Goal: Task Accomplishment & Management: Use online tool/utility

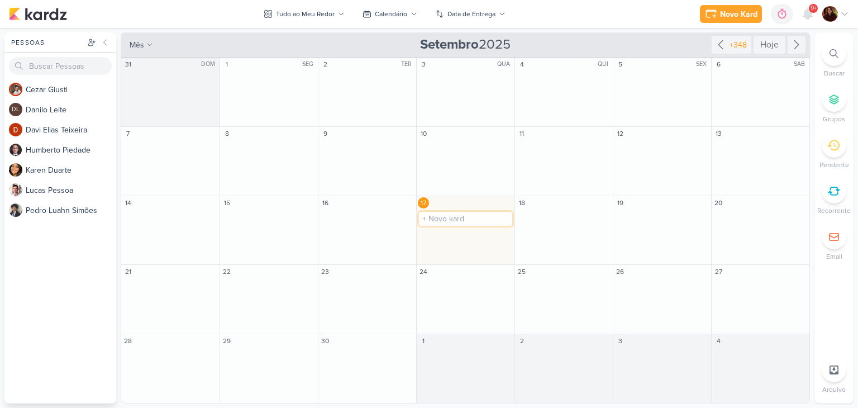
click at [462, 218] on input "text" at bounding box center [465, 219] width 93 height 14
click at [465, 219] on input "Mito de" at bounding box center [465, 219] width 93 height 14
type input "Mito de Cassandra"
click at [561, 221] on div "18 O título do kard deve ter menos que 100 caracteres" at bounding box center [563, 230] width 98 height 69
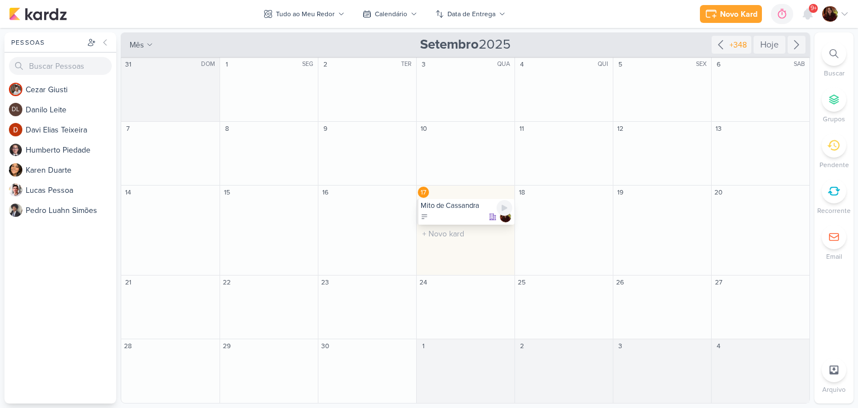
click at [480, 214] on div at bounding box center [467, 216] width 92 height 11
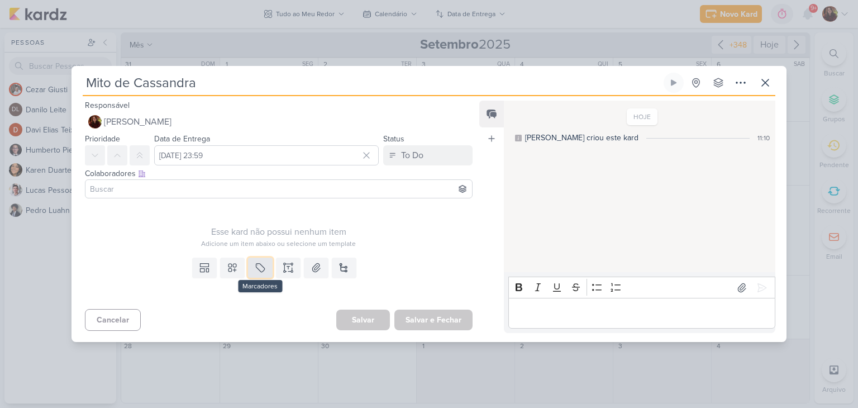
click at [267, 259] on button at bounding box center [260, 267] width 25 height 20
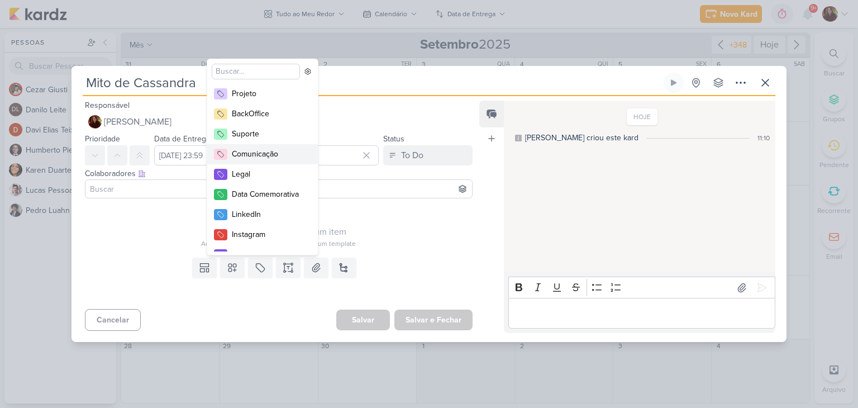
click at [260, 151] on div "Comunicação" at bounding box center [268, 154] width 73 height 12
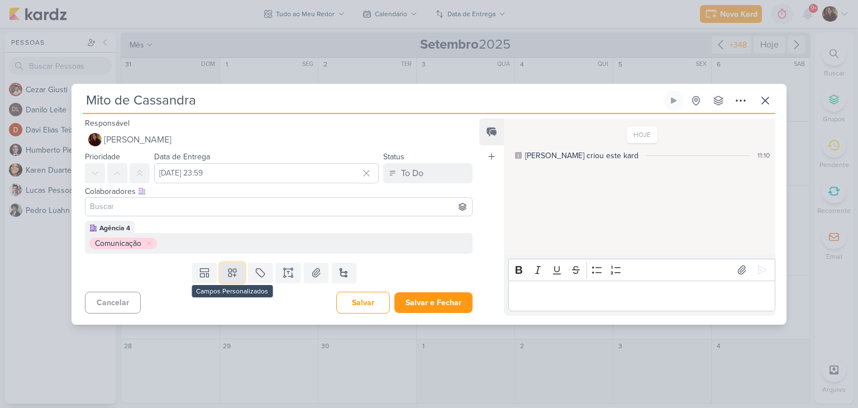
click at [227, 271] on icon at bounding box center [232, 272] width 11 height 11
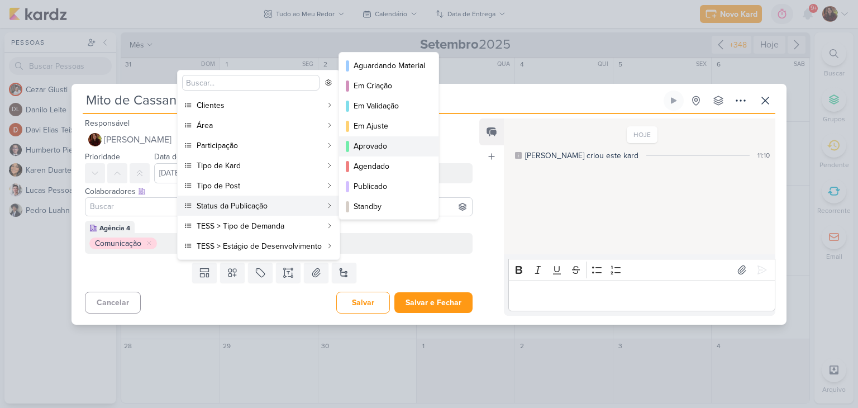
click at [398, 151] on div "Aprovado" at bounding box center [389, 146] width 71 height 12
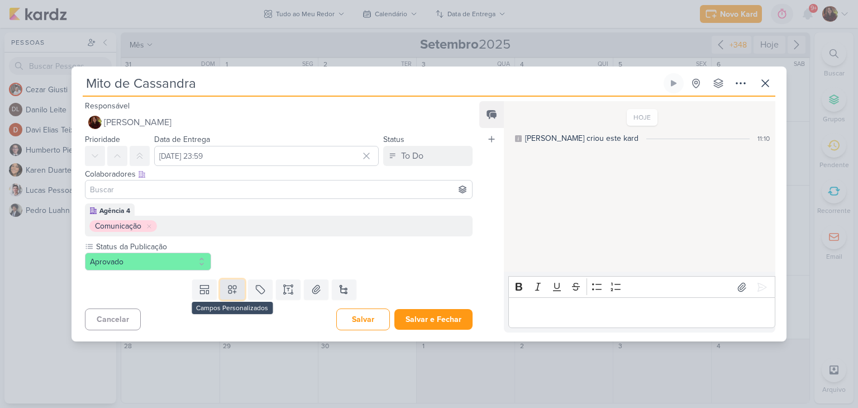
click at [223, 289] on button at bounding box center [232, 289] width 25 height 20
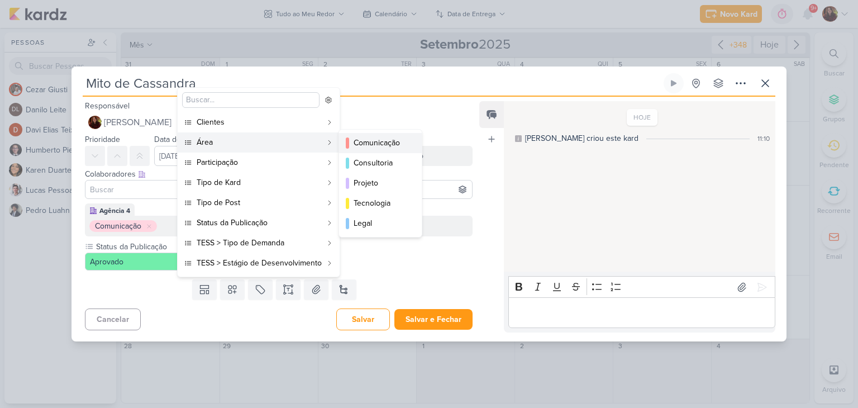
click at [389, 142] on div "Comunicação" at bounding box center [381, 143] width 55 height 12
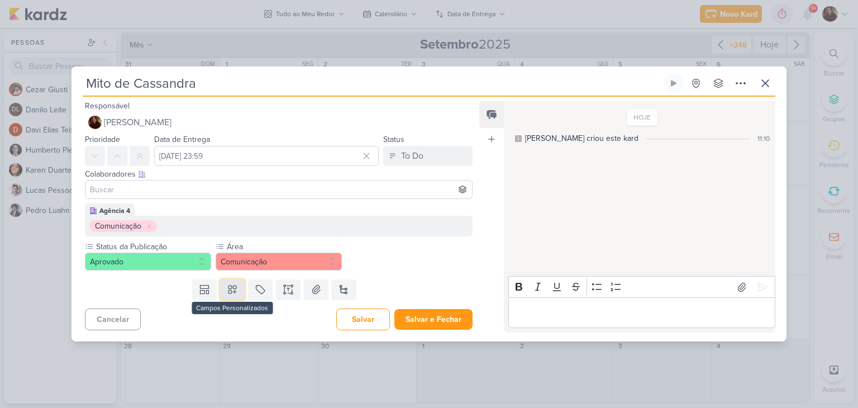
click at [227, 293] on icon at bounding box center [232, 289] width 11 height 11
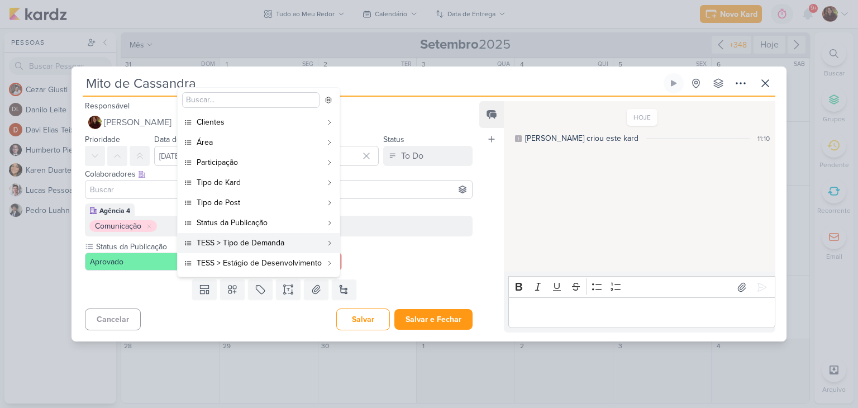
click at [413, 282] on div "Templates Campos Personalizados Clientes SAP USP" at bounding box center [273, 289] width 405 height 29
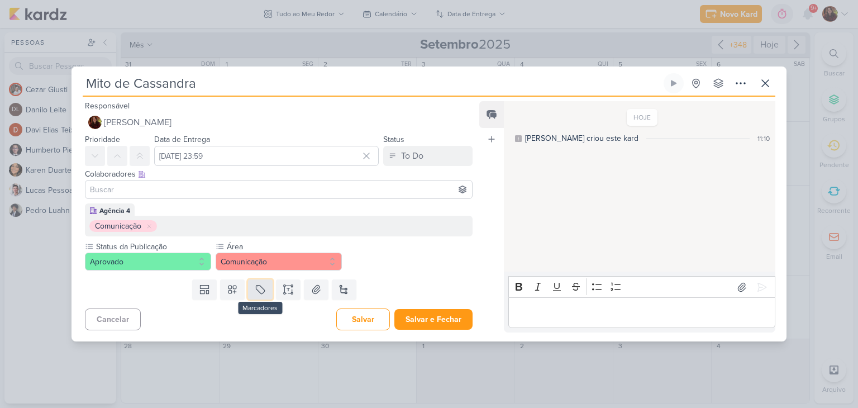
click at [268, 283] on button at bounding box center [260, 289] width 25 height 20
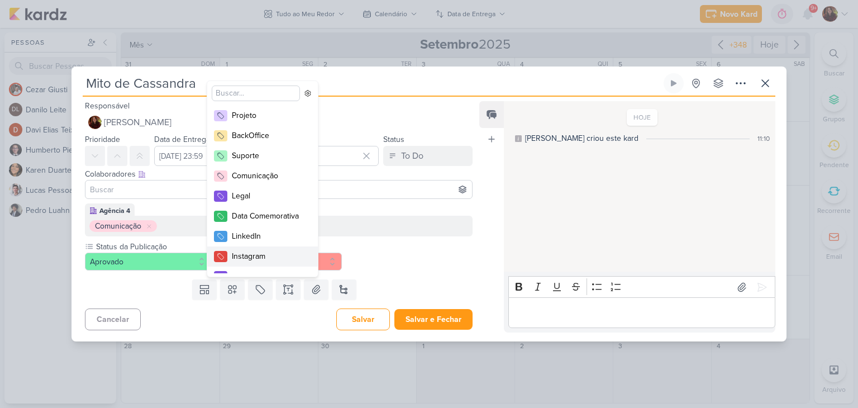
click at [275, 255] on div "Instagram" at bounding box center [268, 256] width 73 height 12
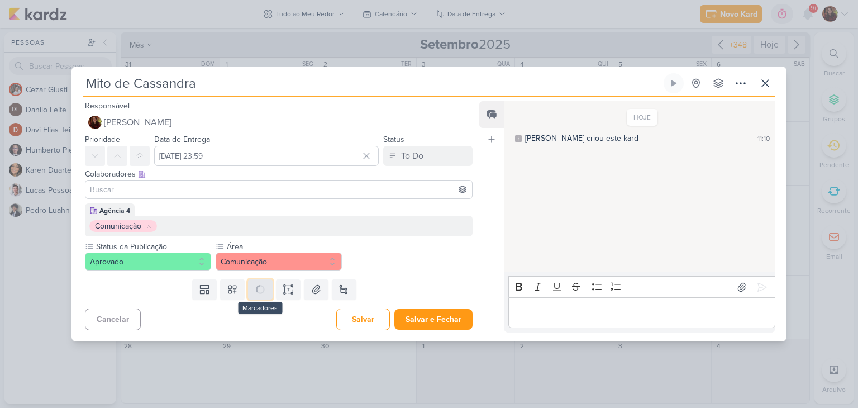
click at [258, 289] on button at bounding box center [260, 289] width 25 height 20
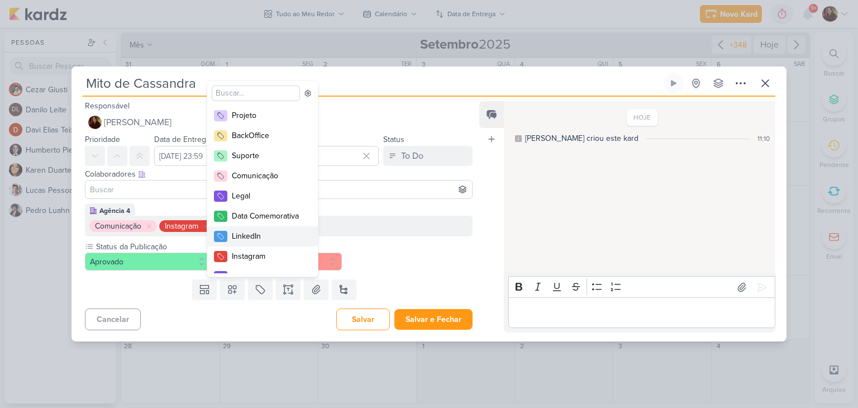
click at [279, 238] on div "LinkedIn" at bounding box center [268, 236] width 73 height 12
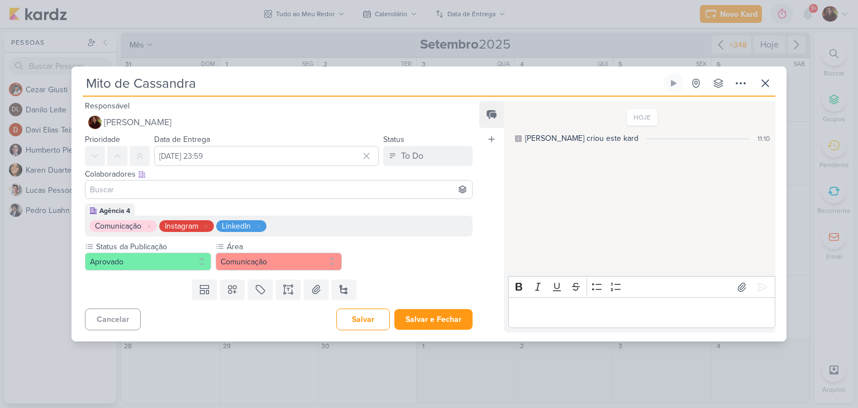
click at [392, 260] on div "Status da Publicação Aprovado Área" at bounding box center [279, 256] width 388 height 30
click at [537, 322] on div "Editor editing area: main" at bounding box center [641, 312] width 267 height 31
click at [369, 324] on button "Salvar" at bounding box center [363, 319] width 54 height 22
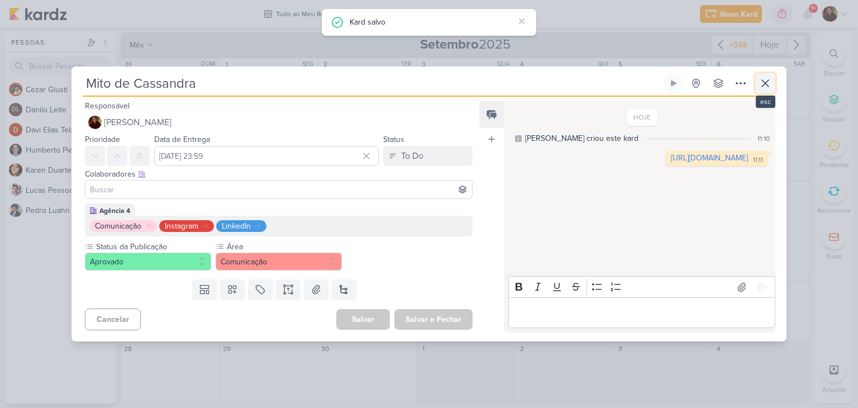
click at [768, 84] on icon at bounding box center [764, 83] width 13 height 13
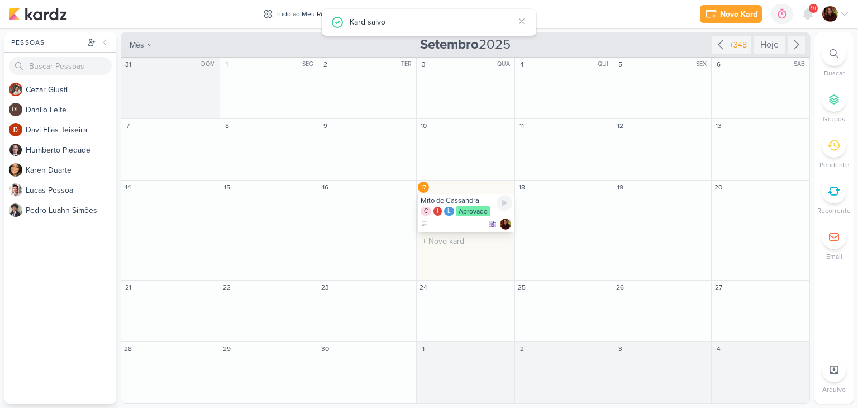
click at [487, 202] on div "Mito de Cassandra" at bounding box center [467, 200] width 92 height 9
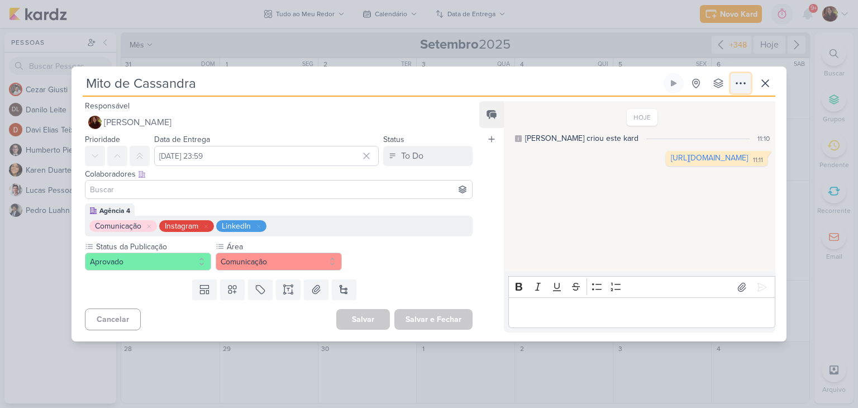
click at [741, 93] on button at bounding box center [740, 83] width 20 height 20
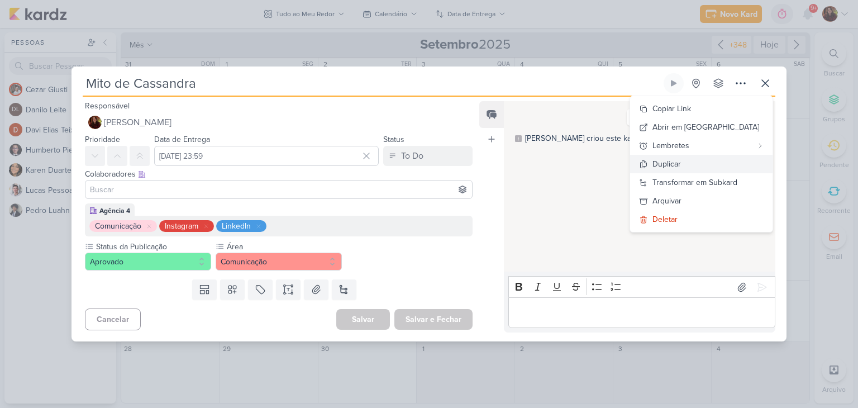
click at [710, 165] on button "Duplicar" at bounding box center [701, 164] width 142 height 18
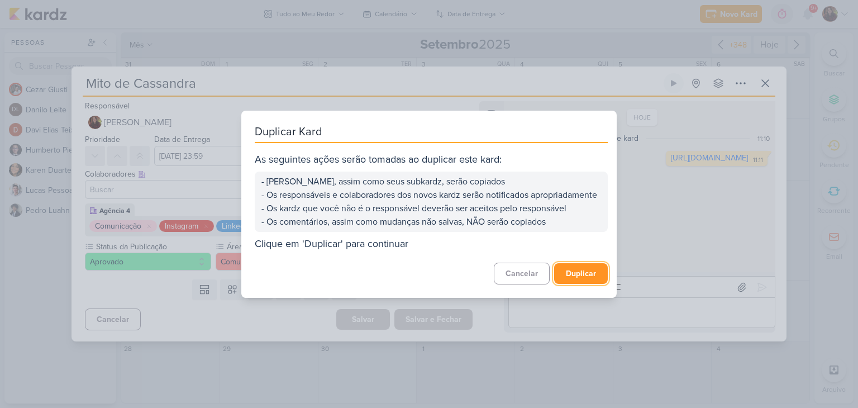
click at [576, 284] on button "Duplicar" at bounding box center [581, 273] width 54 height 21
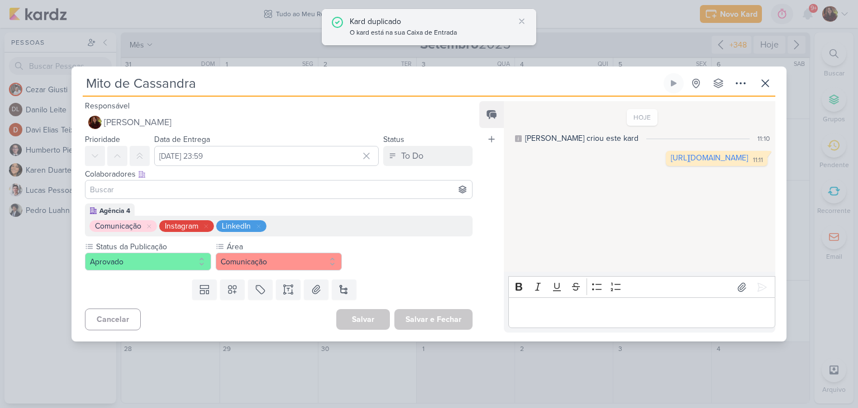
click at [376, 13] on div "Kard duplicado O kard está na sua Caixa de Entrada" at bounding box center [429, 27] width 214 height 36
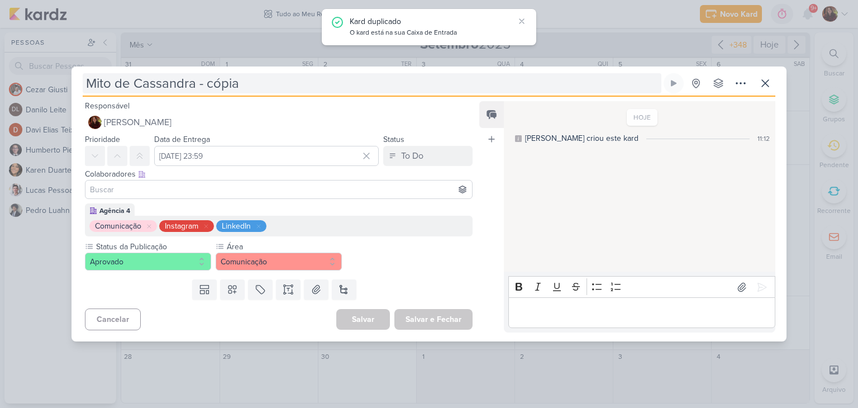
click at [178, 78] on input "Mito de Cassandra - cópia" at bounding box center [372, 83] width 579 height 20
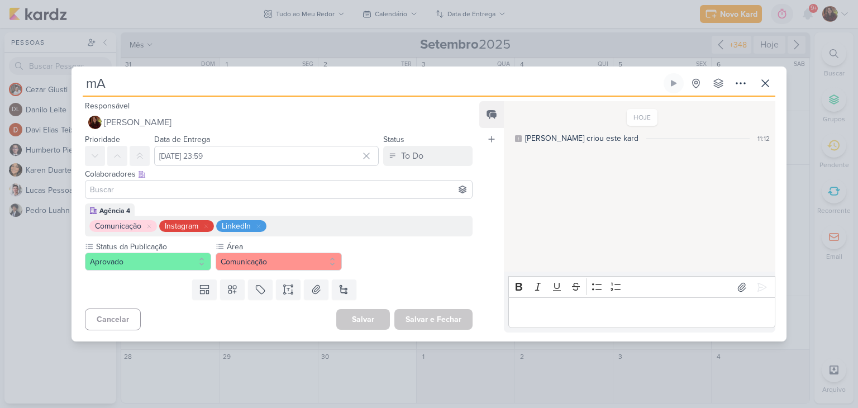
type input "m"
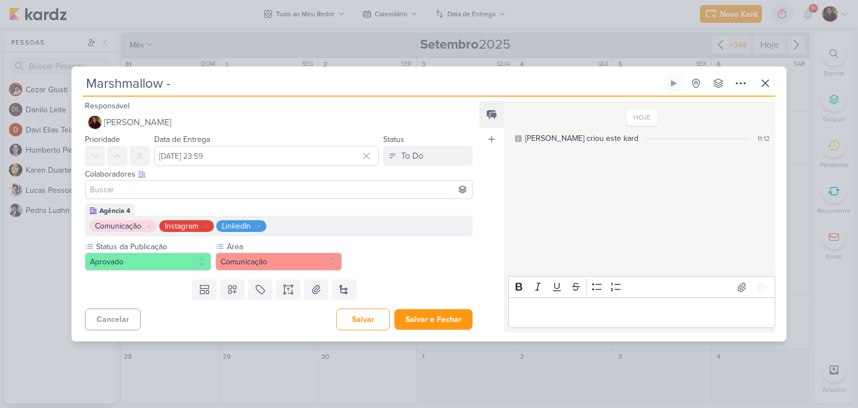
drag, startPoint x: 175, startPoint y: 84, endPoint x: 20, endPoint y: 85, distance: 155.8
click at [20, 85] on div "Marshmallow - Criado por mim" at bounding box center [429, 204] width 858 height 408
type input "O perigo da Submissão"
click at [241, 156] on input "[DATE] 23:59" at bounding box center [266, 156] width 225 height 20
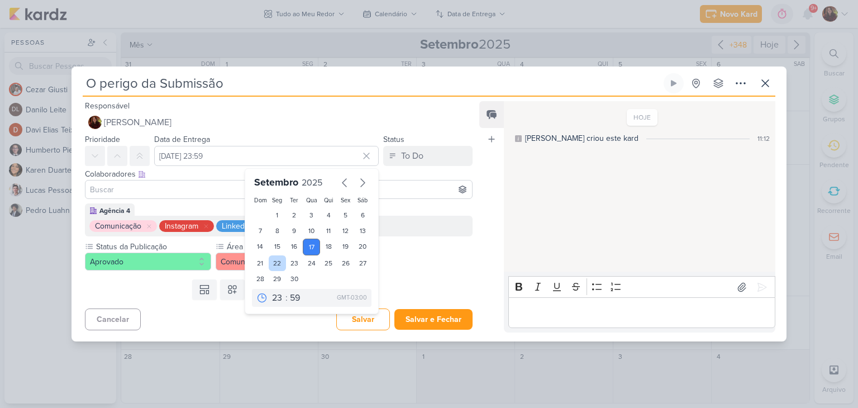
click at [269, 262] on div "22" at bounding box center [277, 263] width 17 height 16
type input "22 de setembro de 2025 às 23:59"
click at [273, 263] on div "22" at bounding box center [277, 263] width 17 height 16
click at [445, 261] on div "Status da Publicação Aprovado Área" at bounding box center [279, 256] width 388 height 30
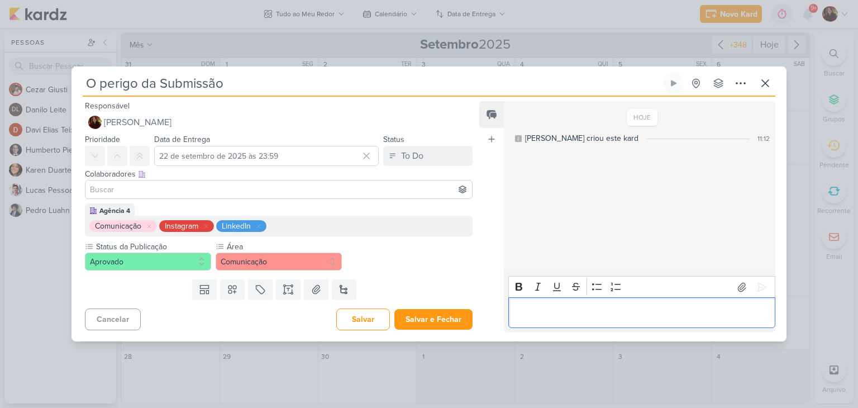
click at [564, 322] on div "Editor editing area: main" at bounding box center [641, 312] width 267 height 31
click at [445, 320] on button "Salvar e Fechar" at bounding box center [433, 319] width 78 height 21
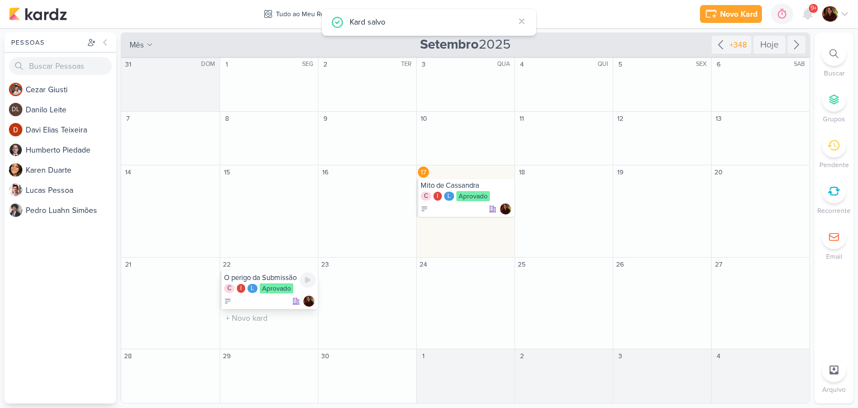
click at [281, 288] on div "Aprovado" at bounding box center [277, 288] width 34 height 10
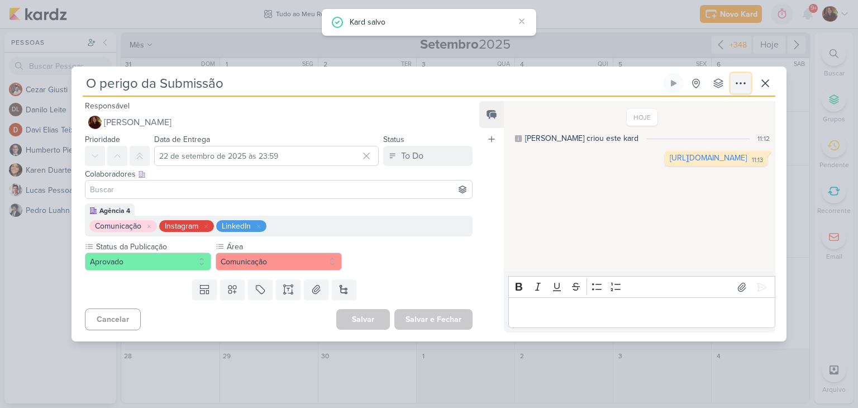
click at [744, 79] on icon at bounding box center [740, 83] width 13 height 13
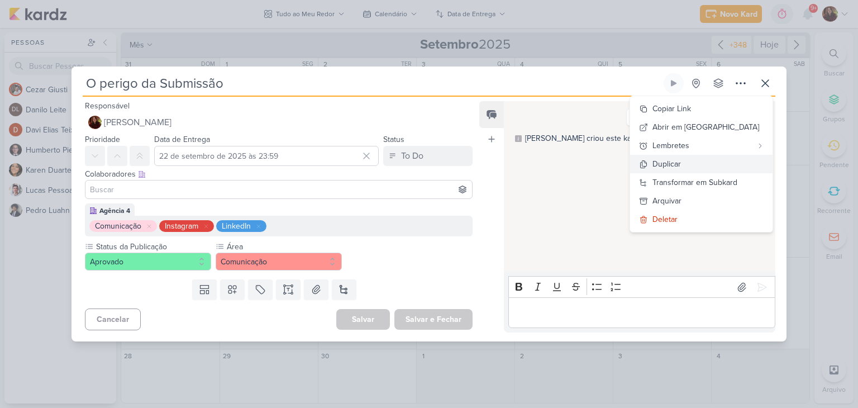
click at [722, 163] on button "Duplicar" at bounding box center [701, 164] width 142 height 18
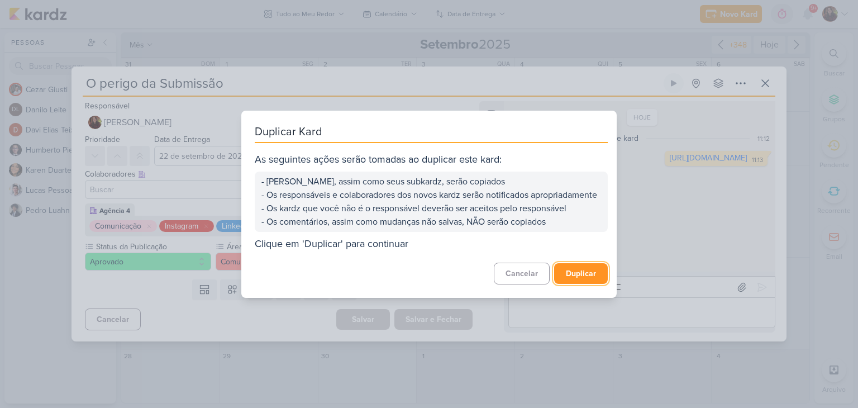
click at [572, 282] on button "Duplicar" at bounding box center [581, 273] width 54 height 21
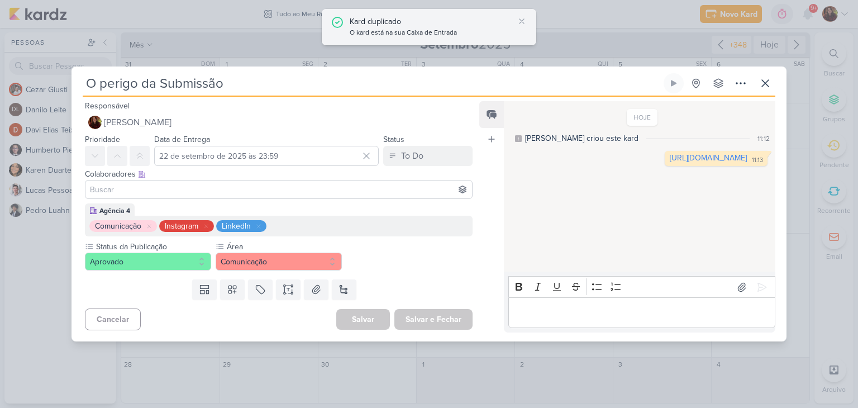
click at [393, 27] on div "O kard está na sua Caixa de Entrada" at bounding box center [432, 32] width 164 height 11
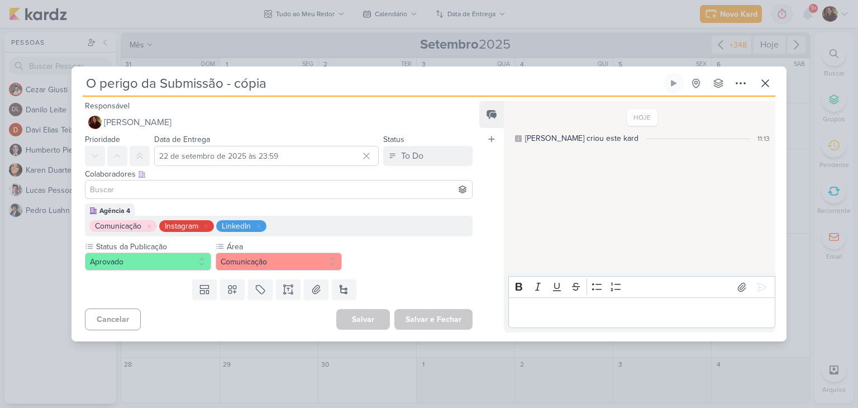
drag, startPoint x: 294, startPoint y: 85, endPoint x: 42, endPoint y: 117, distance: 254.4
click at [42, 117] on div "O perigo da Submissão - cópia Criado por mim" at bounding box center [429, 204] width 858 height 408
paste input "[URL][DOMAIN_NAME]"
click at [571, 316] on p "Editor editing area: main" at bounding box center [641, 312] width 255 height 13
drag, startPoint x: 294, startPoint y: 83, endPoint x: 9, endPoint y: 94, distance: 285.0
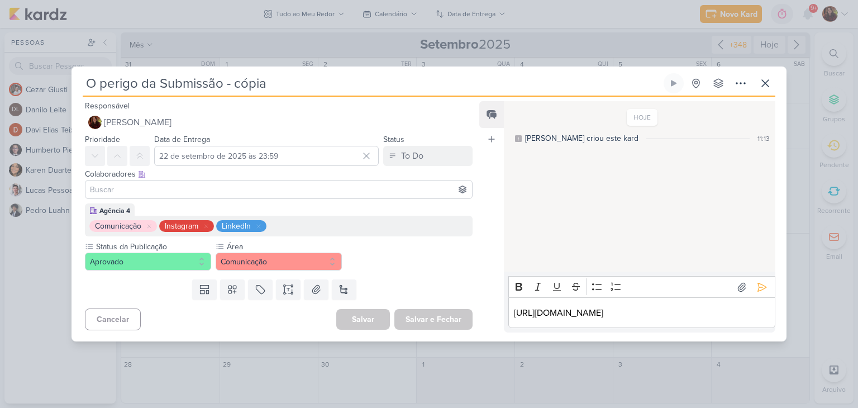
click at [9, 94] on div "O perigo da Submissão - cópia Criado por mim" at bounding box center [429, 204] width 858 height 408
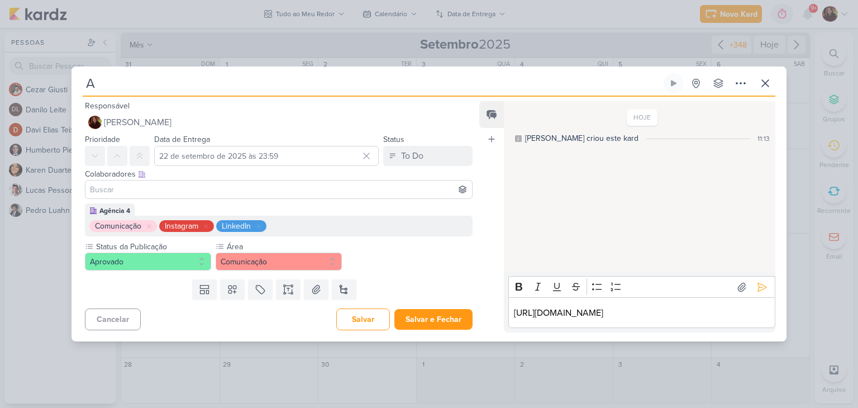
type input "A"
type input "O"
type input "Y"
type input "t"
type input "Timidez: o medo do julgamento"
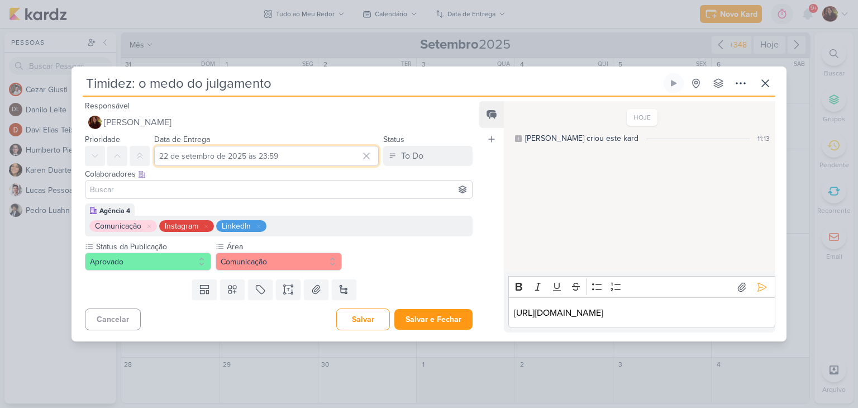
click at [226, 156] on input "22 de setembro de 2025 às 23:59" at bounding box center [266, 156] width 225 height 20
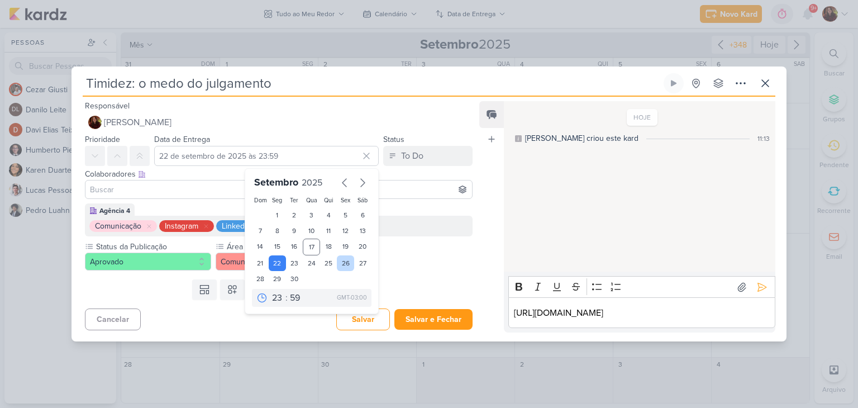
click at [338, 262] on div "26" at bounding box center [345, 263] width 17 height 16
type input "[DATE] 23:59"
click at [338, 262] on div "26" at bounding box center [345, 263] width 17 height 16
click at [423, 317] on button "Salvar e Fechar" at bounding box center [433, 319] width 78 height 21
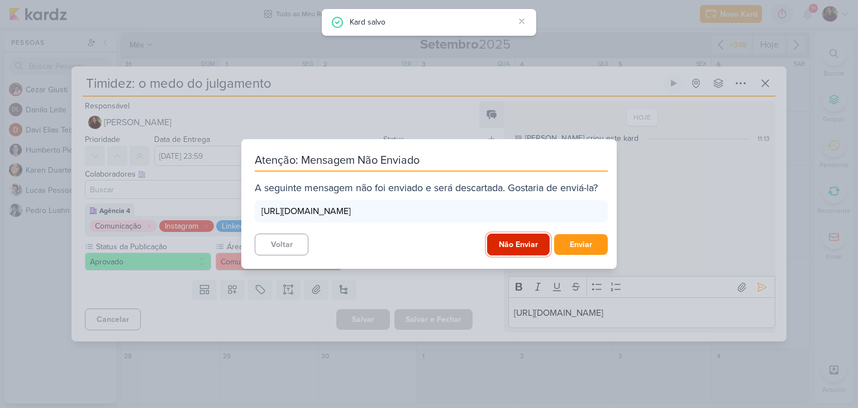
click at [515, 243] on button "Não Enviar" at bounding box center [518, 244] width 63 height 22
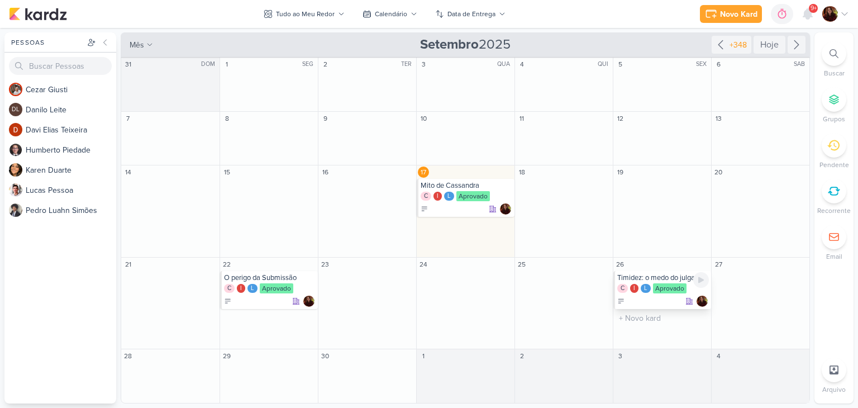
click at [679, 283] on div "Aprovado" at bounding box center [670, 288] width 34 height 10
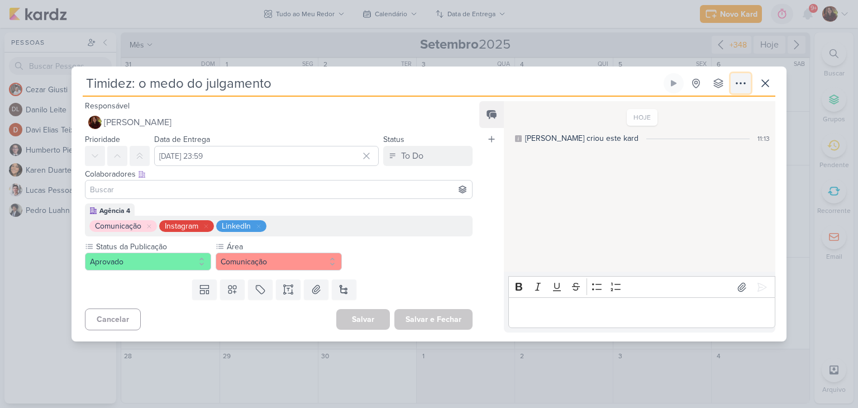
click at [734, 85] on icon at bounding box center [740, 83] width 13 height 13
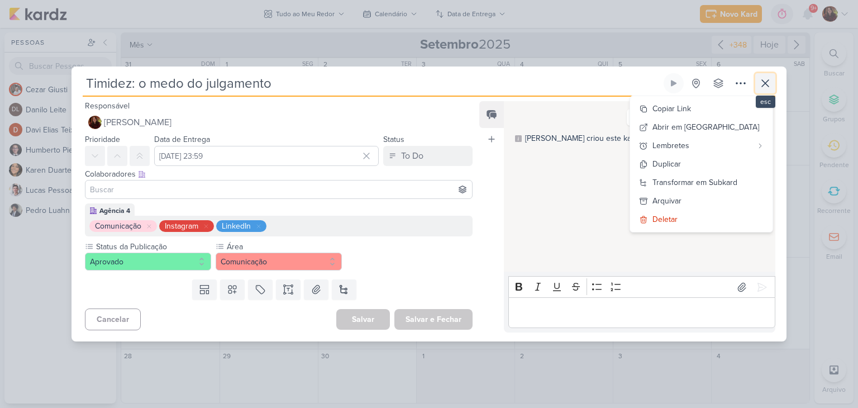
click at [768, 81] on icon at bounding box center [764, 83] width 13 height 13
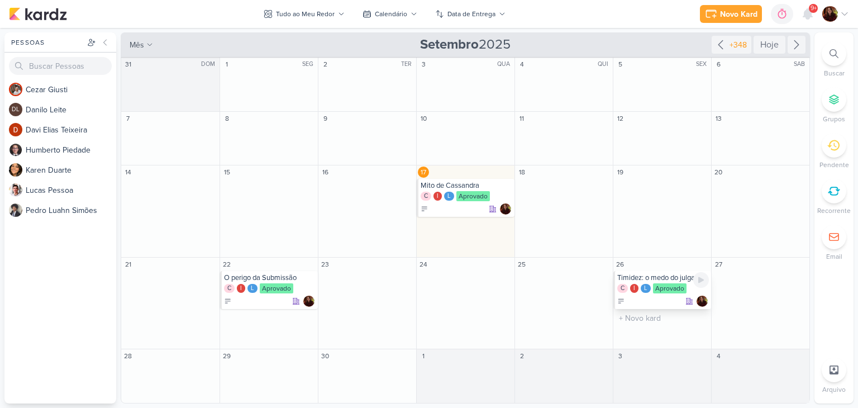
click at [652, 278] on div "Timidez: o medo do julgamento" at bounding box center [663, 277] width 92 height 9
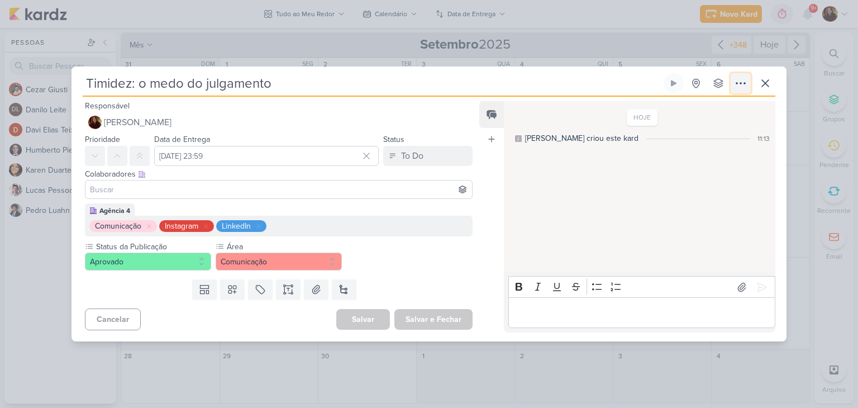
click at [742, 82] on icon at bounding box center [740, 83] width 13 height 13
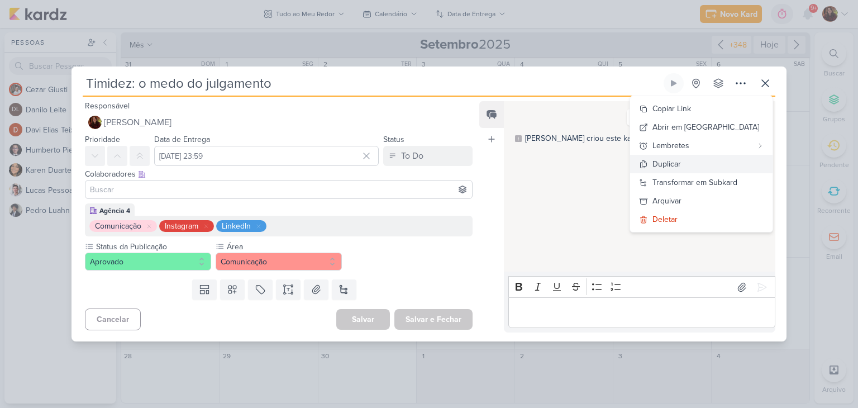
click at [719, 169] on button "Duplicar" at bounding box center [701, 164] width 142 height 18
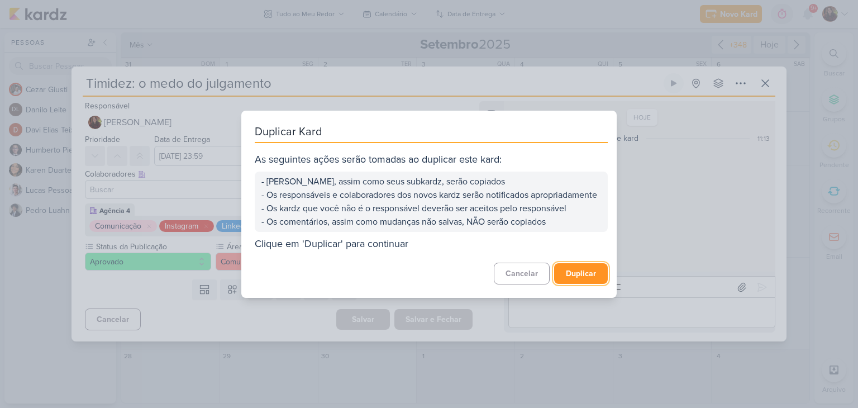
click at [581, 280] on button "Duplicar" at bounding box center [581, 273] width 54 height 21
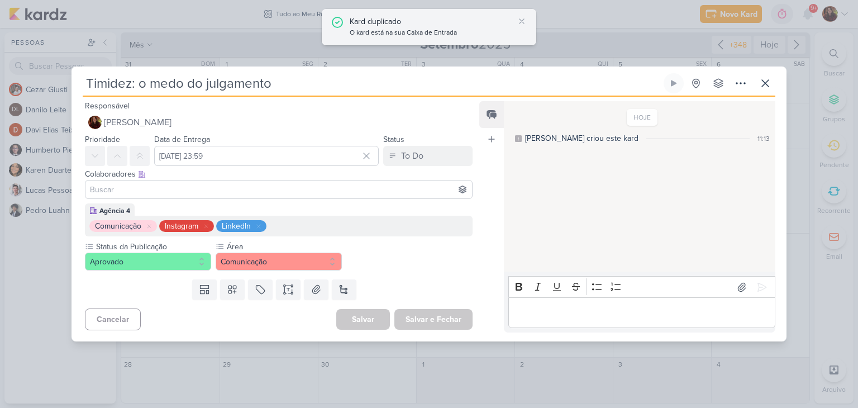
click at [409, 18] on div "Kard duplicado" at bounding box center [432, 22] width 164 height 12
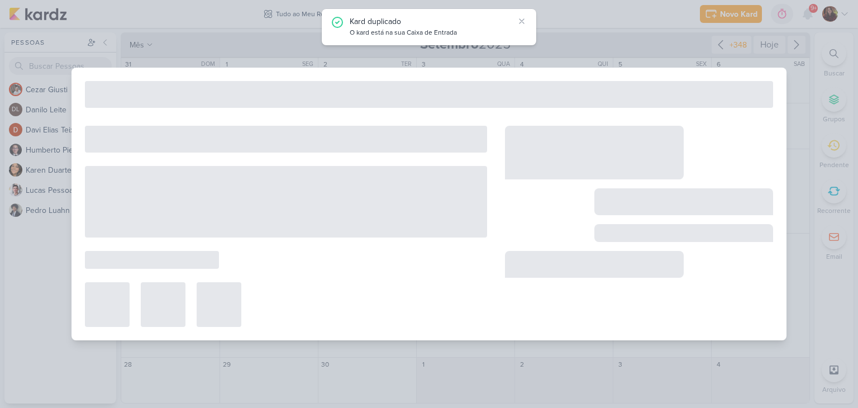
type input "Timidez: o medo do julgamento - cópia"
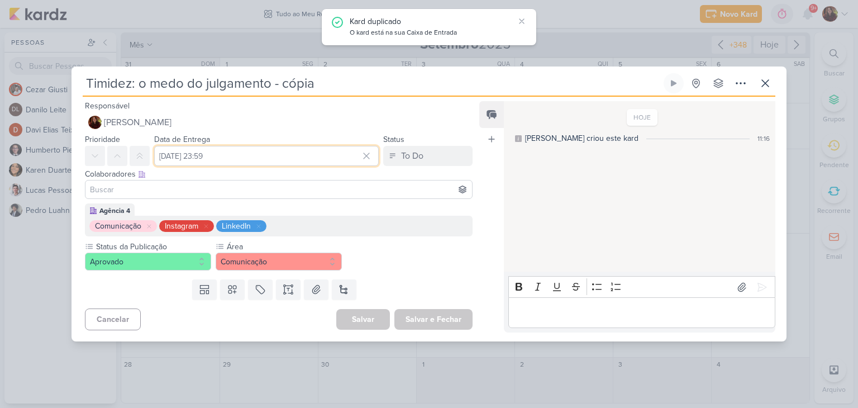
click at [218, 160] on input "[DATE] 23:59" at bounding box center [266, 156] width 225 height 20
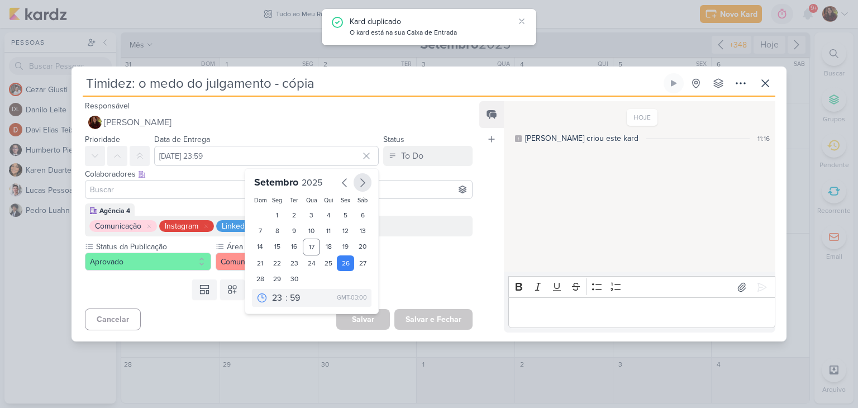
click at [356, 186] on icon "button" at bounding box center [362, 182] width 13 height 13
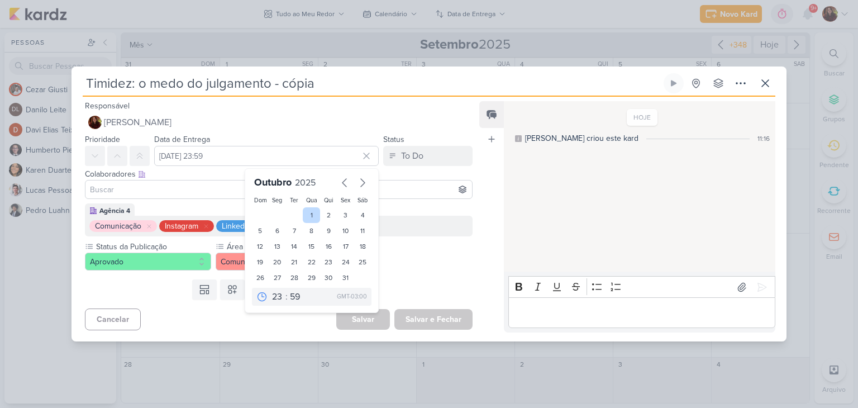
click at [308, 213] on div "1" at bounding box center [311, 215] width 17 height 16
type input "[DATE] 23:59"
click at [458, 254] on div "Status da Publicação Aprovado Área" at bounding box center [279, 256] width 388 height 30
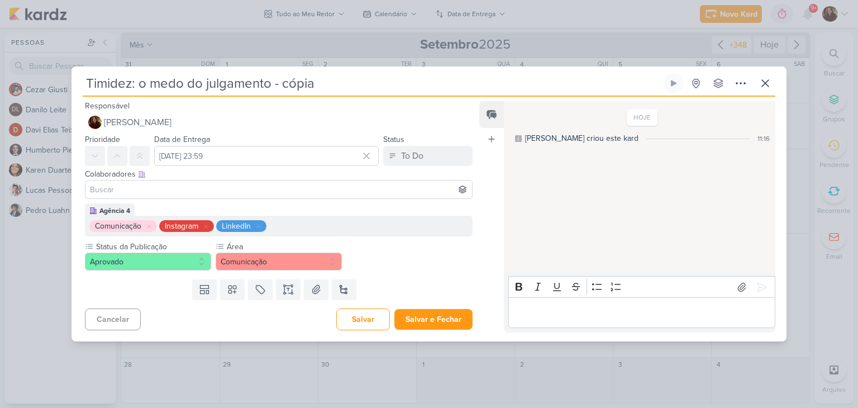
click at [553, 310] on p "Editor editing area: main" at bounding box center [641, 312] width 255 height 13
click at [311, 81] on input "Timidez: o medo do julgamento - cópia" at bounding box center [372, 83] width 579 height 20
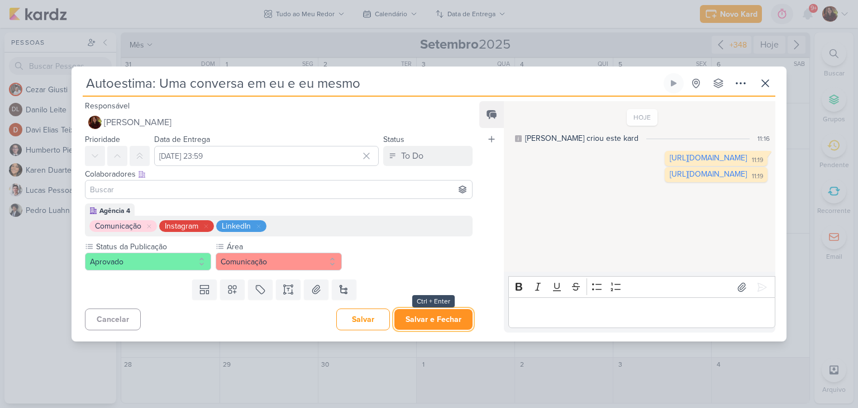
click at [442, 319] on button "Salvar e Fechar" at bounding box center [433, 319] width 78 height 21
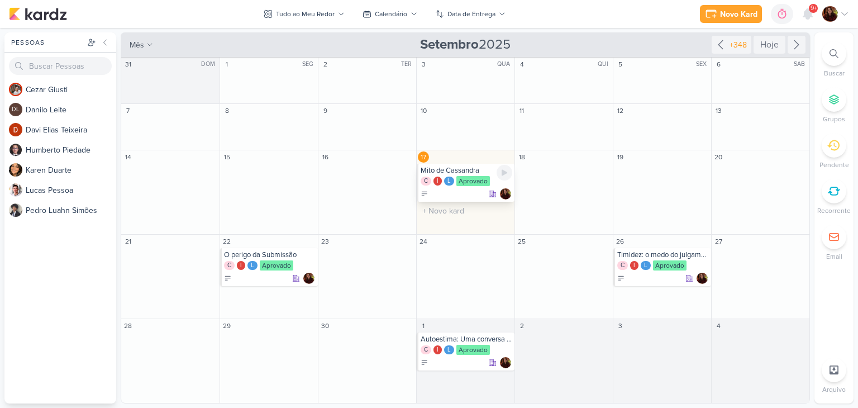
click at [496, 174] on div "Mito de Cassandra" at bounding box center [467, 170] width 92 height 9
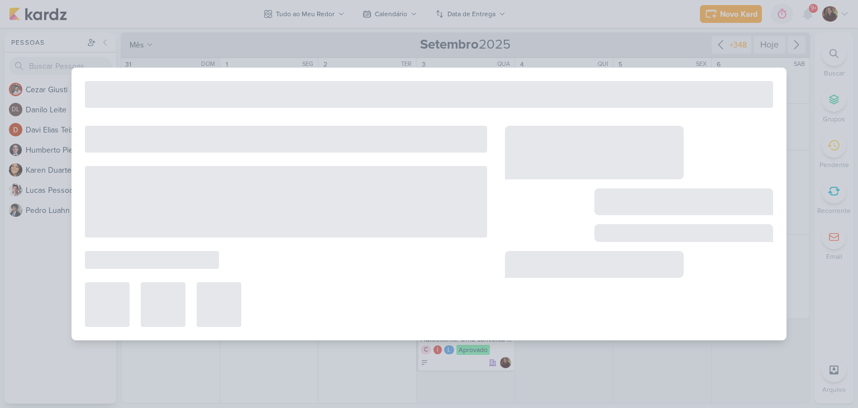
type input "Mito de Cassandra"
type input "[DATE] 23:59"
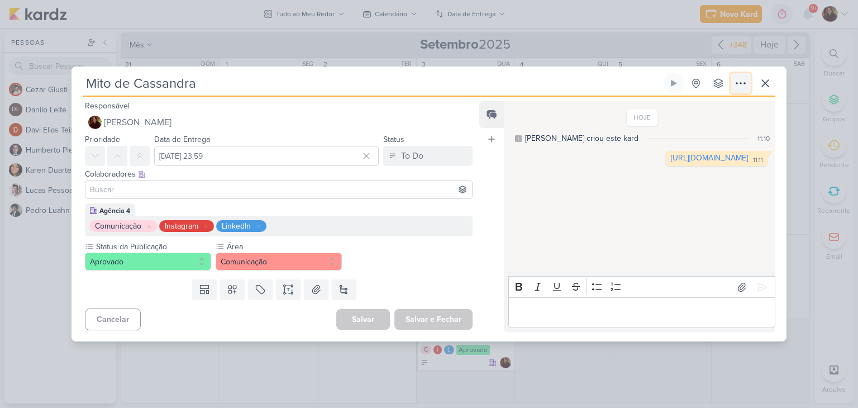
click at [743, 86] on icon at bounding box center [740, 83] width 13 height 13
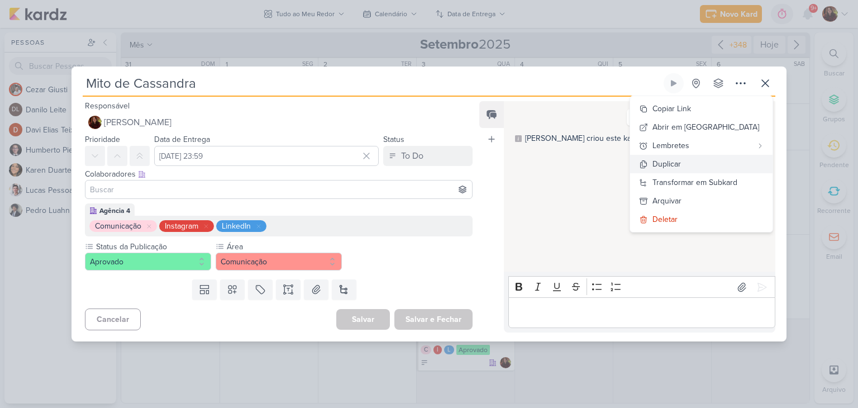
click at [744, 166] on button "Duplicar" at bounding box center [701, 164] width 142 height 18
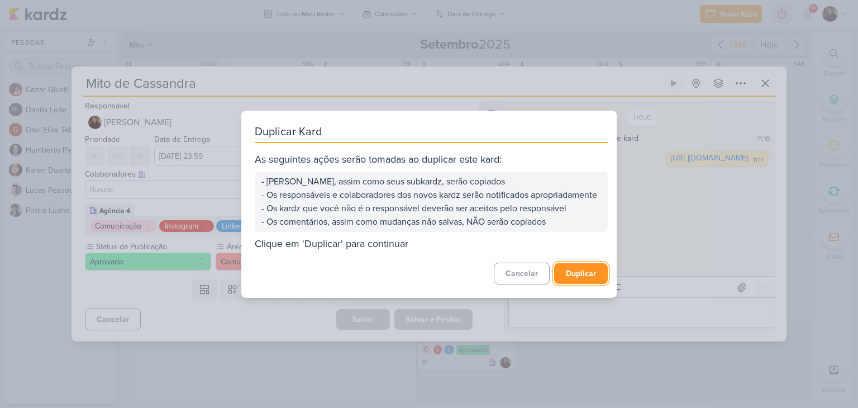
click at [580, 278] on button "Duplicar" at bounding box center [581, 273] width 54 height 21
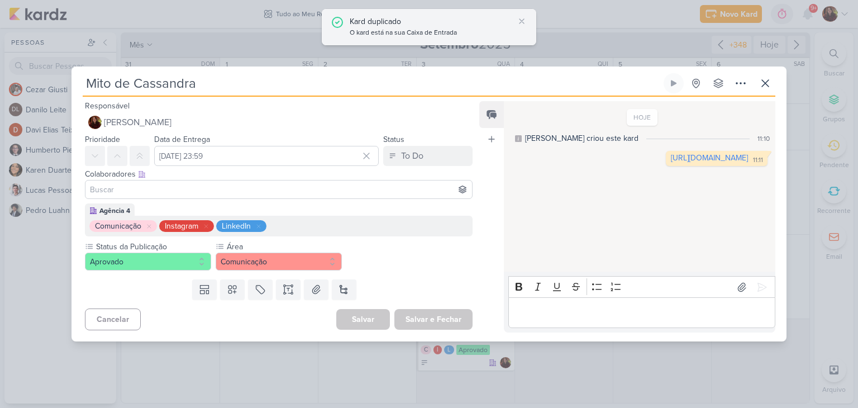
click at [400, 22] on div "Kard duplicado" at bounding box center [432, 22] width 164 height 12
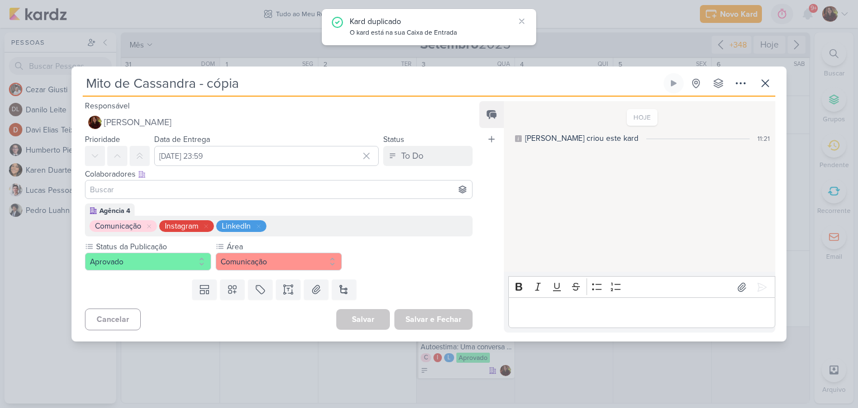
click at [547, 318] on p "Editor editing area: main" at bounding box center [641, 312] width 255 height 13
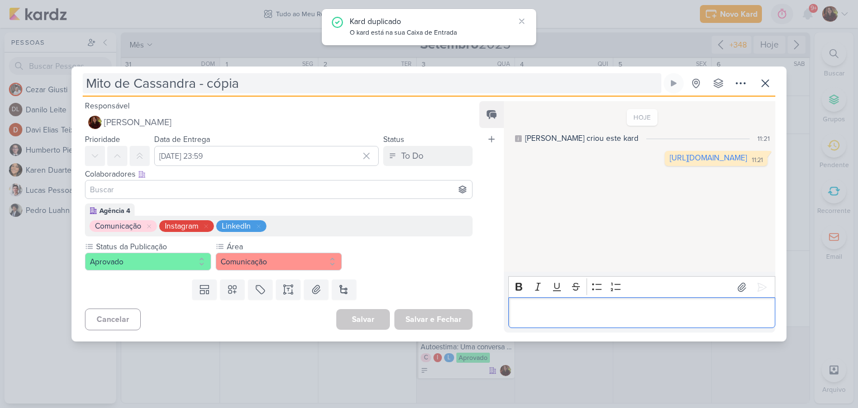
click at [216, 87] on input "Mito de Cassandra - cópia" at bounding box center [372, 83] width 579 height 20
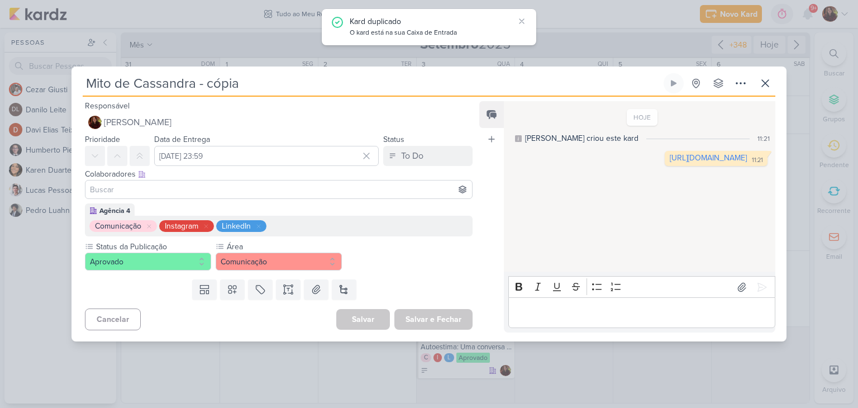
click at [216, 87] on input "Mito de Cassandra - cópia" at bounding box center [372, 83] width 579 height 20
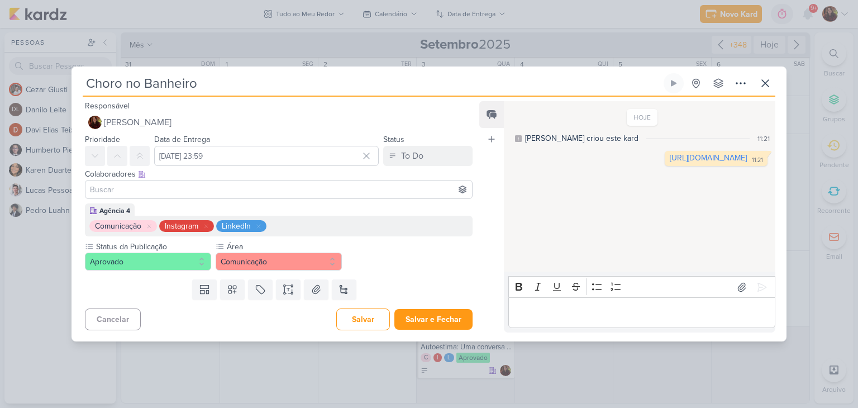
type input "Choro no Banheiro"
click at [261, 157] on input "[DATE] 23:59" at bounding box center [266, 156] width 225 height 20
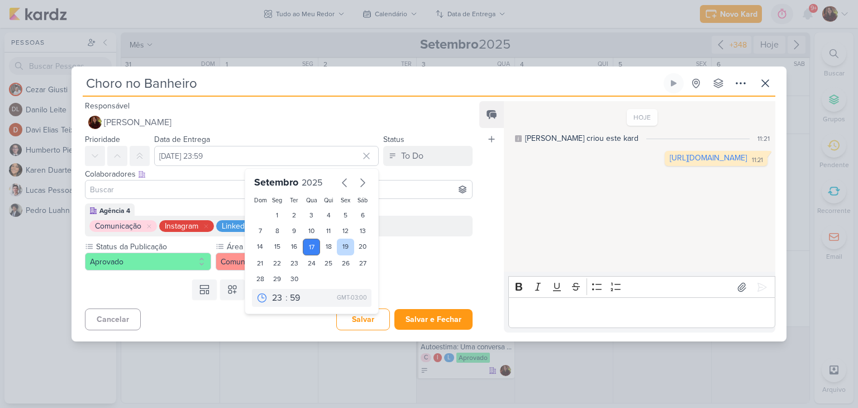
click at [342, 244] on div "19" at bounding box center [345, 246] width 17 height 17
type input "[DATE] 23:59"
click at [417, 256] on div "Status da Publicação Aprovado Área" at bounding box center [279, 256] width 388 height 30
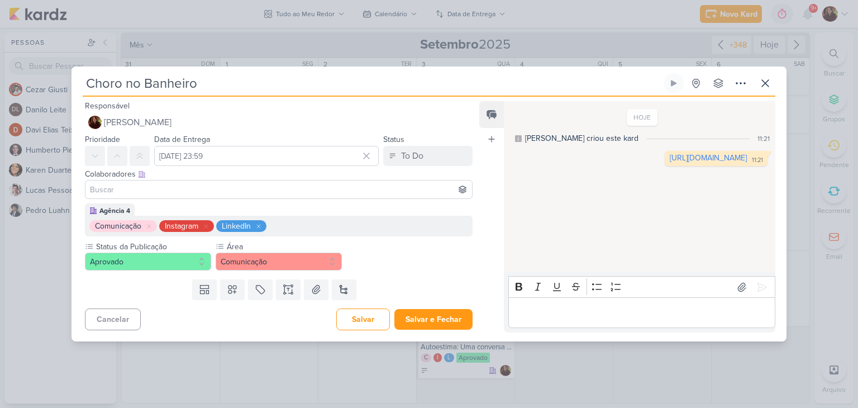
click at [261, 226] on icon at bounding box center [258, 226] width 7 height 7
click at [437, 324] on button "Salvar e Fechar" at bounding box center [433, 319] width 78 height 21
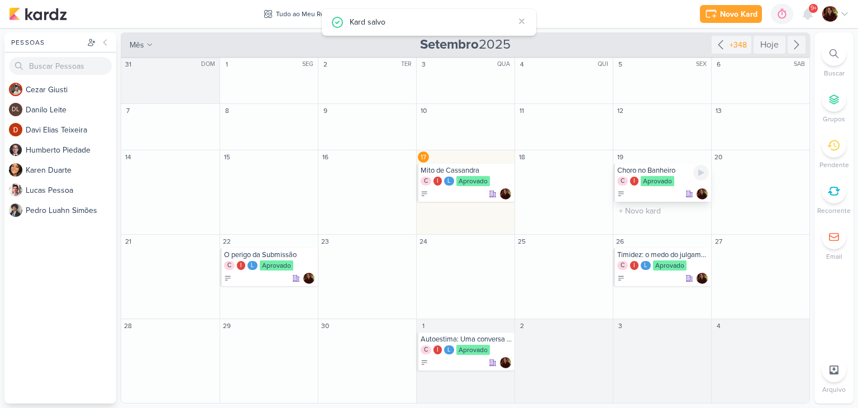
click at [692, 177] on div "C I Aprovado" at bounding box center [663, 181] width 92 height 11
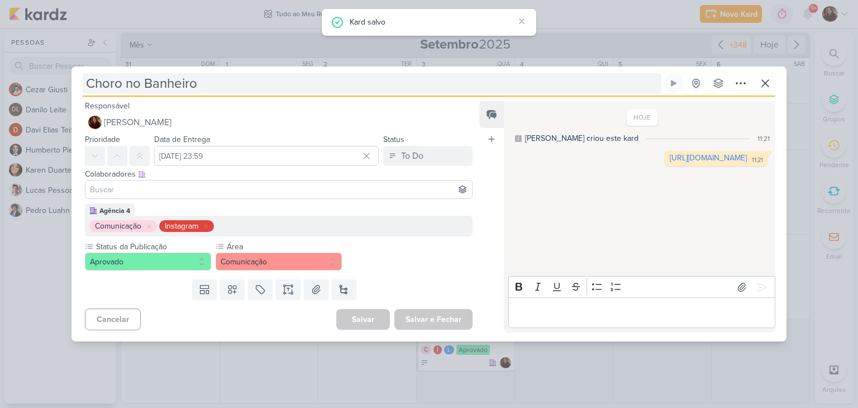
click at [87, 89] on input "Choro no Banheiro" at bounding box center [372, 83] width 579 height 20
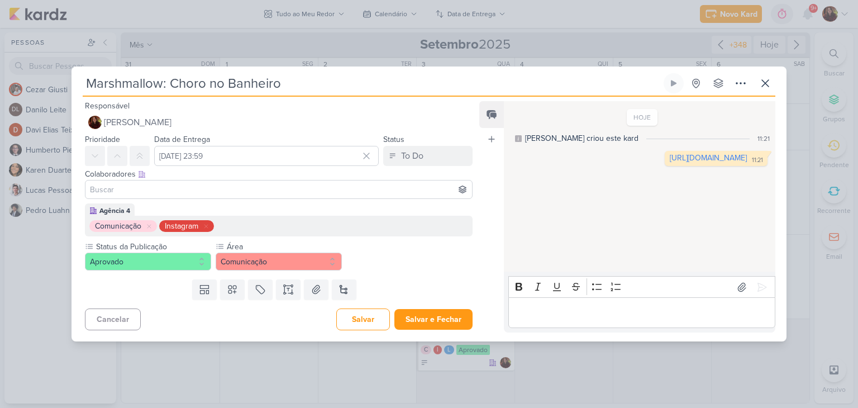
click at [440, 302] on div "Templates Campos Personalizados Marcadores Caixa De Texto Anexo [GEOGRAPHIC_DAT…" at bounding box center [273, 289] width 405 height 29
click at [436, 324] on button "Salvar e Fechar" at bounding box center [433, 319] width 78 height 21
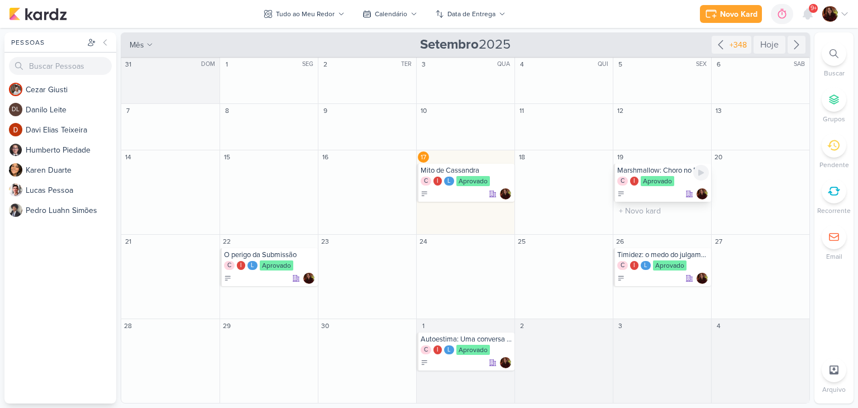
click at [665, 184] on div "Aprovado" at bounding box center [658, 181] width 34 height 10
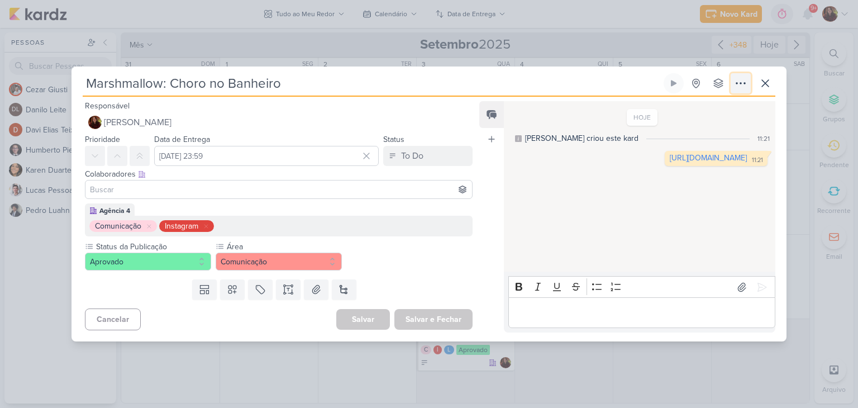
click at [737, 83] on icon at bounding box center [740, 83] width 9 height 1
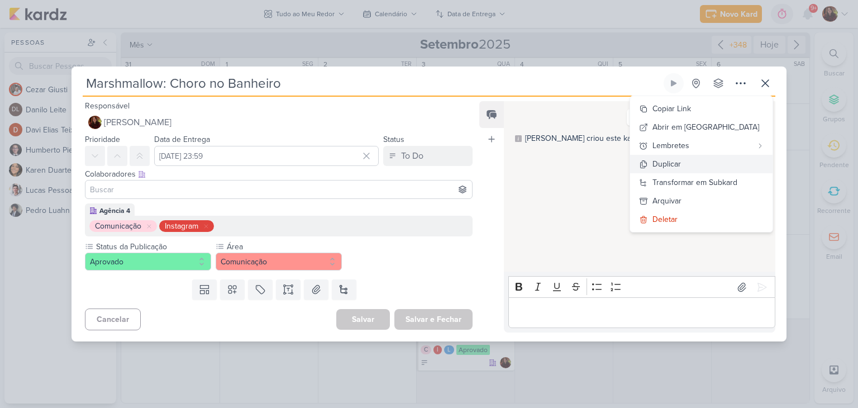
click at [722, 164] on button "Duplicar" at bounding box center [701, 164] width 142 height 18
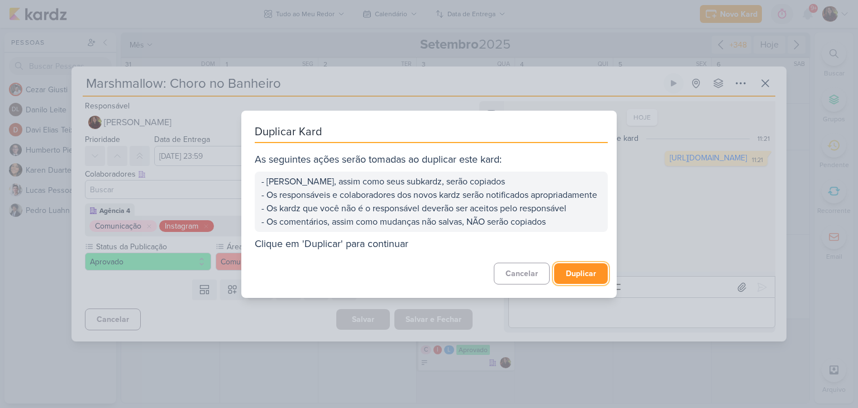
click at [582, 281] on button "Duplicar" at bounding box center [581, 273] width 54 height 21
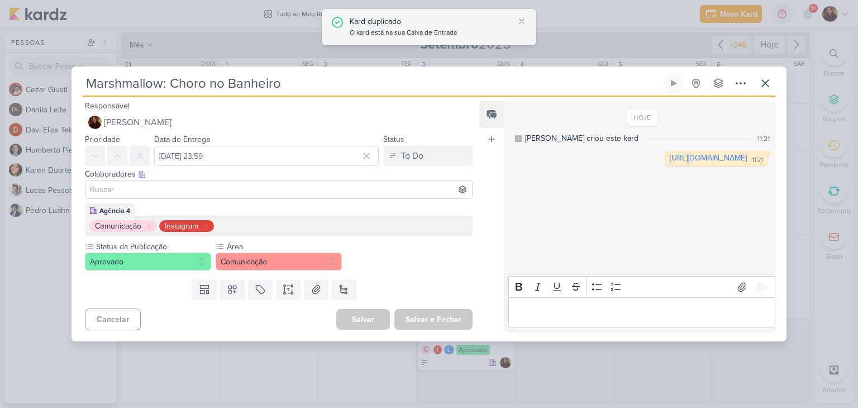
click at [420, 24] on div "Kard duplicado" at bounding box center [432, 22] width 164 height 12
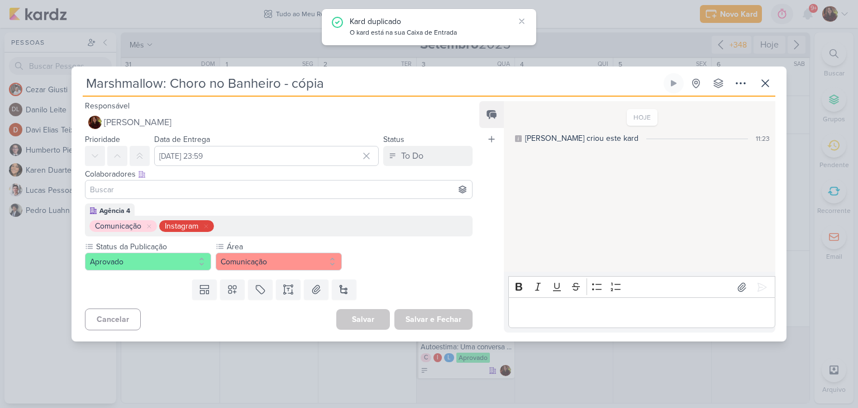
drag, startPoint x: 170, startPoint y: 85, endPoint x: 367, endPoint y: 84, distance: 196.6
click at [367, 84] on input "Marshmallow: Choro no Banheiro - cópia" at bounding box center [372, 83] width 579 height 20
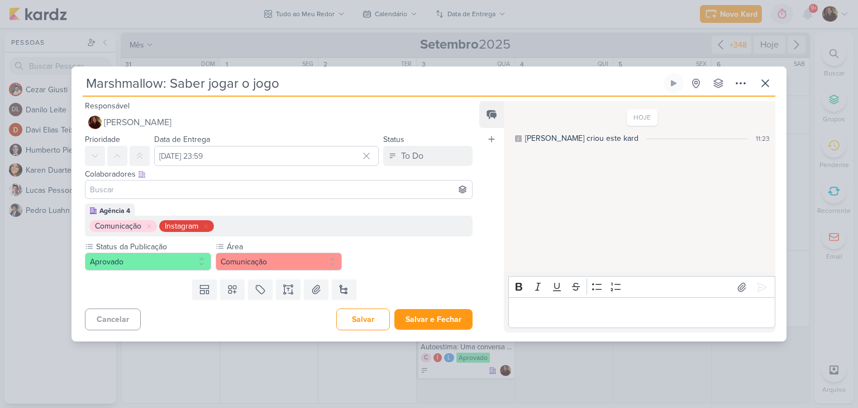
type input "Marshmallow: Saber jogar o jogo"
click at [525, 311] on p "Editor editing area: main" at bounding box center [641, 312] width 255 height 13
click at [293, 227] on div "Comunicação Instagram" at bounding box center [278, 226] width 379 height 12
click at [289, 224] on div "Comunicação Instagram" at bounding box center [278, 226] width 379 height 12
click at [259, 289] on icon at bounding box center [260, 289] width 11 height 11
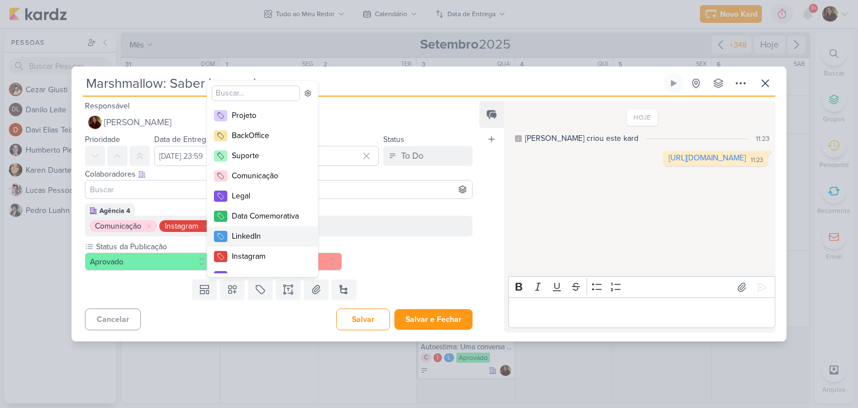
click at [258, 236] on div "LinkedIn" at bounding box center [268, 236] width 73 height 12
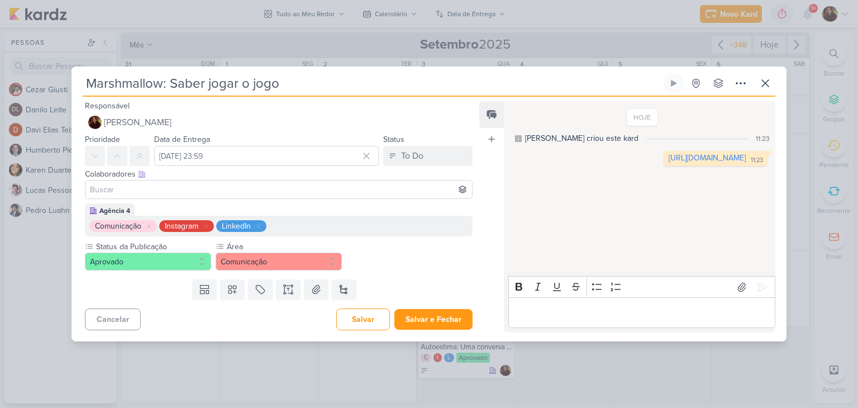
click at [454, 266] on div "Status da Publicação Aprovado Área" at bounding box center [279, 256] width 388 height 30
click at [428, 318] on button "Salvar e Fechar" at bounding box center [433, 319] width 78 height 21
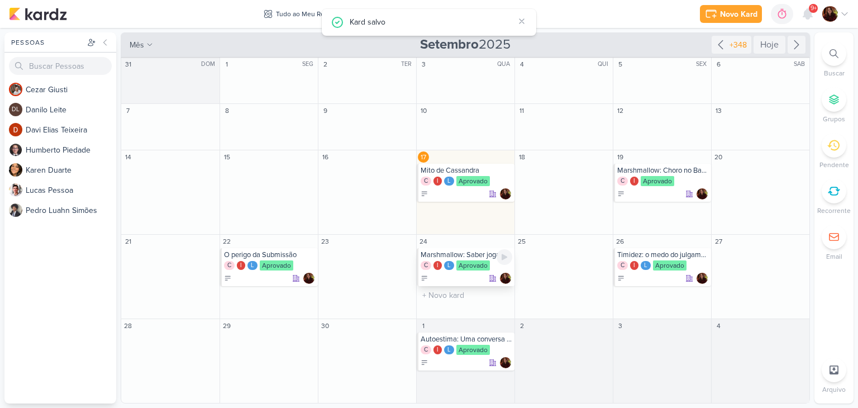
click at [461, 261] on div "Aprovado" at bounding box center [473, 265] width 34 height 10
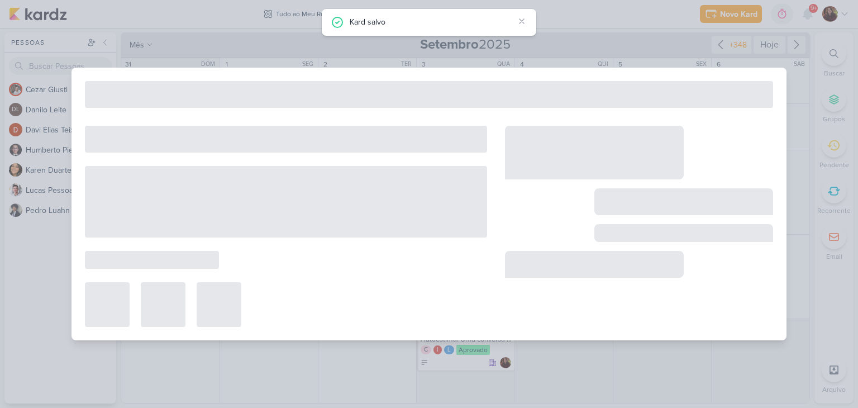
type input "24 de setembro de 2025 às 23:59"
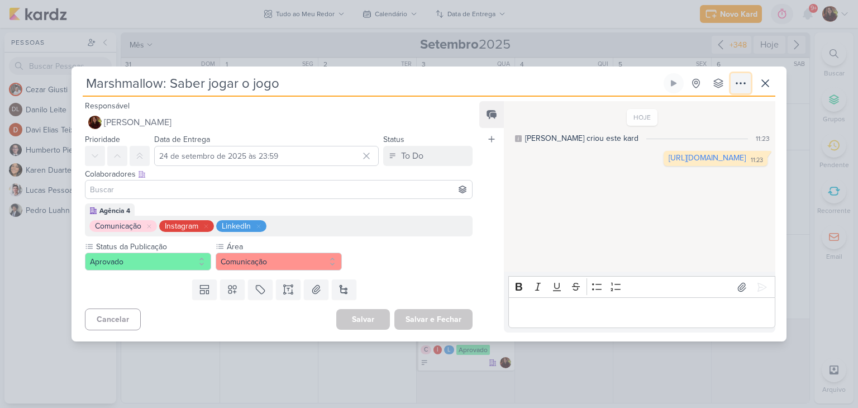
click at [739, 81] on icon at bounding box center [740, 83] width 13 height 13
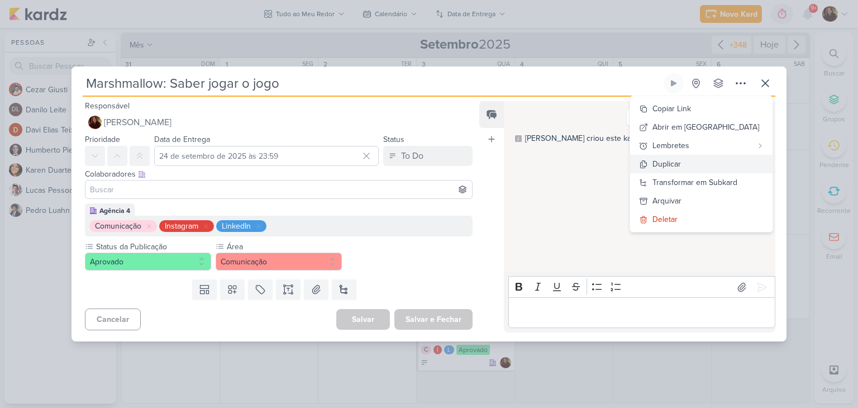
click at [723, 158] on button "Duplicar" at bounding box center [701, 164] width 142 height 18
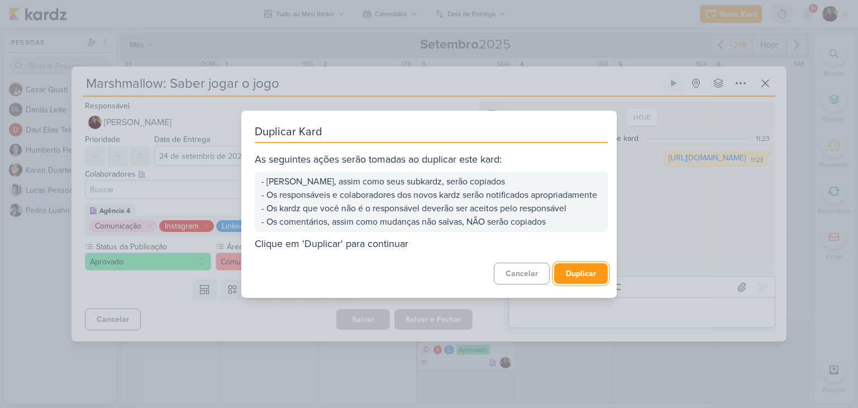
click at [577, 279] on button "Duplicar" at bounding box center [581, 273] width 54 height 21
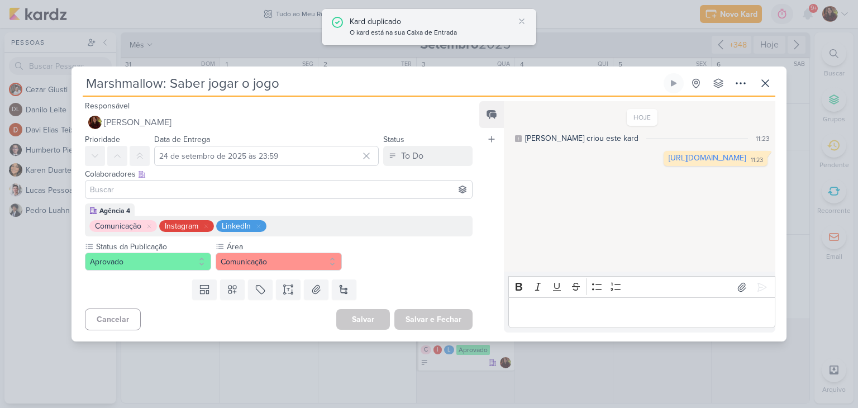
click at [458, 23] on div "Kard duplicado" at bounding box center [432, 22] width 164 height 12
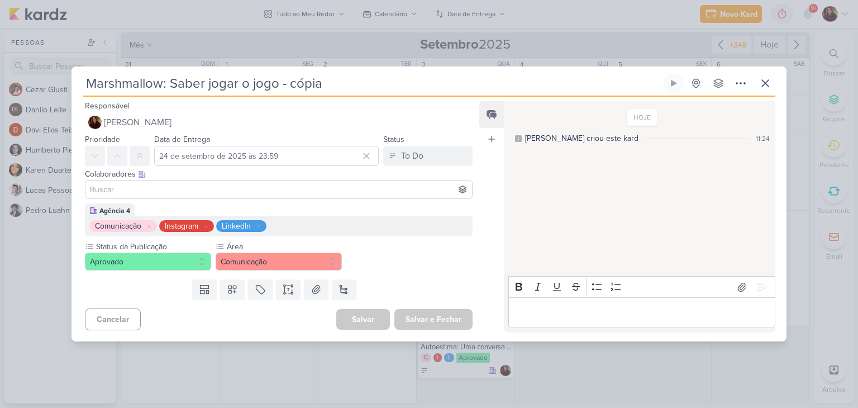
drag, startPoint x: 172, startPoint y: 83, endPoint x: 367, endPoint y: 87, distance: 195.5
click at [367, 87] on input "Marshmallow: Saber jogar o jogo - cópia" at bounding box center [372, 83] width 579 height 20
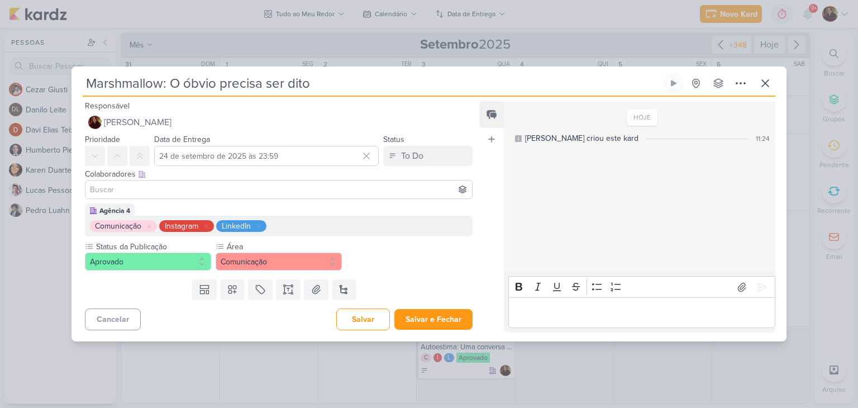
type input "Marshmallow: O óbvio precisa ser dito"
click at [561, 314] on p "Editor editing area: main" at bounding box center [641, 312] width 255 height 13
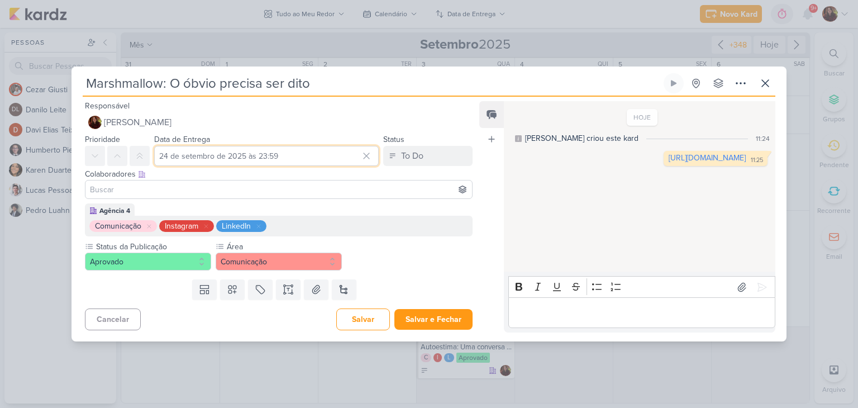
click at [209, 152] on input "24 de setembro de 2025 às 23:59" at bounding box center [266, 156] width 225 height 20
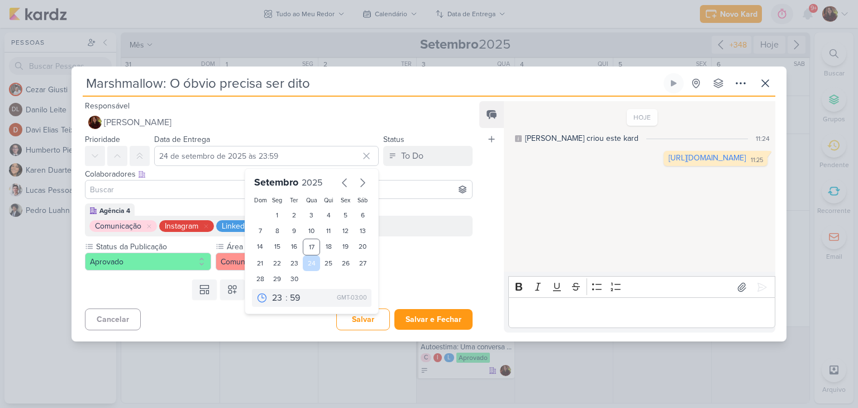
click at [309, 266] on div "24" at bounding box center [311, 263] width 17 height 16
click at [420, 323] on button "Salvar e Fechar" at bounding box center [433, 319] width 78 height 21
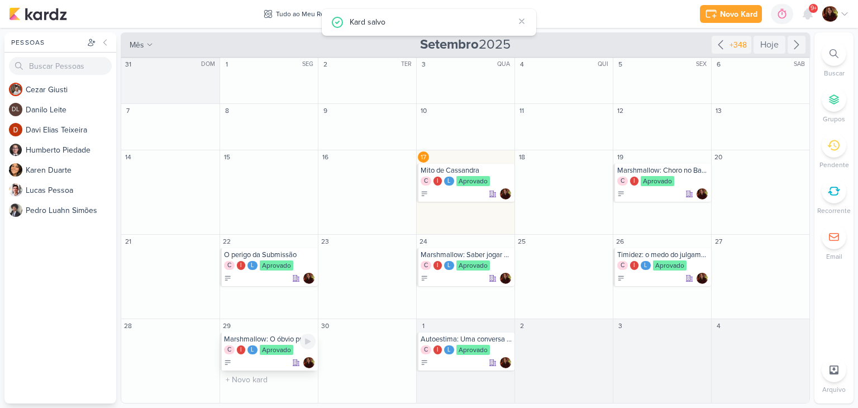
click at [283, 336] on div "Marshmallow: O óbvio precisa ser dito" at bounding box center [270, 339] width 92 height 9
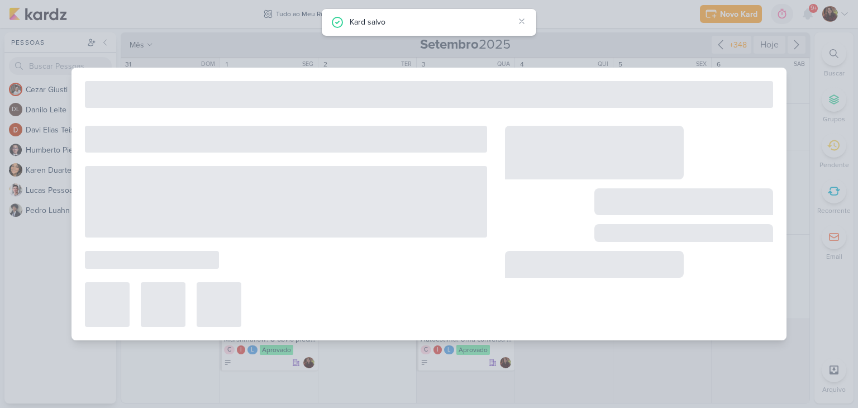
type input "29 de setembro de 2025 às 23:59"
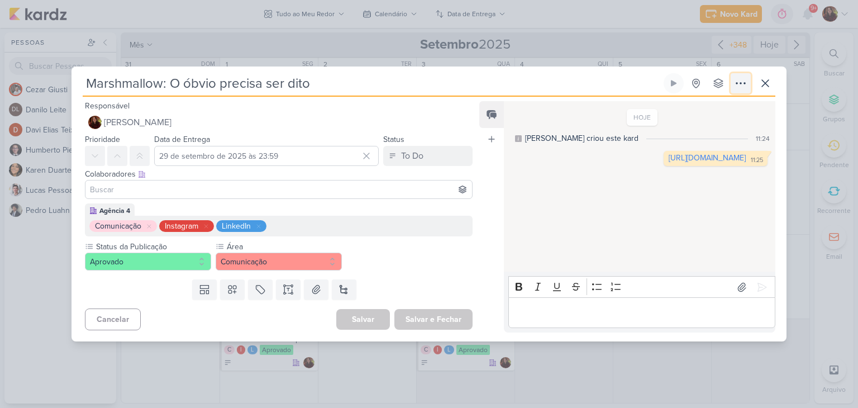
click at [739, 88] on icon at bounding box center [740, 83] width 13 height 13
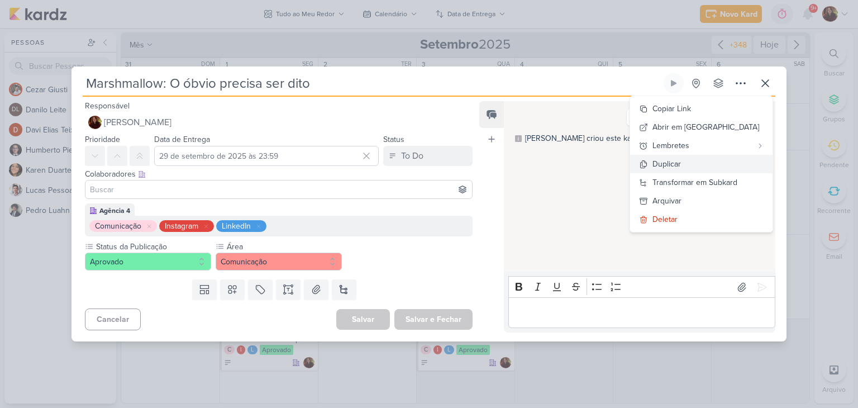
click at [721, 163] on button "Duplicar" at bounding box center [701, 164] width 142 height 18
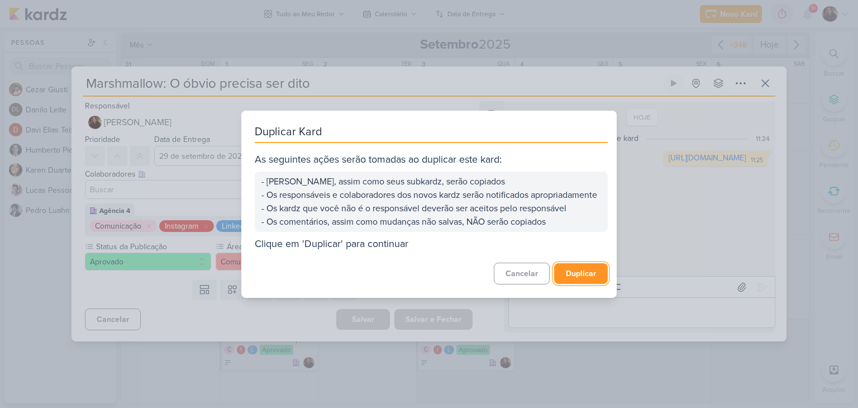
click at [575, 279] on button "Duplicar" at bounding box center [581, 273] width 54 height 21
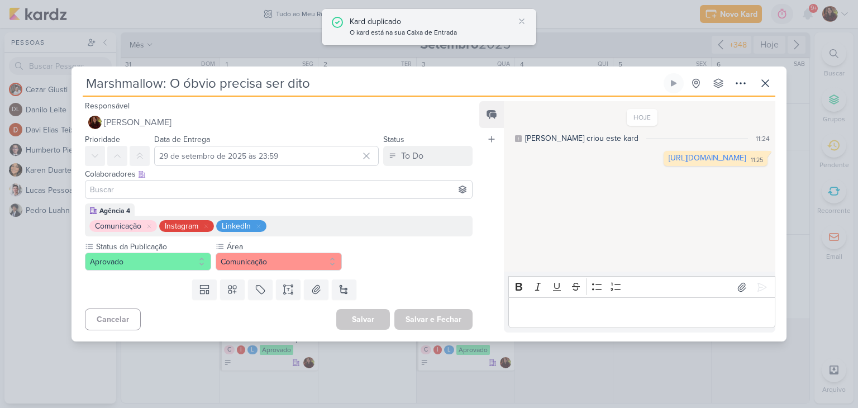
click at [431, 25] on div "Kard duplicado" at bounding box center [432, 22] width 164 height 12
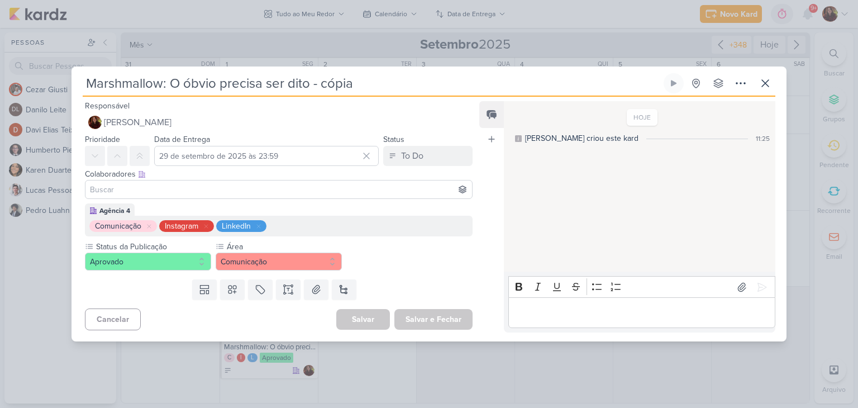
drag, startPoint x: 174, startPoint y: 85, endPoint x: 369, endPoint y: 110, distance: 195.9
click at [369, 110] on div "Marshmallow: O óbvio precisa ser dito - cópia Criado por mim nenhum grupo dispo…" at bounding box center [428, 207] width 715 height 268
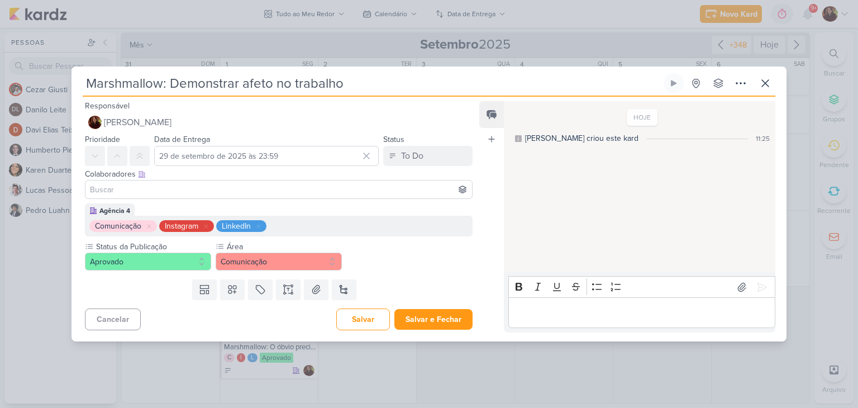
type input "Marshmallow: Demonstrar afeto no trabalho"
click at [232, 157] on input "29 de setembro de 2025 às 23:59" at bounding box center [266, 156] width 225 height 20
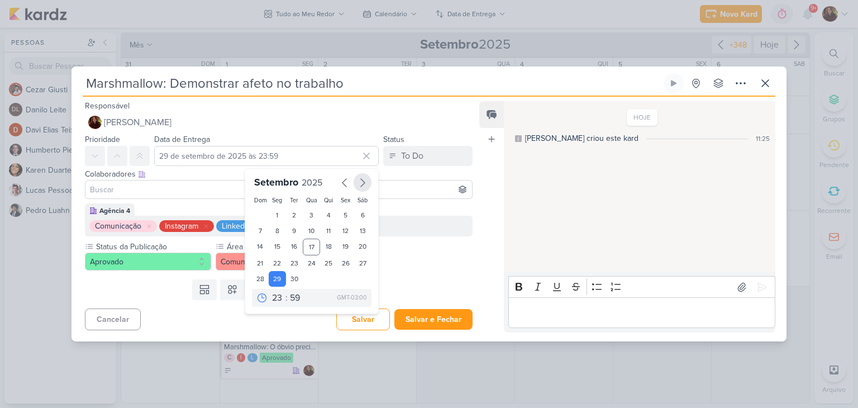
click at [356, 184] on icon "button" at bounding box center [362, 182] width 13 height 13
click at [341, 211] on div "3" at bounding box center [345, 215] width 17 height 16
type input "[DATE] 23:59"
click at [442, 271] on div "Agência 4 Comunicação Instagram LinkedIn Status da Publicação" at bounding box center [273, 238] width 405 height 71
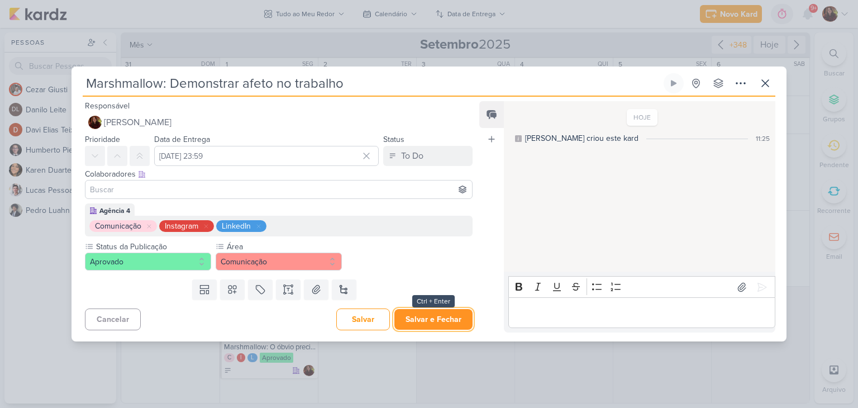
click at [449, 313] on button "Salvar e Fechar" at bounding box center [433, 319] width 78 height 21
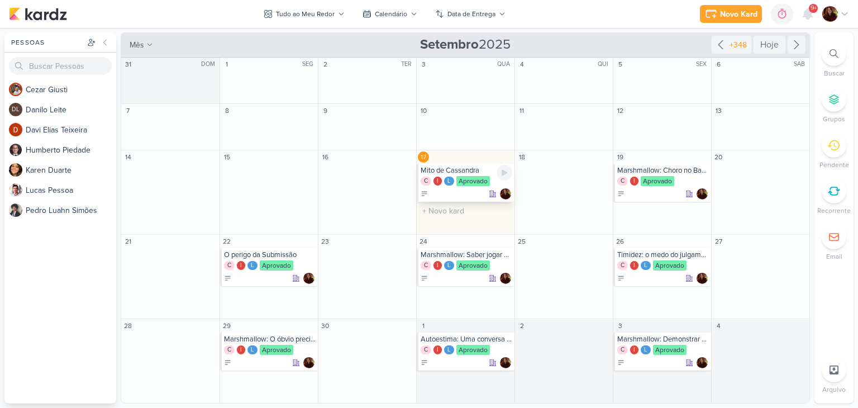
click at [467, 183] on div "Aprovado" at bounding box center [473, 181] width 34 height 10
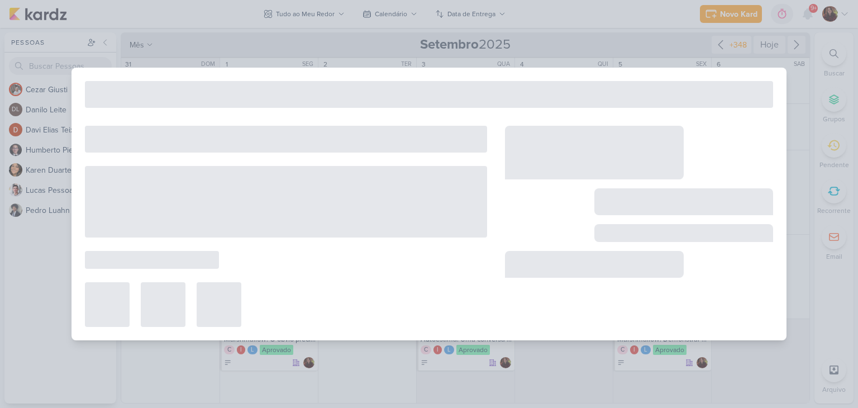
type input "Mito de Cassandra"
type input "[DATE] 23:59"
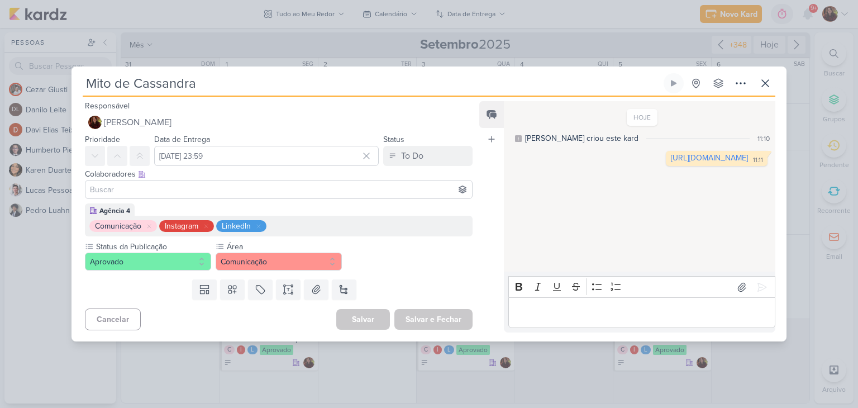
click at [183, 185] on input at bounding box center [279, 189] width 382 height 13
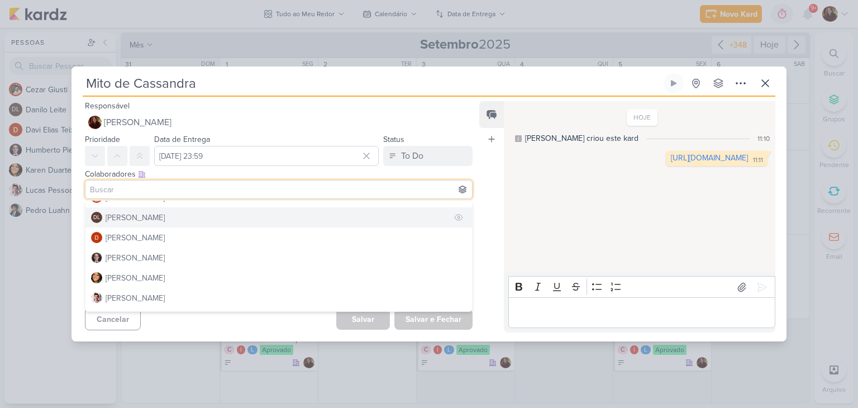
scroll to position [50, 0]
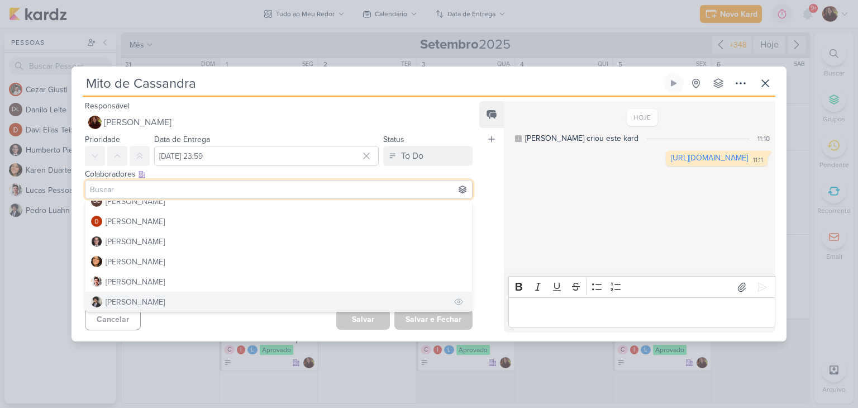
click at [160, 298] on div "[PERSON_NAME]" at bounding box center [135, 302] width 59 height 12
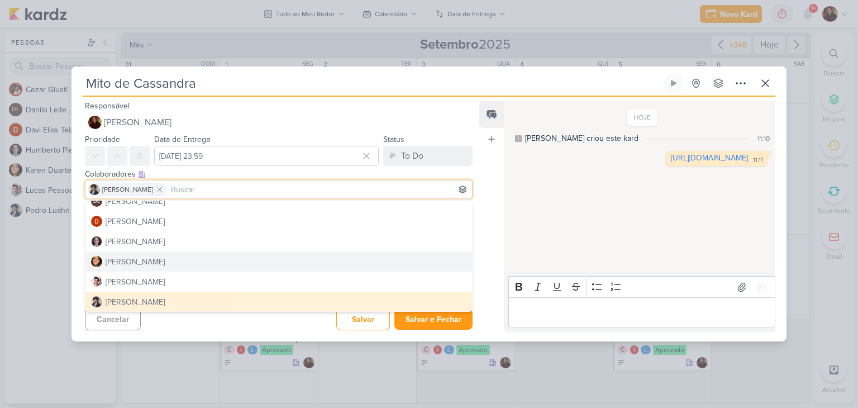
click at [572, 252] on div "HOJE [PERSON_NAME] criou este kard 11:10 [URL][DOMAIN_NAME] 11:11 11:11" at bounding box center [639, 186] width 270 height 169
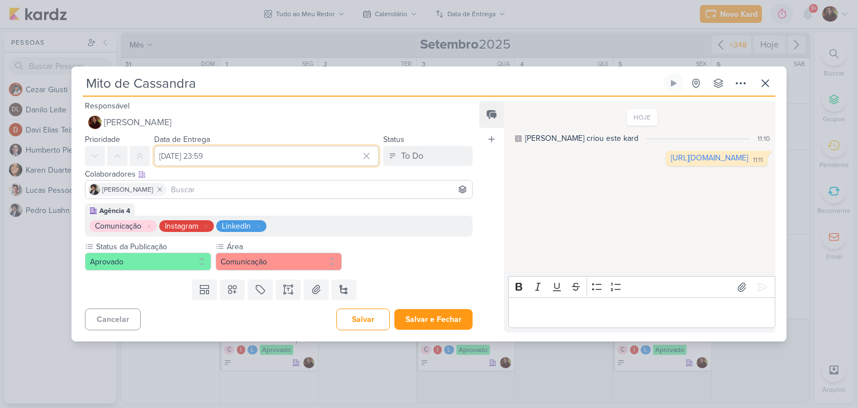
click at [268, 157] on input "[DATE] 23:59" at bounding box center [266, 156] width 225 height 20
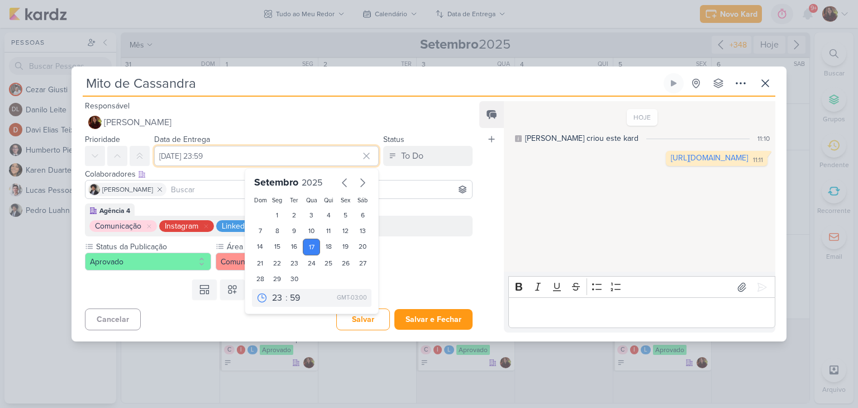
drag, startPoint x: 255, startPoint y: 157, endPoint x: 282, endPoint y: 159, distance: 26.9
click at [282, 159] on input "[DATE] 23:59" at bounding box center [266, 156] width 225 height 20
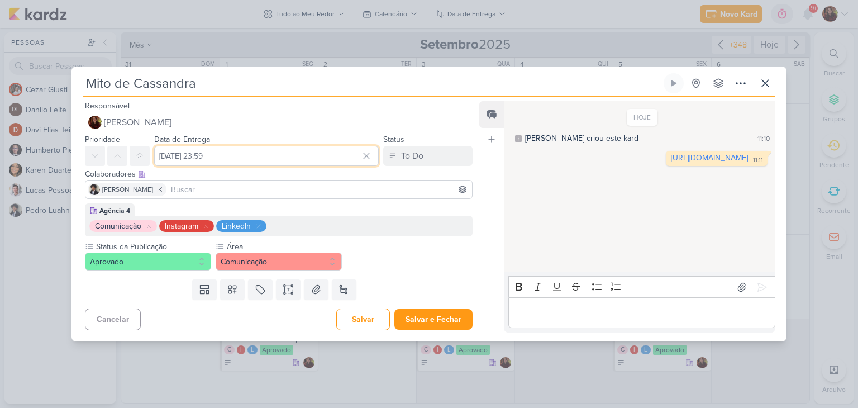
click at [270, 160] on input "[DATE] 23:59" at bounding box center [266, 156] width 225 height 20
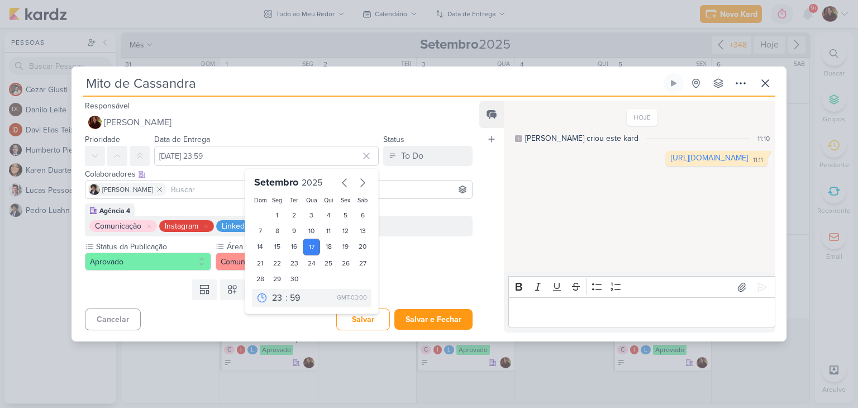
click at [303, 297] on div "00 01 02 03 04 05 06 07 08 09 10 11 12 13 14 15 16 17 18 19 20 21 22 23 : 00 05…" at bounding box center [312, 298] width 120 height 18
click at [257, 296] on icon at bounding box center [261, 297] width 11 height 11
click at [276, 295] on select "00 01 02 03 04 05 06 07 08 09 10 11 12 13 14 15 16 17 18 19 20 21 22 23" at bounding box center [278, 297] width 16 height 13
select select "12"
click at [270, 291] on select "00 01 02 03 04 05 06 07 08 09 10 11 12 13 14 15 16 17 18 19 20 21 22 23" at bounding box center [278, 297] width 16 height 13
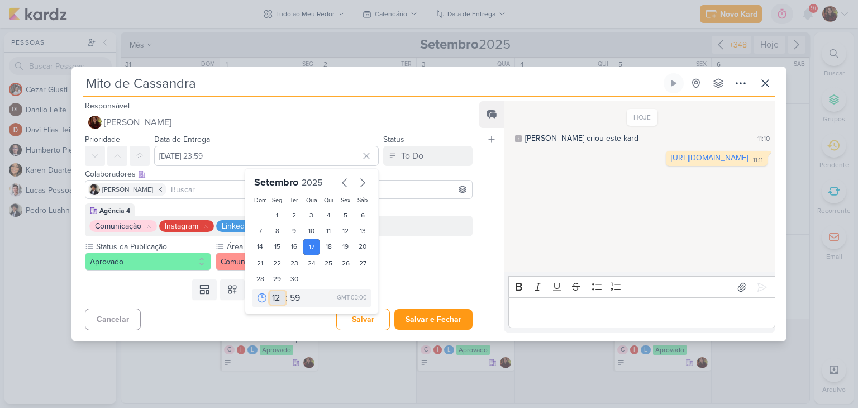
type input "[DATE] 12:59"
click at [290, 293] on select "00 05 10 15 20 25 30 35 40 45 50 55 59" at bounding box center [296, 297] width 16 height 13
select select "0"
click at [288, 291] on select "00 05 10 15 20 25 30 35 40 45 50 55 59" at bounding box center [296, 297] width 16 height 13
type input "[DATE] 12:00"
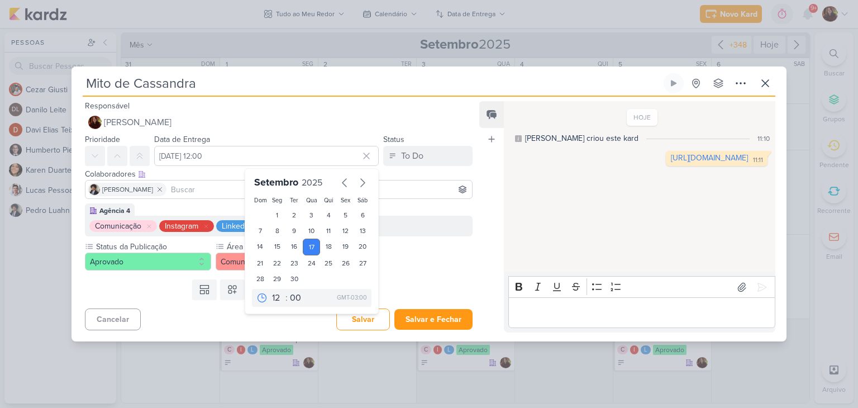
click at [454, 287] on div "Templates Campos Personalizados Marcadores Caixa De Texto Anexo [GEOGRAPHIC_DAT…" at bounding box center [273, 289] width 405 height 29
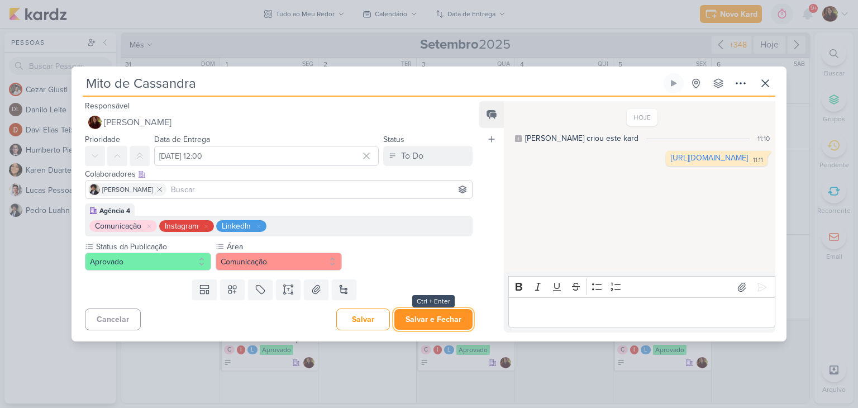
click at [419, 317] on button "Salvar e Fechar" at bounding box center [433, 319] width 78 height 21
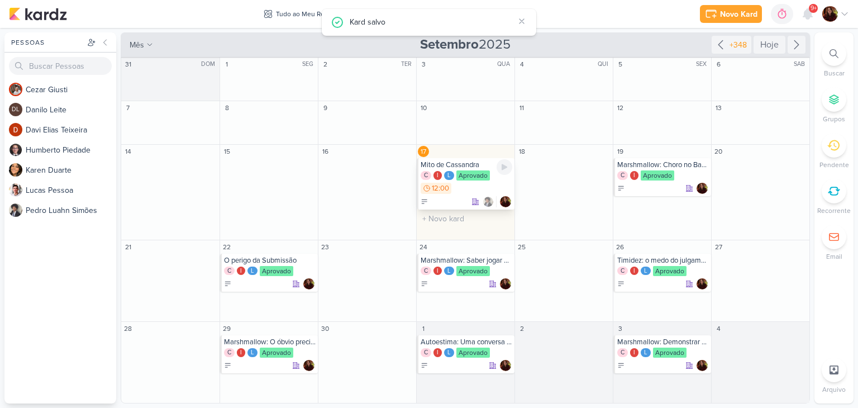
click at [469, 180] on div "Aprovado" at bounding box center [473, 175] width 34 height 10
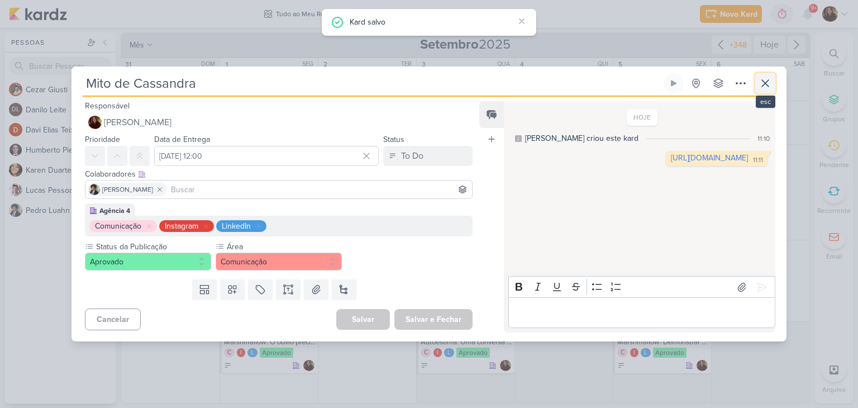
click at [768, 84] on icon at bounding box center [764, 83] width 13 height 13
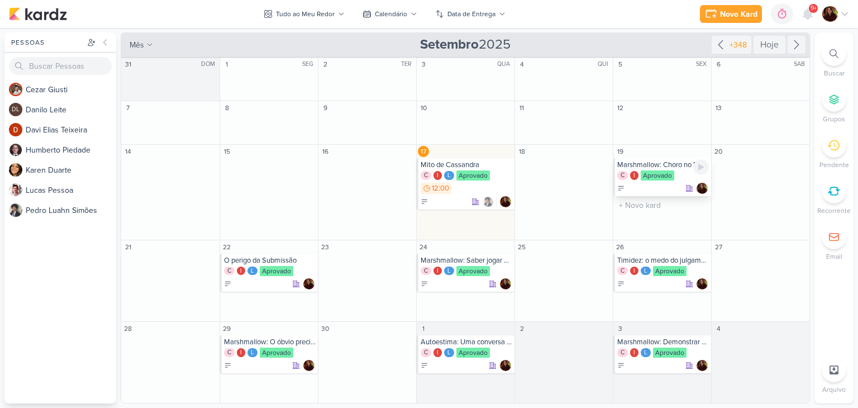
click at [669, 183] on div at bounding box center [663, 188] width 92 height 11
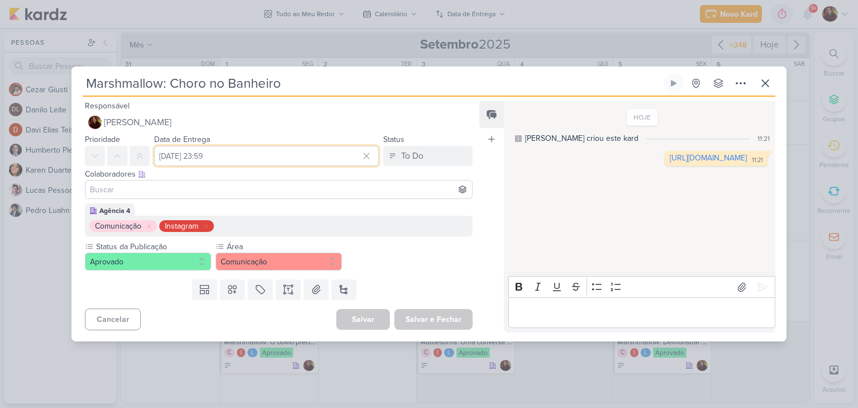
click at [269, 159] on input "[DATE] 23:59" at bounding box center [266, 156] width 225 height 20
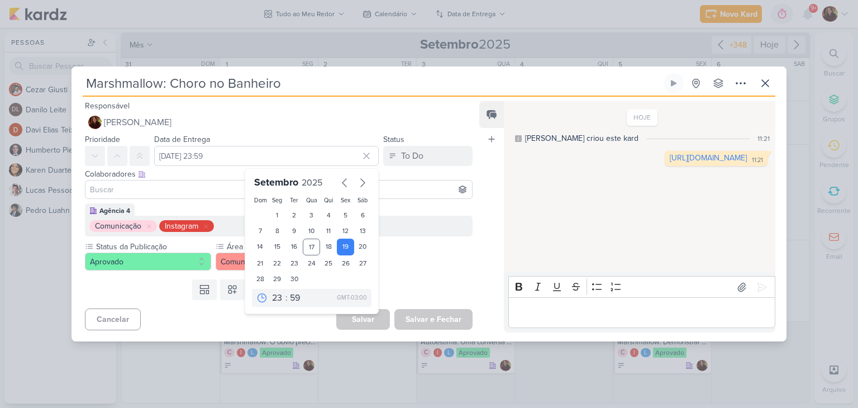
click at [285, 302] on div ":" at bounding box center [286, 297] width 2 height 13
click at [272, 296] on select "00 01 02 03 04 05 06 07 08 09 10 11 12 13 14 15 16 17 18 19 20 21 22 23" at bounding box center [278, 297] width 16 height 13
select select "7"
click at [270, 291] on select "00 01 02 03 04 05 06 07 08 09 10 11 12 13 14 15 16 17 18 19 20 21 22 23" at bounding box center [278, 297] width 16 height 13
type input "[DATE] 07:59"
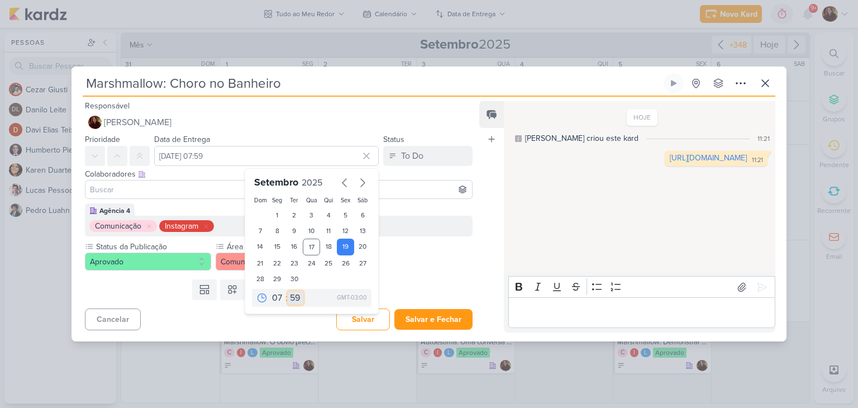
click at [293, 297] on select "00 05 10 15 20 25 30 35 40 45 50 55 59" at bounding box center [296, 297] width 16 height 13
select select "0"
click at [288, 291] on select "00 05 10 15 20 25 30 35 40 45 50 55 59" at bounding box center [296, 297] width 16 height 13
type input "[DATE] 07:00"
click at [277, 294] on select "00 01 02 03 04 05 06 07 08 09 10 11 12 13 14 15 16 17 18 19 20 21 22 23" at bounding box center [278, 297] width 16 height 13
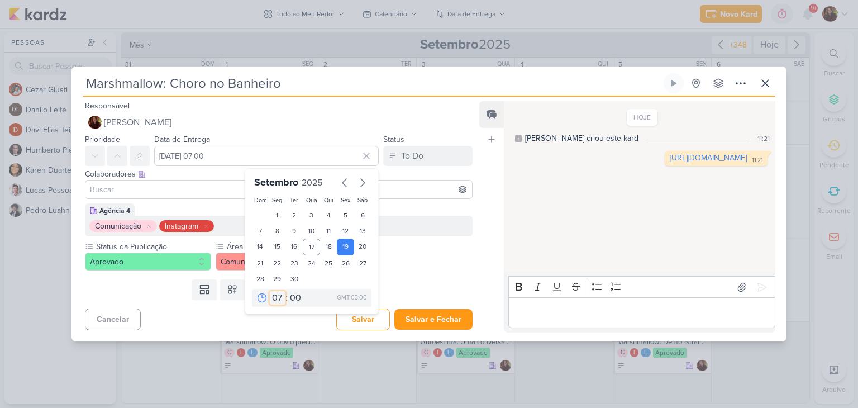
select select "8"
click at [270, 291] on select "00 01 02 03 04 05 06 07 08 09 10 11 12 13 14 15 16 17 18 19 20 21 22 23" at bounding box center [278, 297] width 16 height 13
type input "[DATE] 08:00"
click at [440, 309] on button "Salvar e Fechar" at bounding box center [433, 319] width 78 height 21
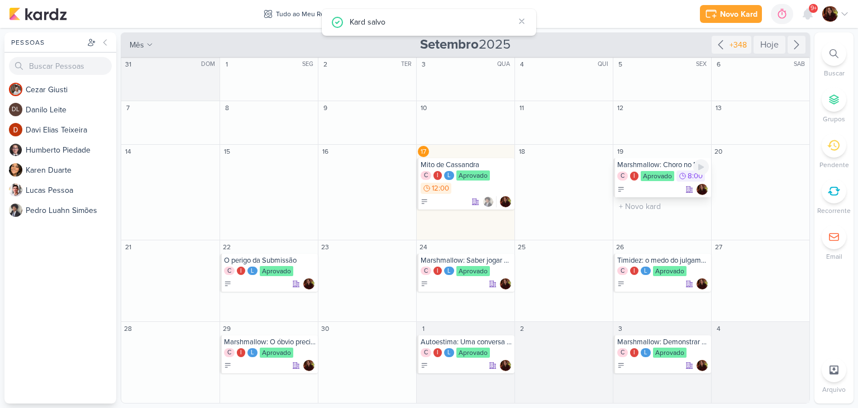
click at [641, 176] on div "Aprovado" at bounding box center [658, 176] width 34 height 10
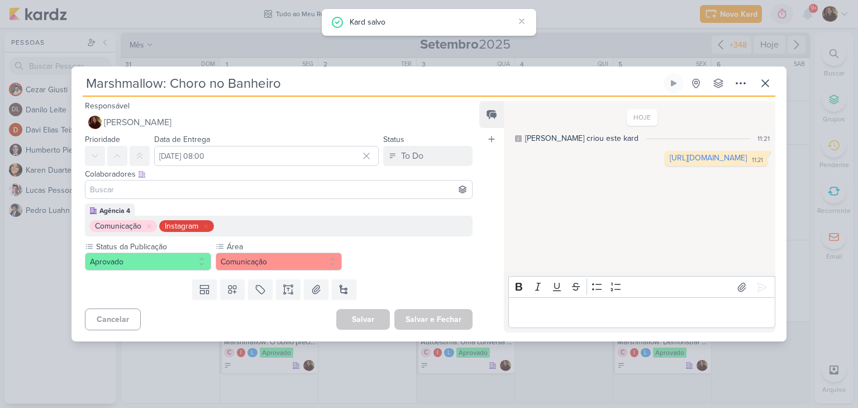
click at [167, 189] on input at bounding box center [279, 189] width 382 height 13
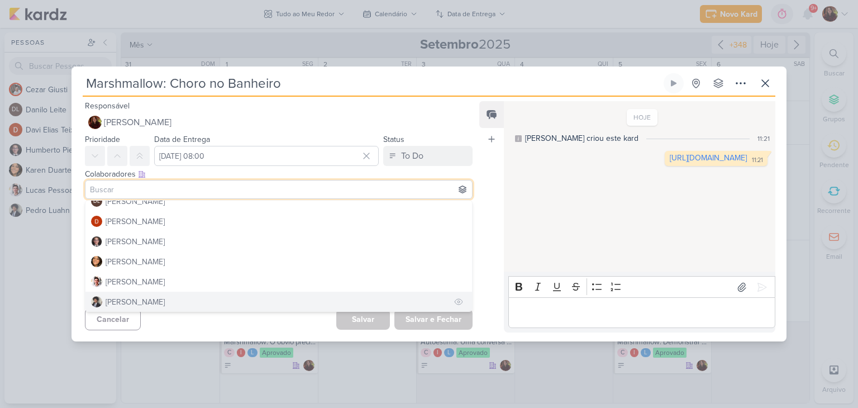
click at [152, 299] on div "[PERSON_NAME]" at bounding box center [135, 302] width 59 height 12
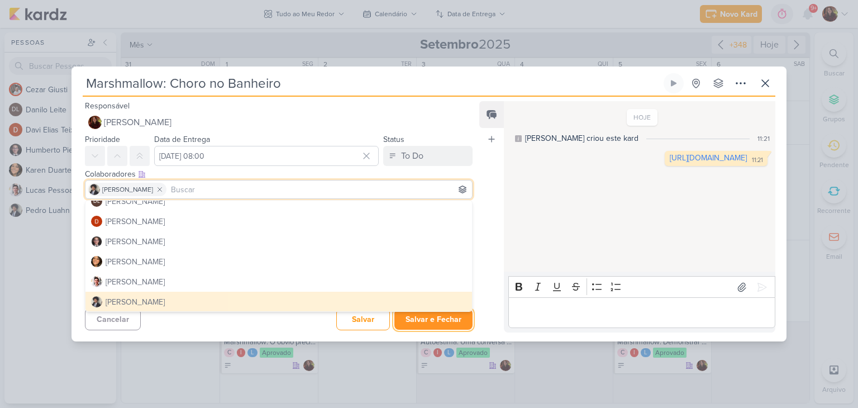
click at [447, 317] on button "Salvar e Fechar" at bounding box center [433, 319] width 78 height 21
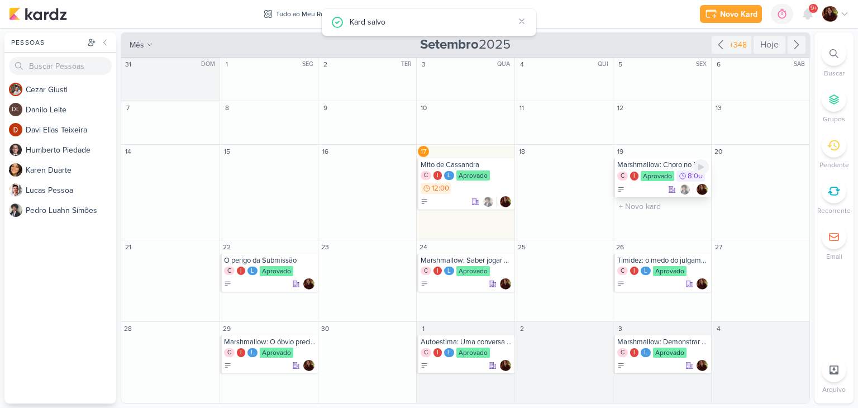
click at [655, 190] on div at bounding box center [663, 189] width 92 height 11
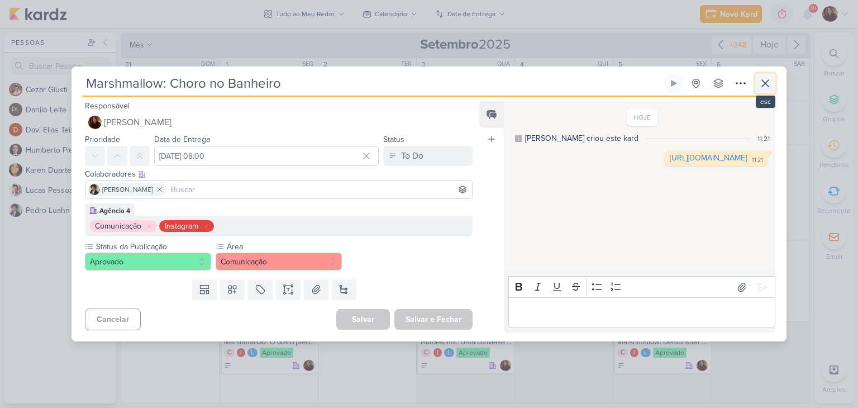
click at [773, 87] on button at bounding box center [765, 83] width 20 height 20
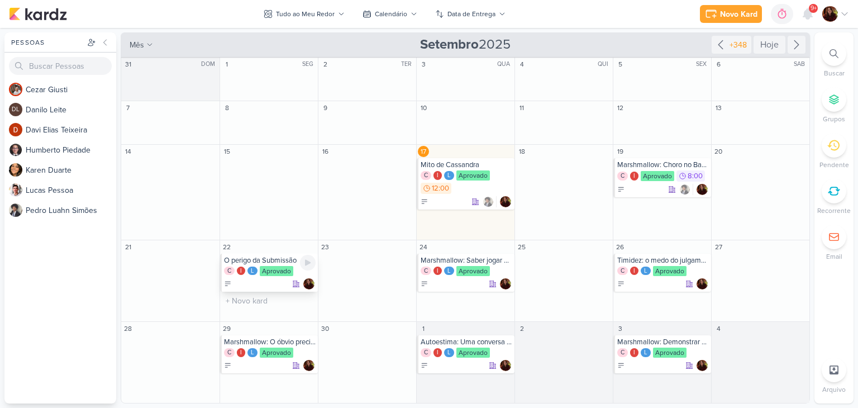
click at [259, 281] on div at bounding box center [270, 283] width 92 height 11
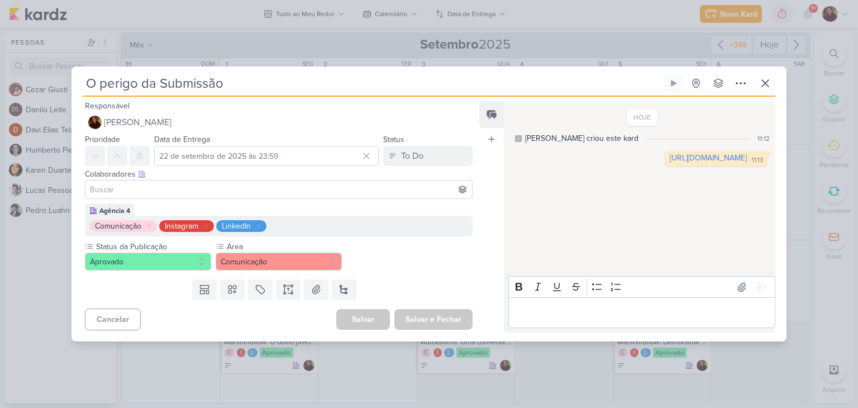
click at [212, 194] on input at bounding box center [279, 189] width 382 height 13
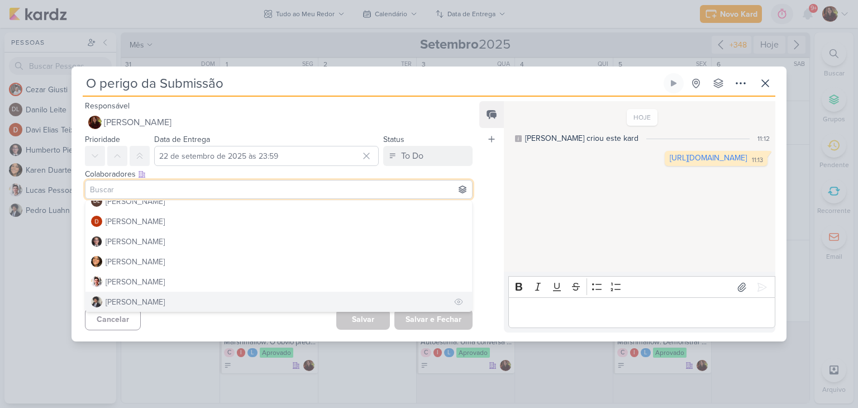
click at [156, 299] on div "[PERSON_NAME]" at bounding box center [135, 302] width 59 height 12
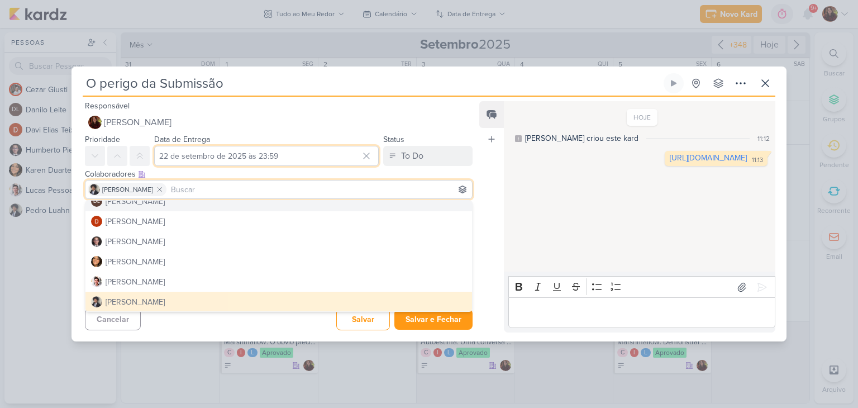
click at [342, 159] on input "22 de setembro de 2025 às 23:59" at bounding box center [266, 156] width 225 height 20
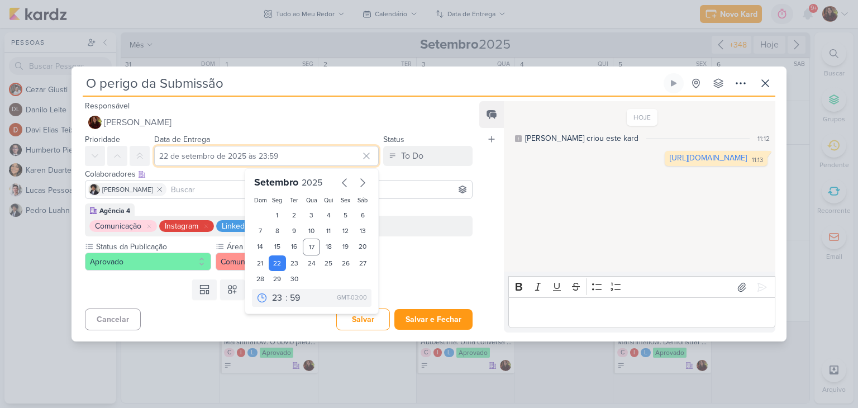
click at [262, 161] on input "22 de setembro de 2025 às 23:59" at bounding box center [266, 156] width 225 height 20
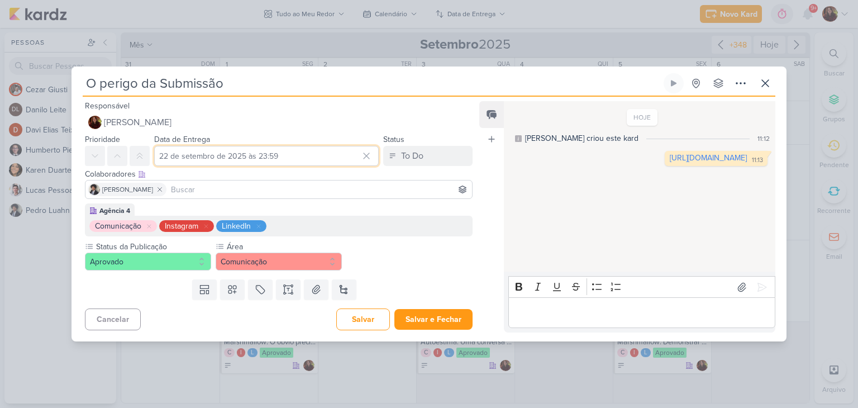
click at [266, 155] on input "22 de setembro de 2025 às 23:59" at bounding box center [266, 156] width 225 height 20
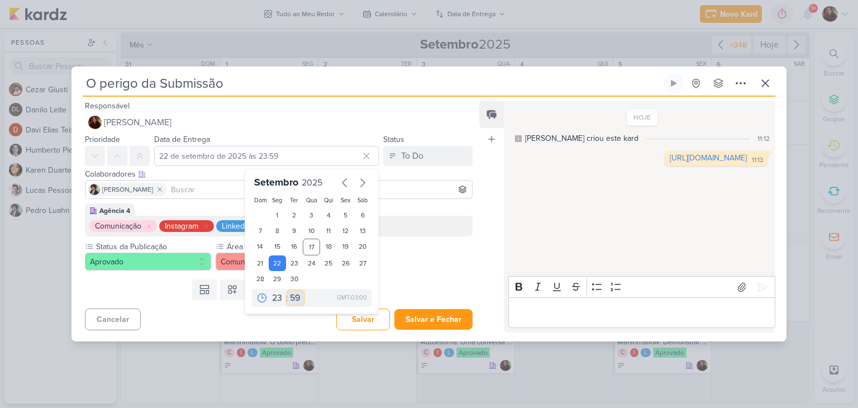
click at [288, 302] on select "00 05 10 15 20 25 30 35 40 45 50 55 59" at bounding box center [296, 297] width 16 height 13
click at [274, 298] on select "00 01 02 03 04 05 06 07 08 09 10 11 12 13 14 15 16 17 18 19 20 21 22 23" at bounding box center [278, 297] width 16 height 13
select select "12"
click at [270, 291] on select "00 01 02 03 04 05 06 07 08 09 10 11 12 13 14 15 16 17 18 19 20 21 22 23" at bounding box center [278, 297] width 16 height 13
type input "[DATE] 12:59"
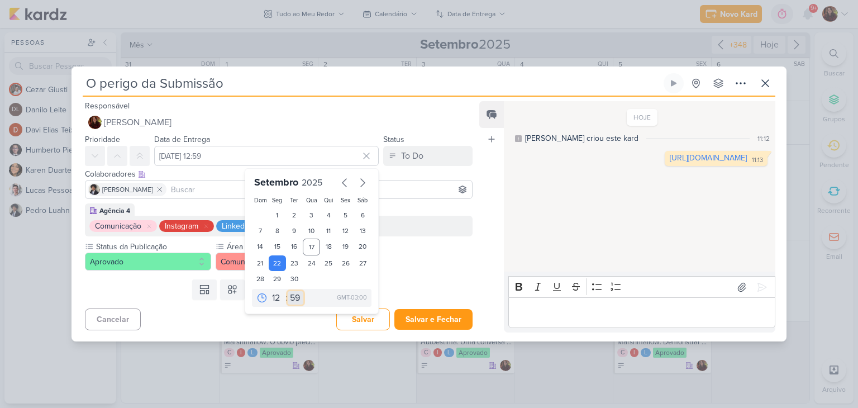
click at [289, 295] on select "00 05 10 15 20 25 30 35 40 45 50 55 59" at bounding box center [296, 297] width 16 height 13
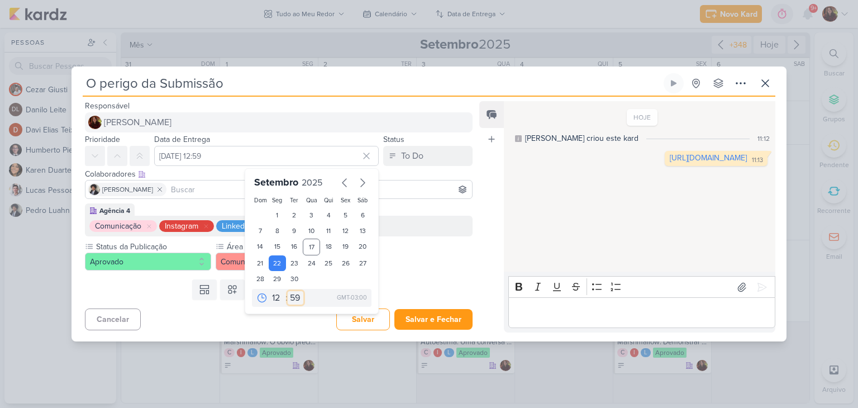
select select "0"
click at [288, 291] on select "00 05 10 15 20 25 30 35 40 45 50 55 59" at bounding box center [296, 297] width 16 height 13
type input "[DATE] 12:00"
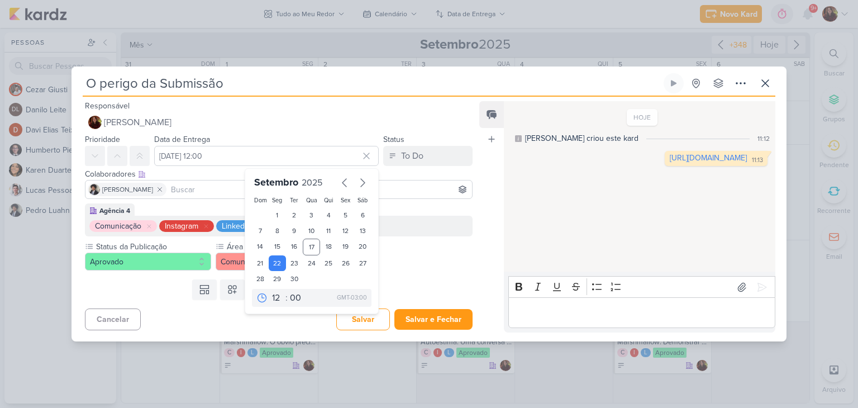
click at [451, 290] on div "Templates Campos Personalizados Marcadores Caixa De Texto Anexo [GEOGRAPHIC_DAT…" at bounding box center [273, 289] width 405 height 29
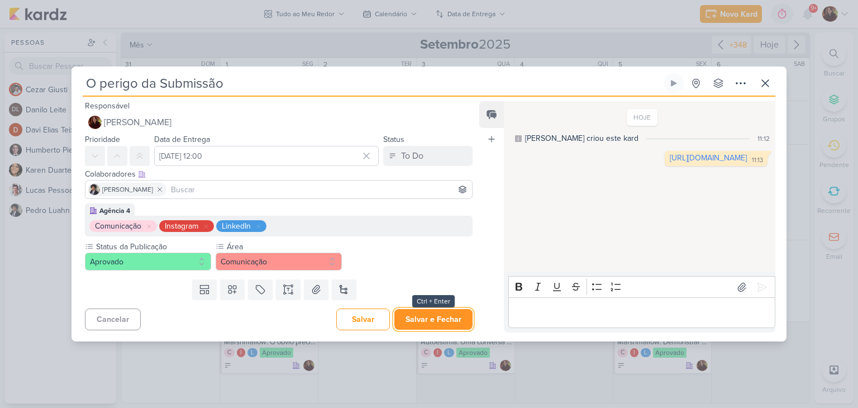
click at [434, 321] on button "Salvar e Fechar" at bounding box center [433, 319] width 78 height 21
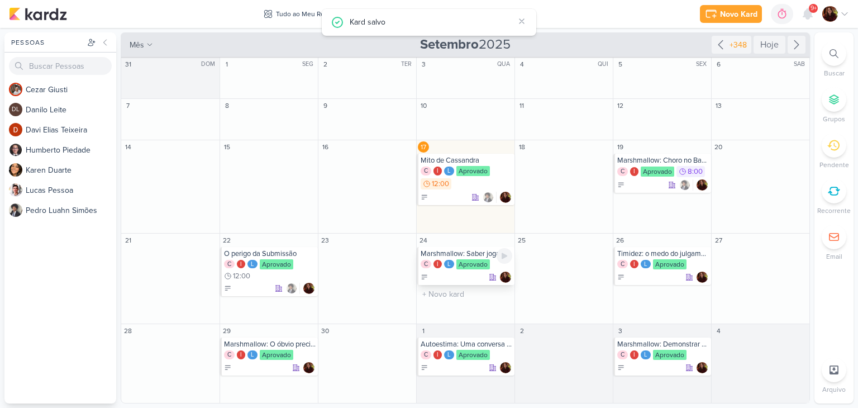
click at [455, 261] on div "C I L Aprovado" at bounding box center [467, 264] width 92 height 11
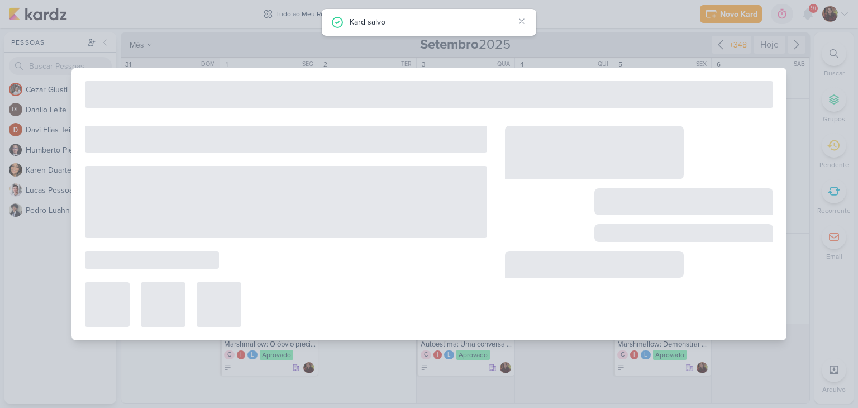
type input "Marshmallow: Saber jogar o jogo"
type input "24 de setembro de 2025 às 23:59"
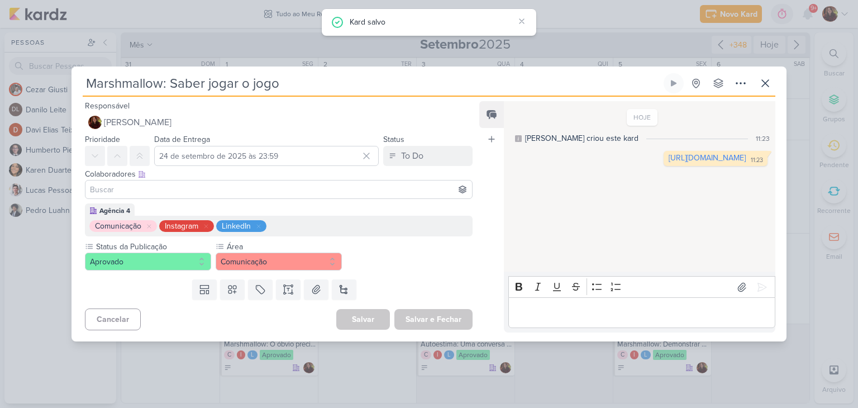
click at [126, 186] on input at bounding box center [279, 189] width 382 height 13
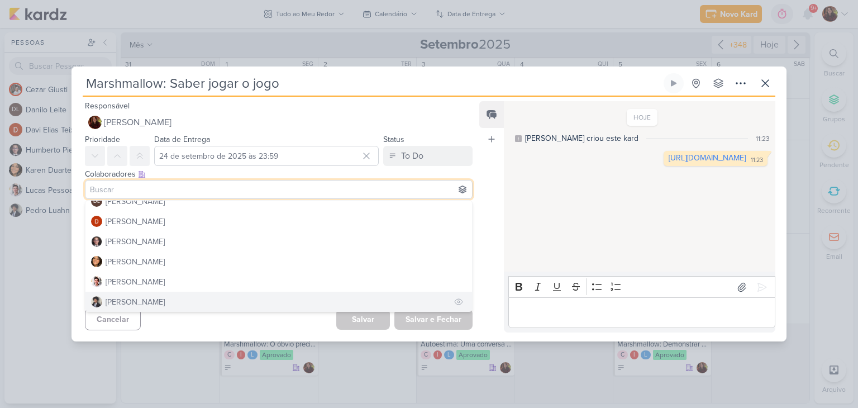
click at [165, 300] on div "[PERSON_NAME]" at bounding box center [135, 302] width 59 height 12
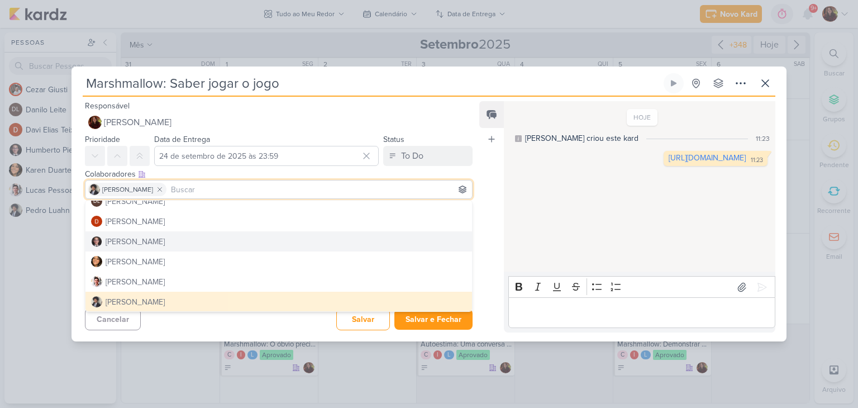
click at [553, 236] on div "HOJE [PERSON_NAME] criou este kard 11:23 [URL][DOMAIN_NAME] 11:23 11:23" at bounding box center [639, 186] width 270 height 169
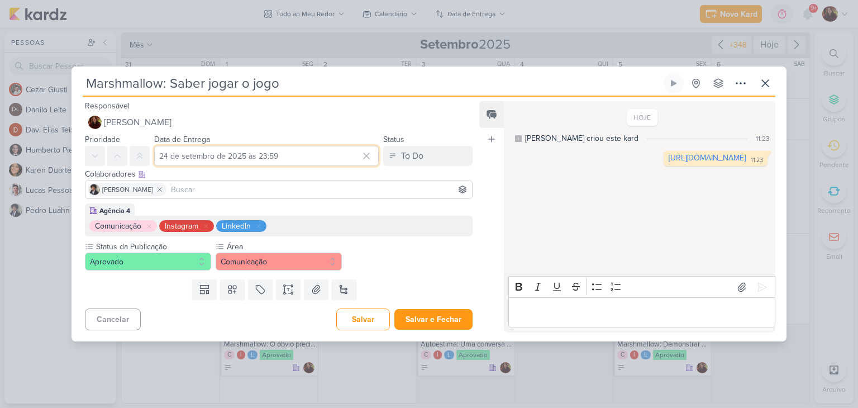
click at [269, 156] on input "24 de setembro de 2025 às 23:59" at bounding box center [266, 156] width 225 height 20
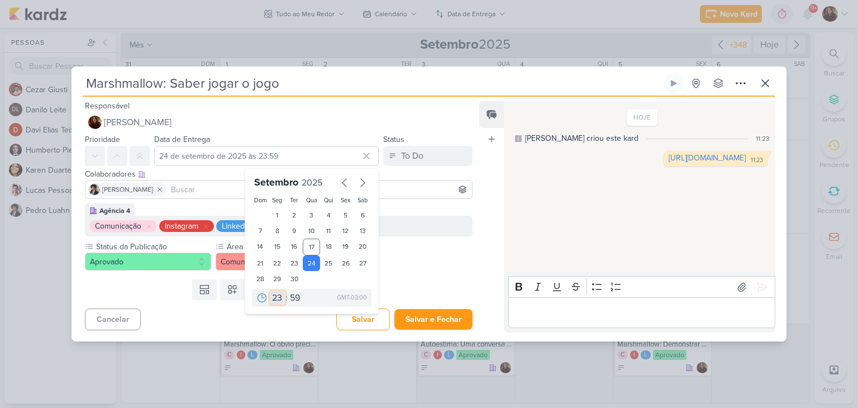
click at [278, 301] on select "00 01 02 03 04 05 06 07 08 09 10 11 12 13 14 15 16 17 18 19 20 21 22 23" at bounding box center [278, 297] width 16 height 13
select select "8"
click at [270, 291] on select "00 01 02 03 04 05 06 07 08 09 10 11 12 13 14 15 16 17 18 19 20 21 22 23" at bounding box center [278, 297] width 16 height 13
type input "[DATE] 08:59"
click at [288, 297] on select "00 05 10 15 20 25 30 35 40 45 50 55 59" at bounding box center [296, 297] width 16 height 13
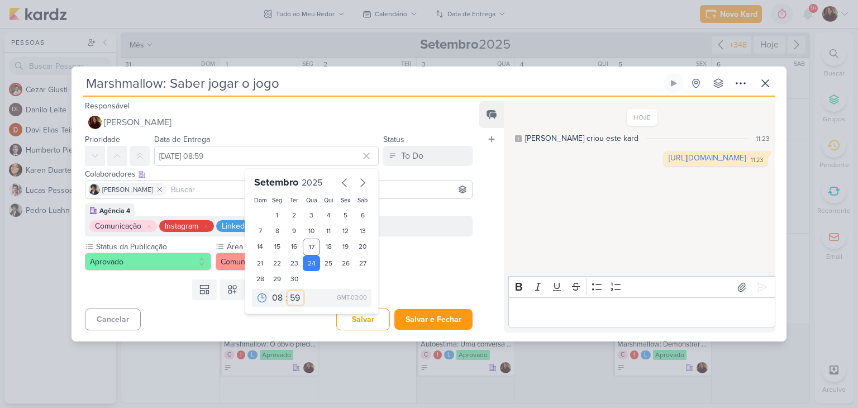
select select "0"
click at [288, 291] on select "00 05 10 15 20 25 30 35 40 45 50 55 59" at bounding box center [296, 297] width 16 height 13
type input "[DATE] 08:00"
click at [422, 315] on button "Salvar e Fechar" at bounding box center [433, 319] width 78 height 21
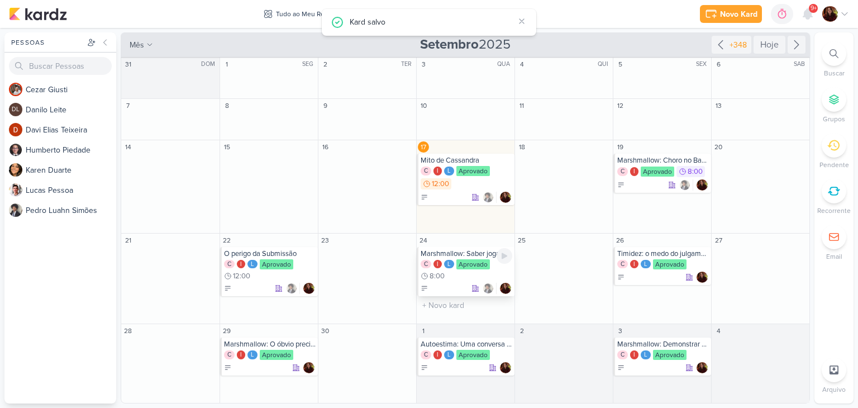
click at [453, 271] on div "C I L Aprovado 8:00" at bounding box center [467, 270] width 92 height 22
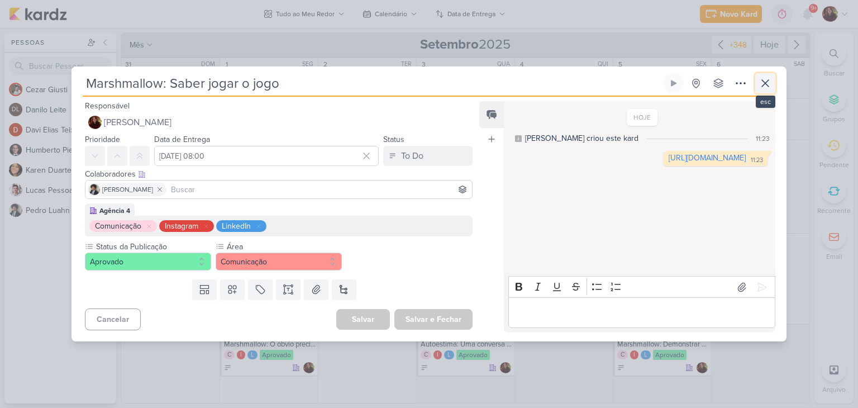
click at [768, 84] on icon at bounding box center [764, 83] width 13 height 13
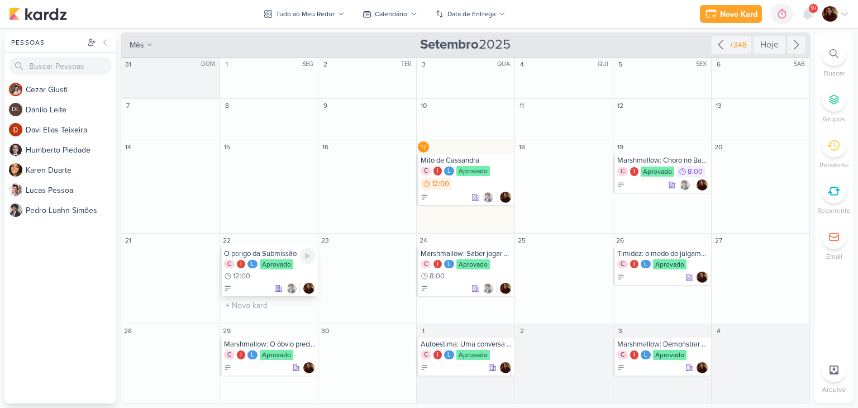
click at [271, 267] on div "Aprovado" at bounding box center [277, 264] width 34 height 10
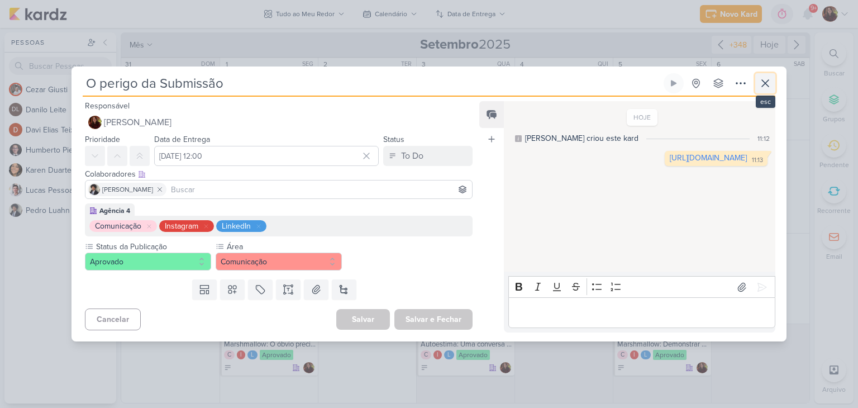
click at [765, 82] on icon at bounding box center [764, 83] width 13 height 13
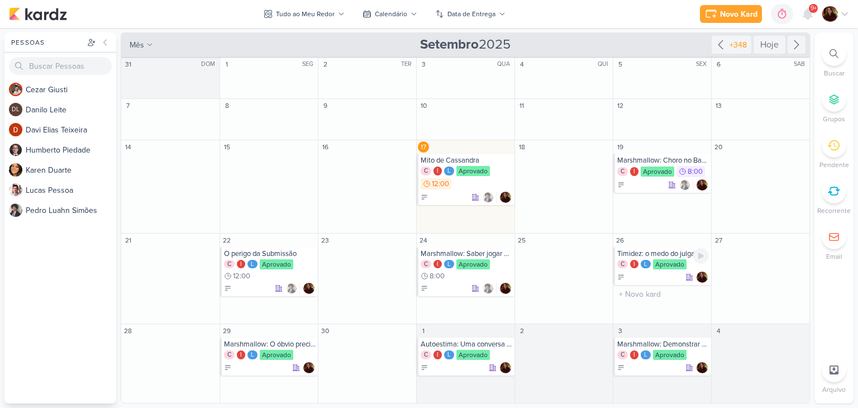
click at [669, 265] on div "Aprovado" at bounding box center [670, 264] width 34 height 10
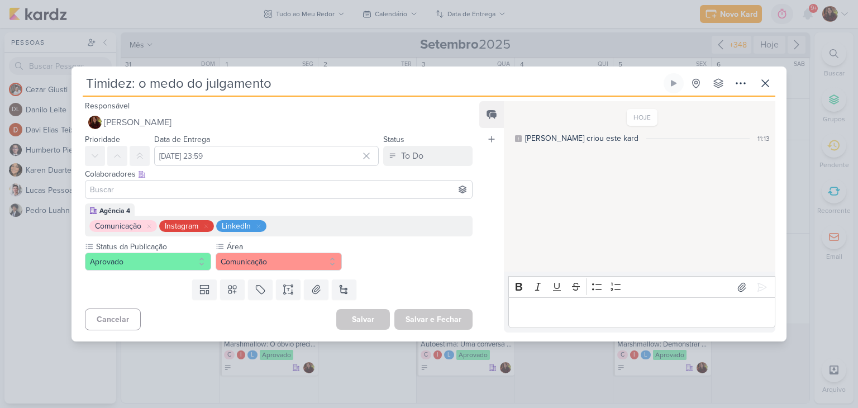
click at [174, 190] on input at bounding box center [279, 189] width 382 height 13
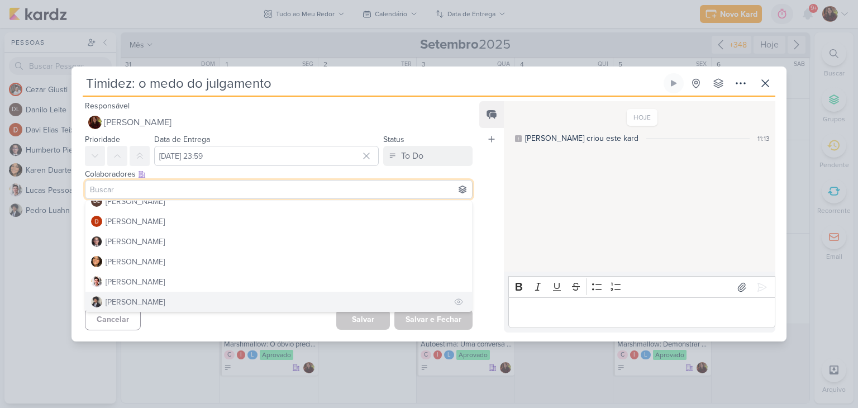
click at [147, 297] on div "[PERSON_NAME]" at bounding box center [135, 302] width 59 height 12
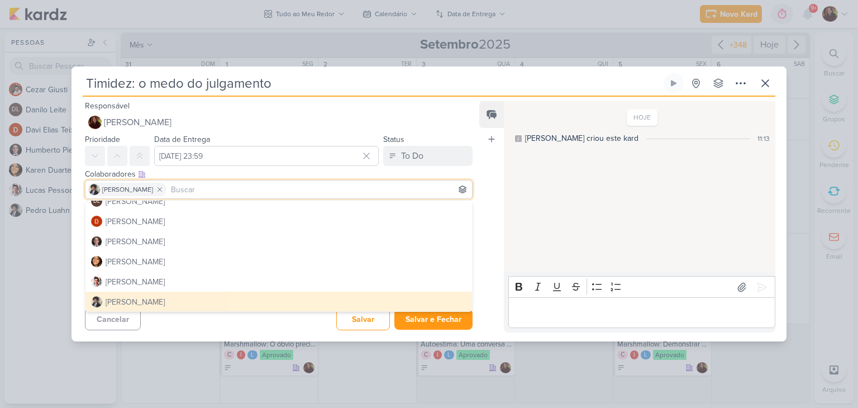
click at [581, 253] on div "HOJE [PERSON_NAME] criou este kard 11:13" at bounding box center [639, 186] width 270 height 169
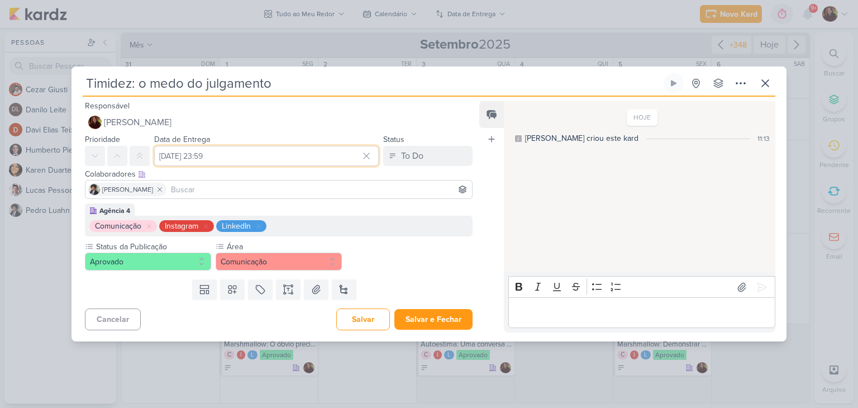
click at [266, 156] on input "[DATE] 23:59" at bounding box center [266, 156] width 225 height 20
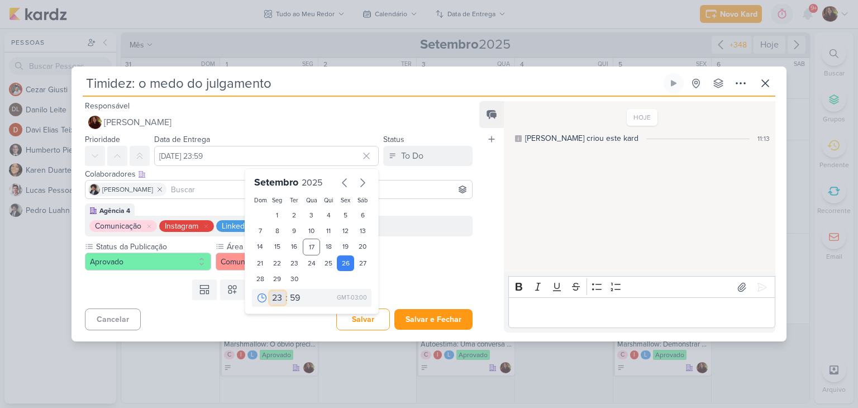
click at [270, 295] on select "00 01 02 03 04 05 06 07 08 09 10 11 12 13 14 15 16 17 18 19 20 21 22 23" at bounding box center [278, 297] width 16 height 13
select select "12"
click at [270, 291] on select "00 01 02 03 04 05 06 07 08 09 10 11 12 13 14 15 16 17 18 19 20 21 22 23" at bounding box center [278, 297] width 16 height 13
type input "[DATE] 12:59"
click at [288, 295] on select "00 05 10 15 20 25 30 35 40 45 50 55 59" at bounding box center [296, 297] width 16 height 13
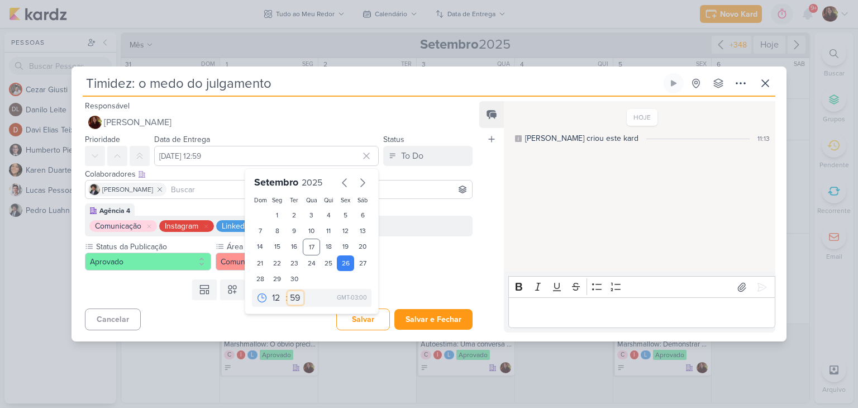
select select "0"
click at [288, 291] on select "00 05 10 15 20 25 30 35 40 45 50 55 59" at bounding box center [296, 297] width 16 height 13
type input "[DATE] 12:00"
click at [414, 315] on button "Salvar e Fechar" at bounding box center [433, 319] width 78 height 21
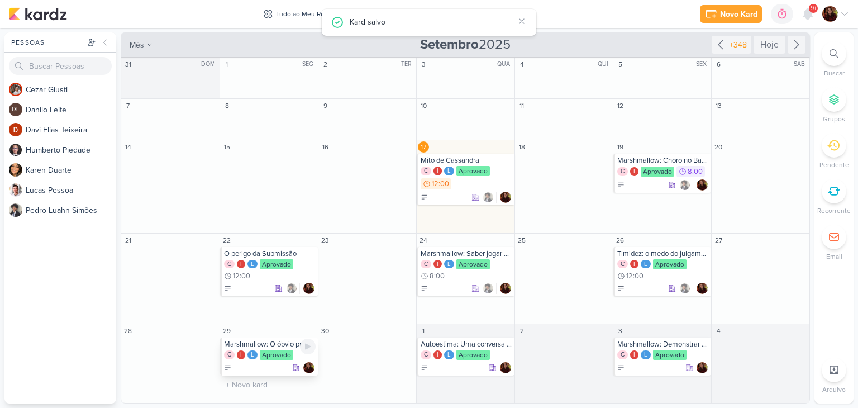
click at [265, 362] on div at bounding box center [270, 367] width 92 height 11
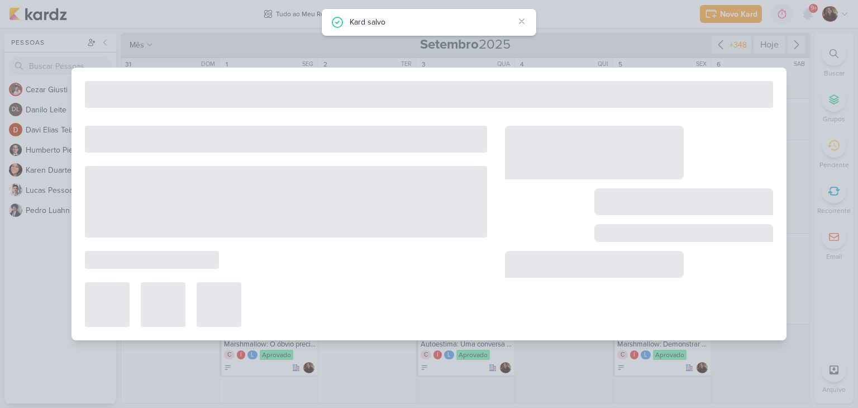
type input "Marshmallow: O óbvio precisa ser dito"
type input "29 de setembro de 2025 às 23:59"
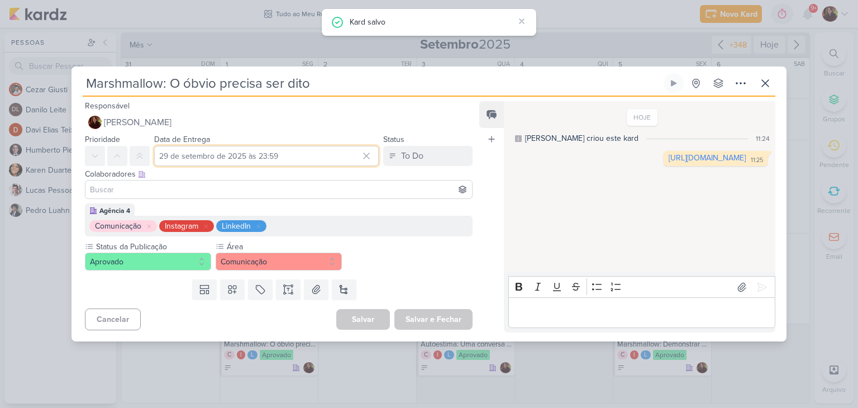
click at [266, 157] on input "29 de setembro de 2025 às 23:59" at bounding box center [266, 156] width 225 height 20
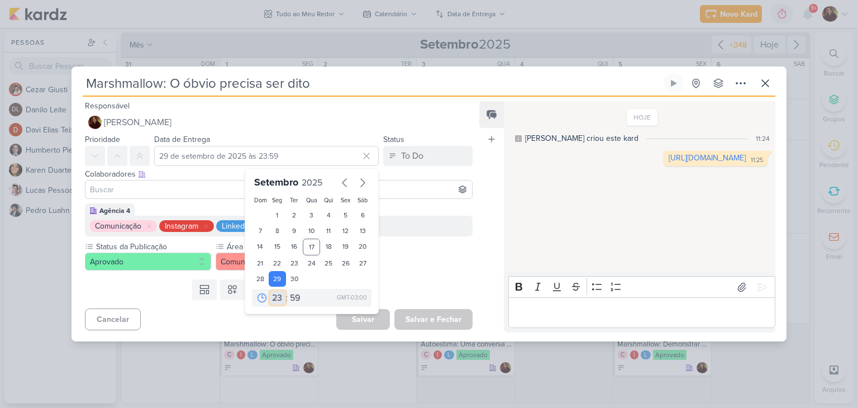
click at [270, 298] on select "00 01 02 03 04 05 06 07 08 09 10 11 12 13 14 15 16 17 18 19 20 21 22 23" at bounding box center [278, 297] width 16 height 13
select select "8"
click at [270, 291] on select "00 01 02 03 04 05 06 07 08 09 10 11 12 13 14 15 16 17 18 19 20 21 22 23" at bounding box center [278, 297] width 16 height 13
type input "[DATE] 08:59"
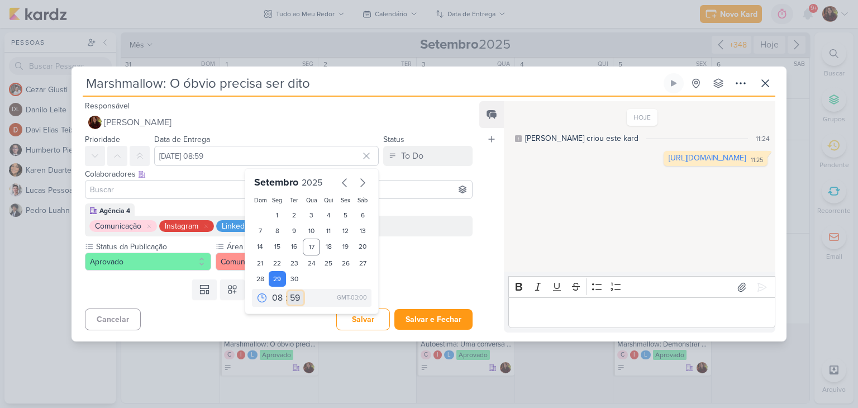
click at [292, 300] on select "00 05 10 15 20 25 30 35 40 45 50 55 59" at bounding box center [296, 297] width 16 height 13
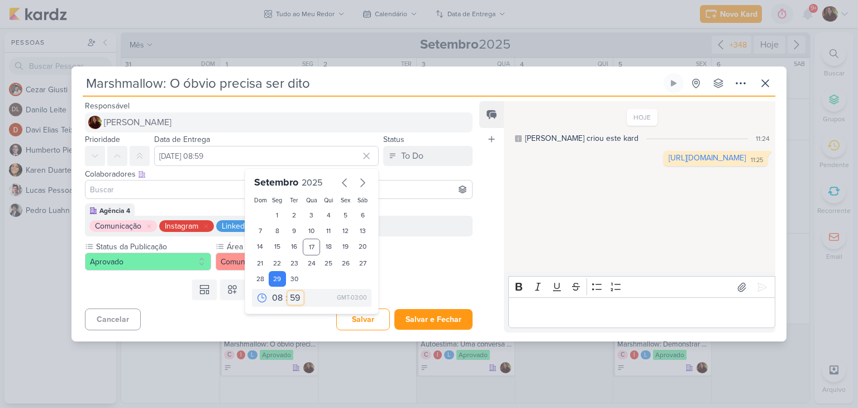
select select "0"
click at [288, 291] on select "00 05 10 15 20 25 30 35 40 45 50 55 59" at bounding box center [296, 297] width 16 height 13
type input "[DATE] 08:00"
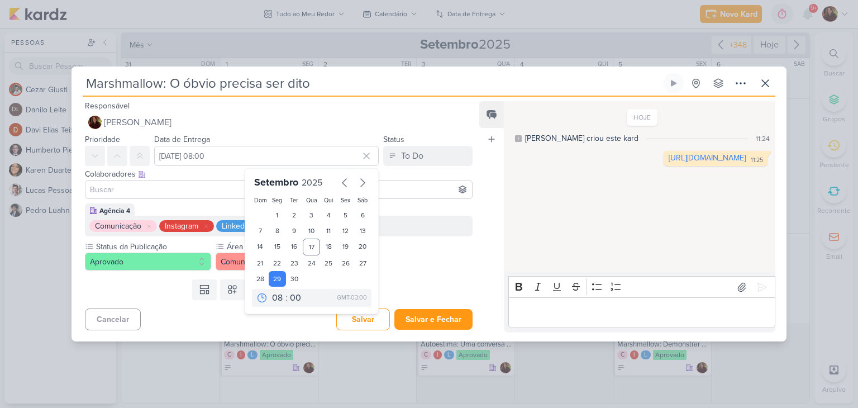
click at [427, 257] on div "Status da Publicação Aprovado Área" at bounding box center [279, 256] width 388 height 30
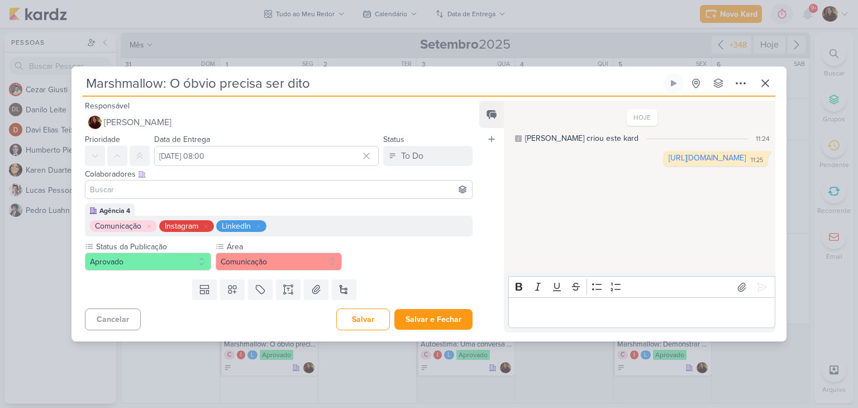
click at [130, 185] on input at bounding box center [279, 189] width 382 height 13
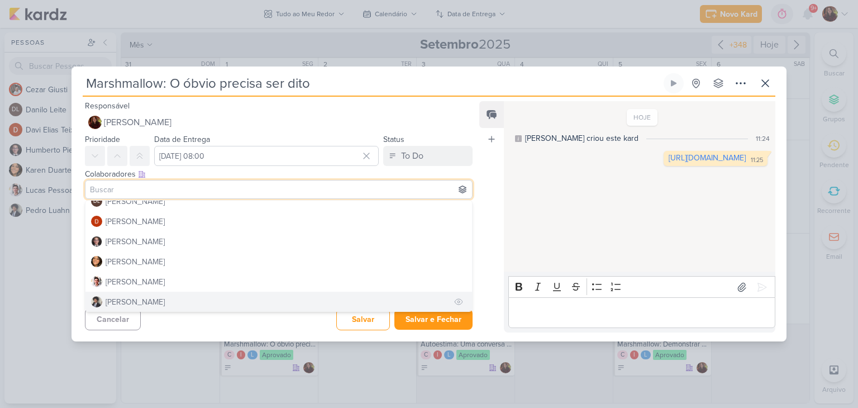
click at [165, 299] on div "[PERSON_NAME]" at bounding box center [135, 302] width 59 height 12
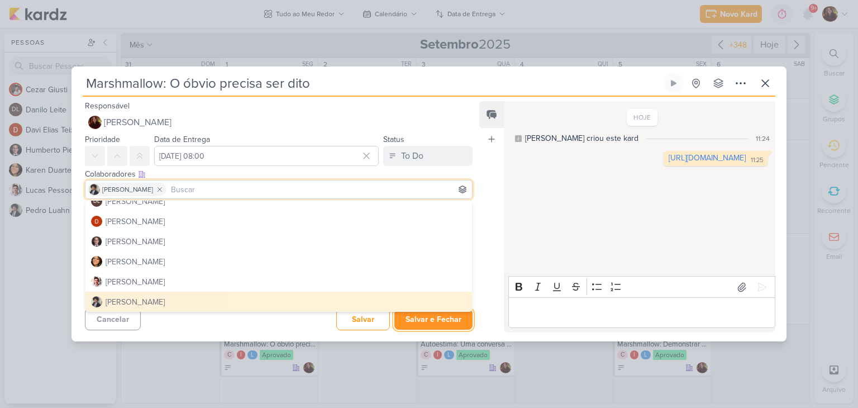
click at [434, 324] on button "Salvar e Fechar" at bounding box center [433, 319] width 78 height 21
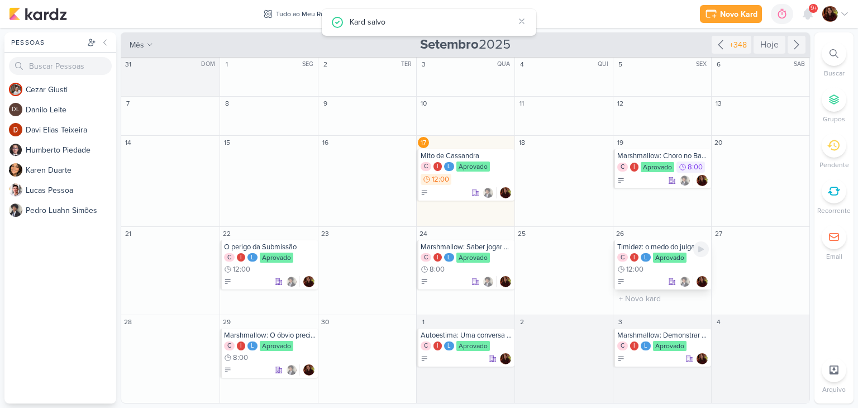
click at [668, 260] on div "Aprovado" at bounding box center [670, 257] width 34 height 10
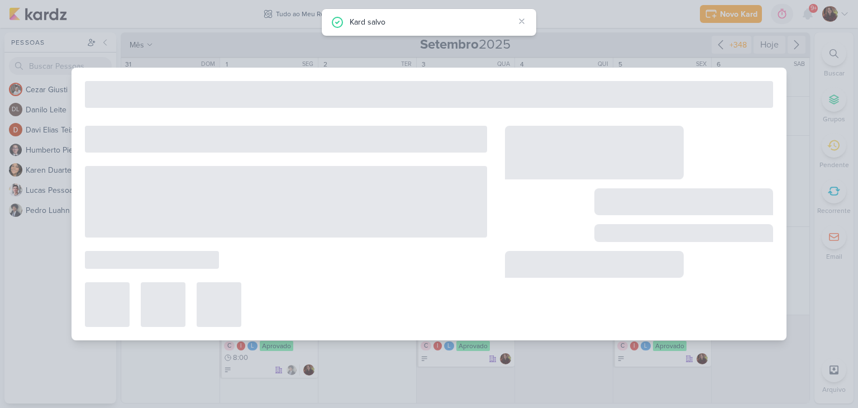
type input "Timidez: o medo do julgamento"
type input "[DATE] 12:00"
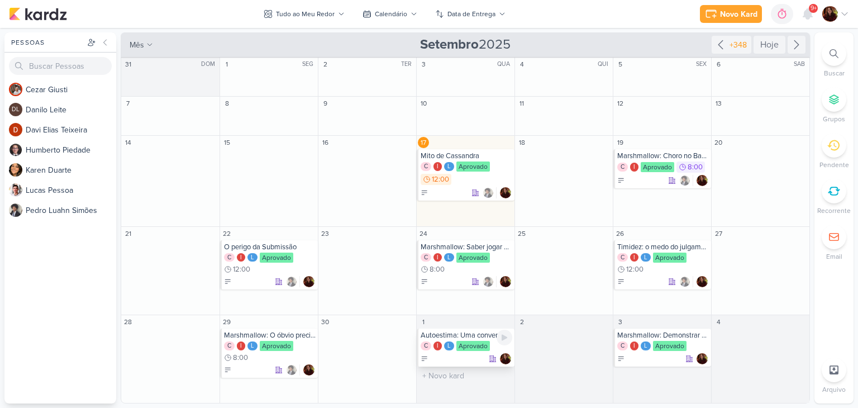
click at [470, 353] on div at bounding box center [467, 358] width 92 height 11
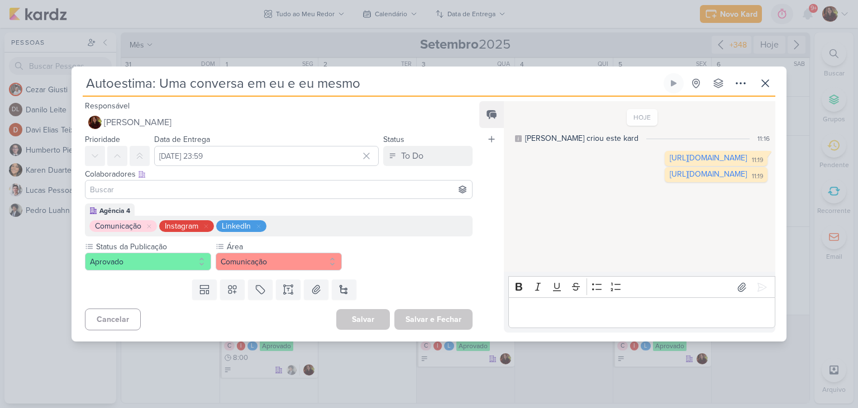
click at [154, 189] on input at bounding box center [279, 189] width 382 height 13
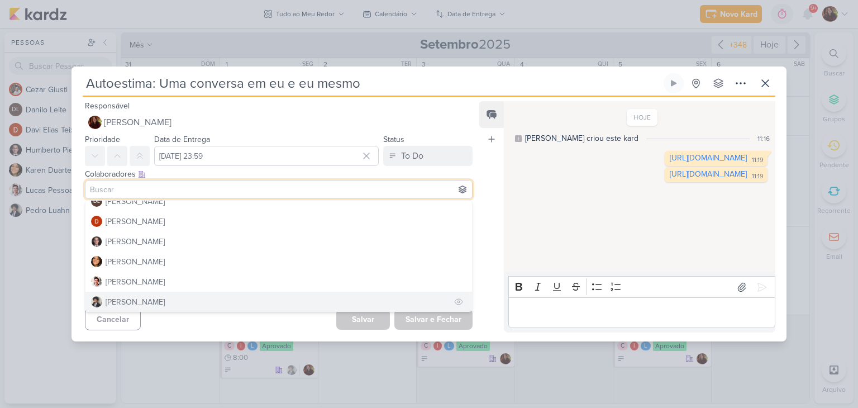
click at [160, 298] on div "[PERSON_NAME]" at bounding box center [135, 302] width 59 height 12
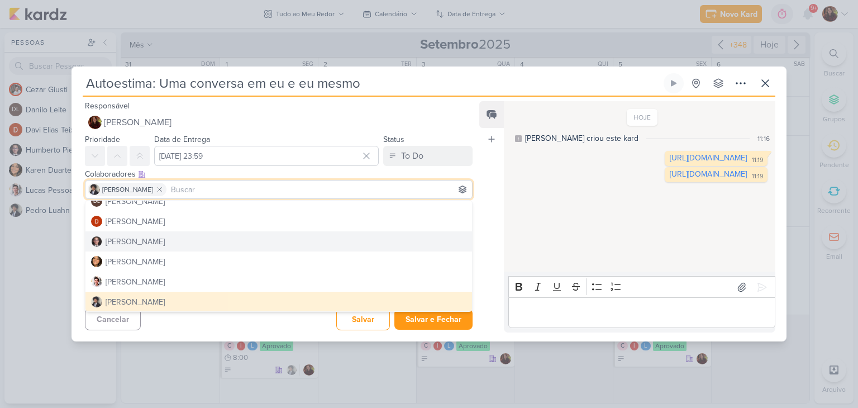
click at [577, 260] on div "HOJE [PERSON_NAME] criou este kard 11:16 [URL][DOMAIN_NAME] 11:19 11:19" at bounding box center [639, 186] width 270 height 169
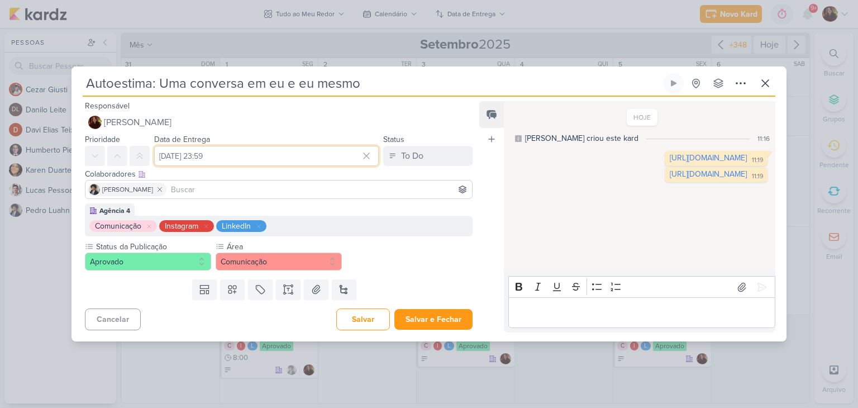
click at [257, 155] on input "[DATE] 23:59" at bounding box center [266, 156] width 225 height 20
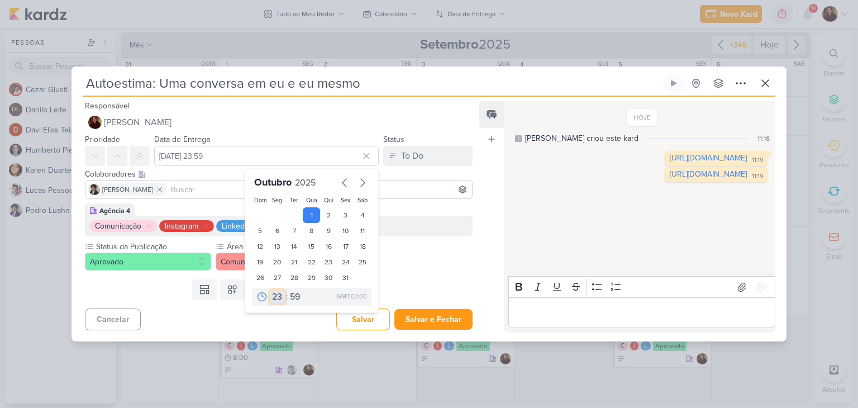
click at [272, 295] on select "00 01 02 03 04 05 06 07 08 09 10 11 12 13 14 15 16 17 18 19 20 21 22 23" at bounding box center [278, 296] width 16 height 13
select select "18"
click at [270, 290] on select "00 01 02 03 04 05 06 07 08 09 10 11 12 13 14 15 16 17 18 19 20 21 22 23" at bounding box center [278, 296] width 16 height 13
type input "[DATE] 18:59"
click at [288, 300] on select "00 05 10 15 20 25 30 35 40 45 50 55 59" at bounding box center [296, 296] width 16 height 13
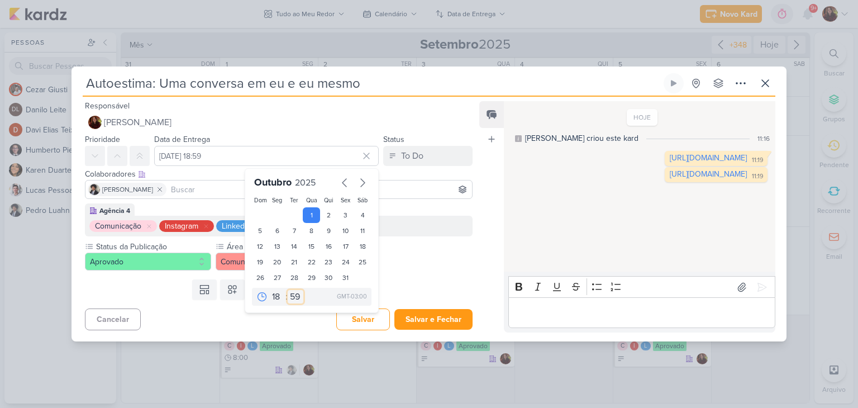
select select "0"
click at [288, 290] on select "00 05 10 15 20 25 30 35 40 45 50 55 59" at bounding box center [296, 296] width 16 height 13
type input "[DATE] 18:00"
click at [442, 265] on div "Status da Publicação Aprovado Área" at bounding box center [279, 256] width 388 height 30
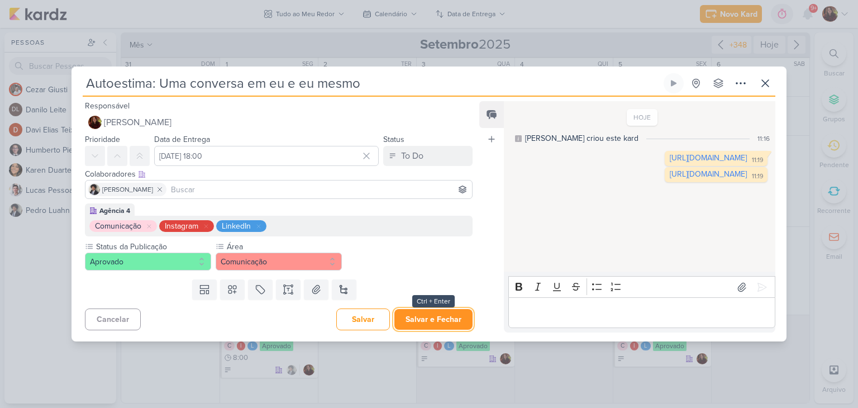
click at [442, 320] on button "Salvar e Fechar" at bounding box center [433, 319] width 78 height 21
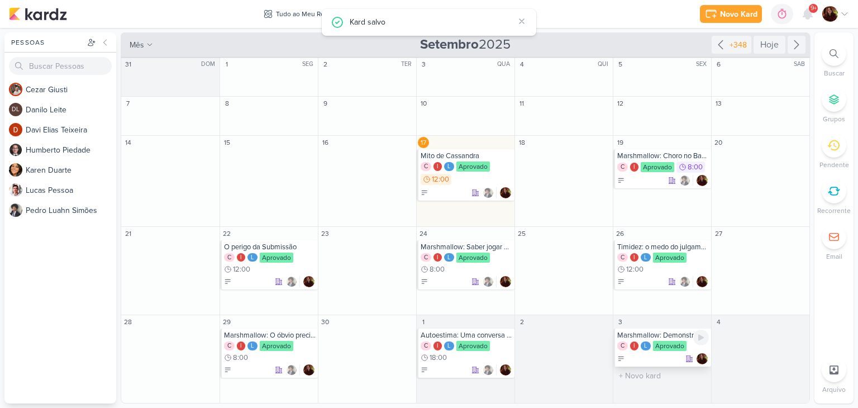
click at [655, 358] on div at bounding box center [663, 358] width 92 height 11
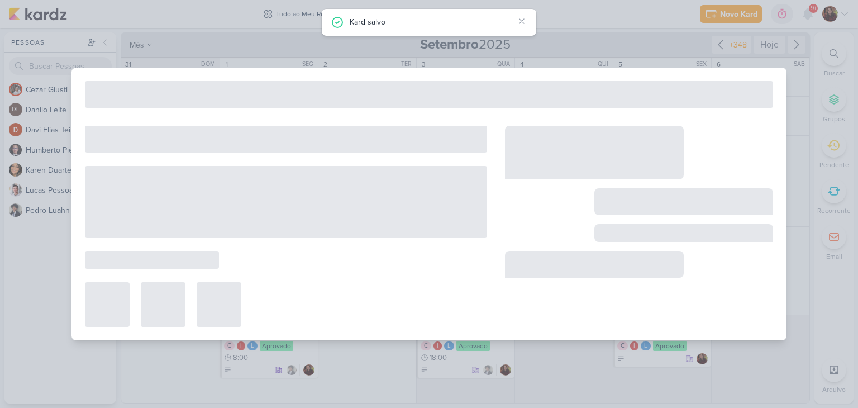
type input "Marshmallow: Demonstrar afeto no trabalho"
type input "[DATE] 23:59"
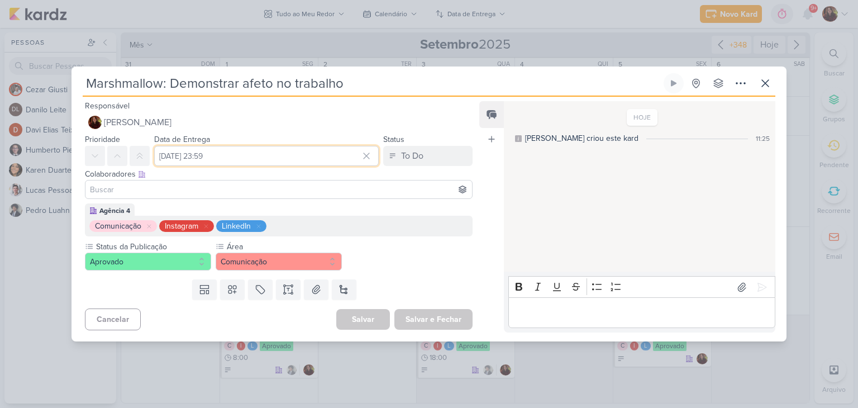
click at [260, 156] on input "[DATE] 23:59" at bounding box center [266, 156] width 225 height 20
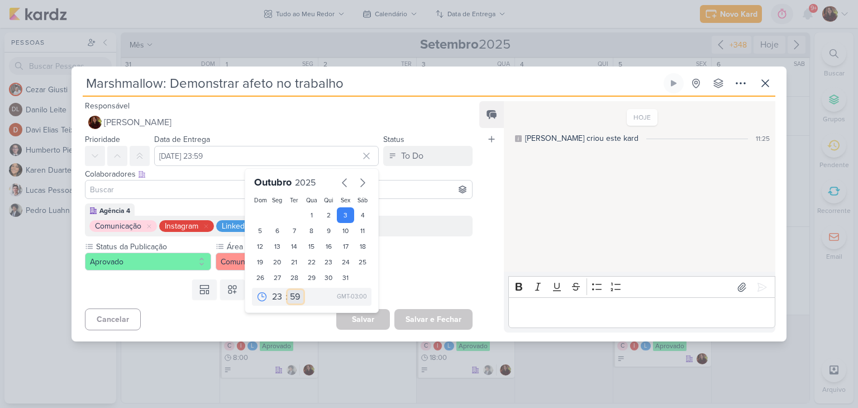
click at [288, 296] on select "00 05 10 15 20 25 30 35 40 45 50 55 59" at bounding box center [296, 296] width 16 height 13
click at [270, 298] on select "00 01 02 03 04 05 06 07 08 09 10 11 12 13 14 15 16 17 18 19 20 21 22 23" at bounding box center [278, 296] width 16 height 13
select select "15"
click at [270, 290] on select "00 01 02 03 04 05 06 07 08 09 10 11 12 13 14 15 16 17 18 19 20 21 22 23" at bounding box center [278, 296] width 16 height 13
type input "[DATE] 15:59"
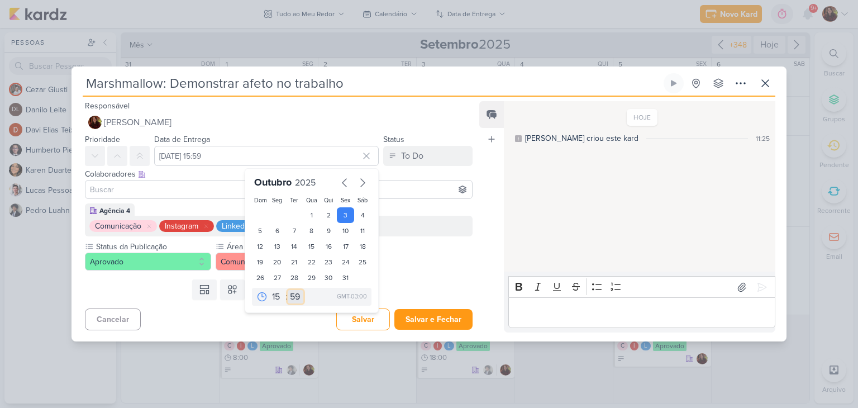
click at [291, 298] on select "00 05 10 15 20 25 30 35 40 45 50 55 59" at bounding box center [296, 296] width 16 height 13
select select "0"
click at [288, 290] on select "00 05 10 15 20 25 30 35 40 45 50 55 59" at bounding box center [296, 296] width 16 height 13
type input "[DATE] 15:00"
click at [433, 260] on div "Status da Publicação Aprovado Área" at bounding box center [279, 256] width 388 height 30
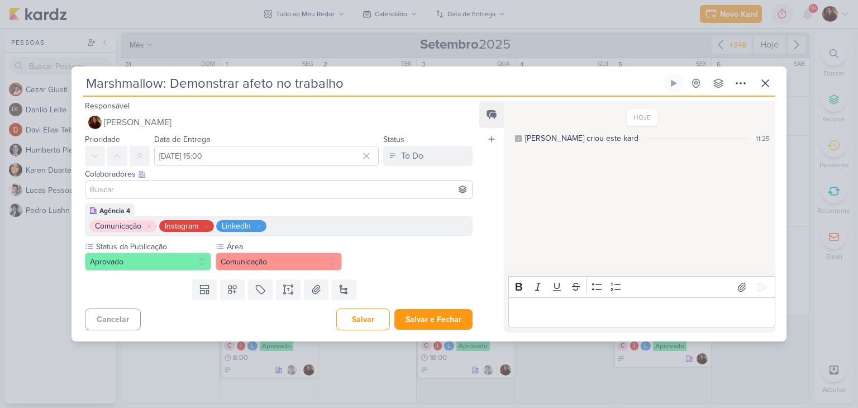
click at [172, 183] on input at bounding box center [279, 189] width 382 height 13
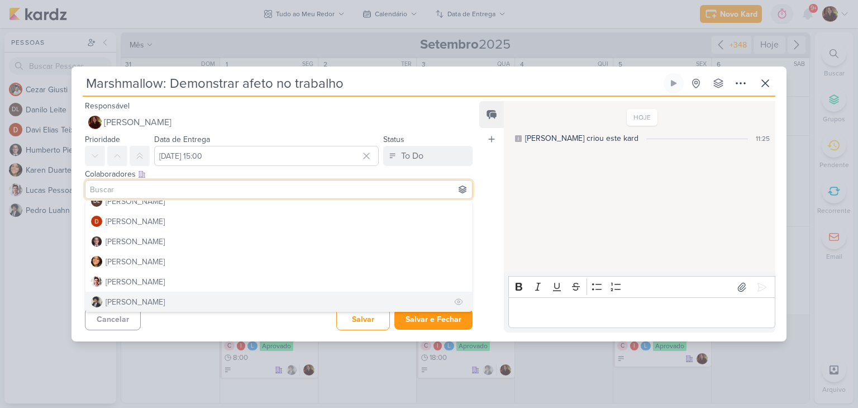
click at [163, 300] on div "[PERSON_NAME]" at bounding box center [135, 302] width 59 height 12
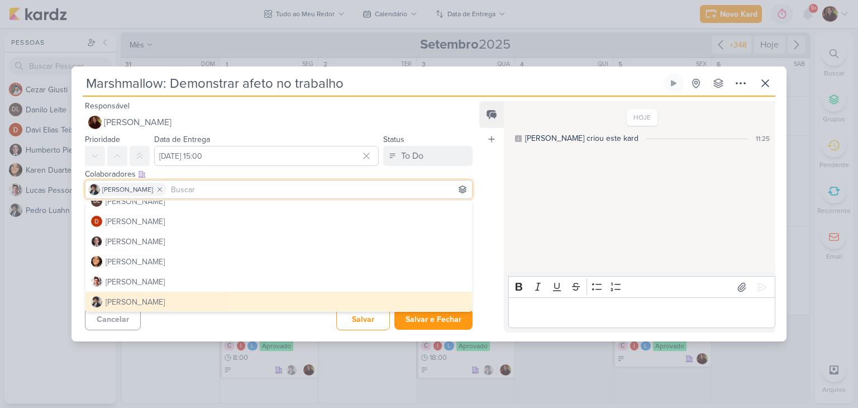
click at [290, 300] on button "[PERSON_NAME]" at bounding box center [278, 302] width 386 height 20
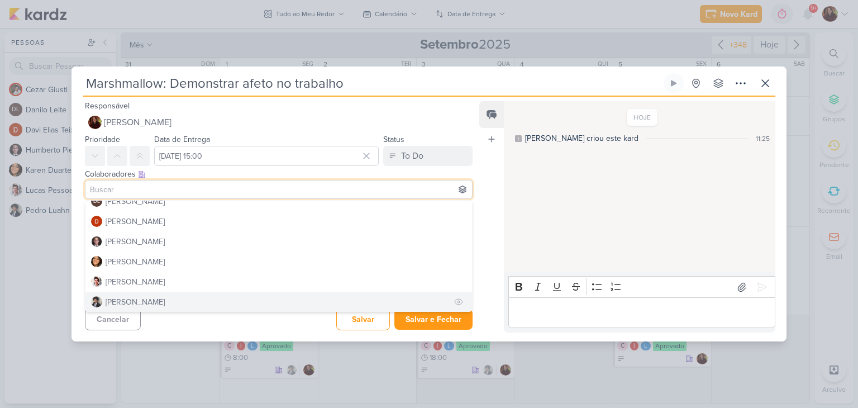
click at [165, 301] on div "[PERSON_NAME]" at bounding box center [135, 302] width 59 height 12
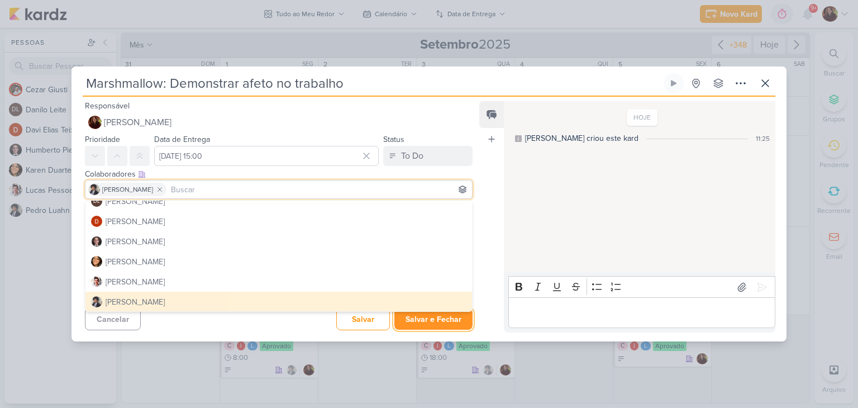
click at [422, 320] on button "Salvar e Fechar" at bounding box center [433, 319] width 78 height 21
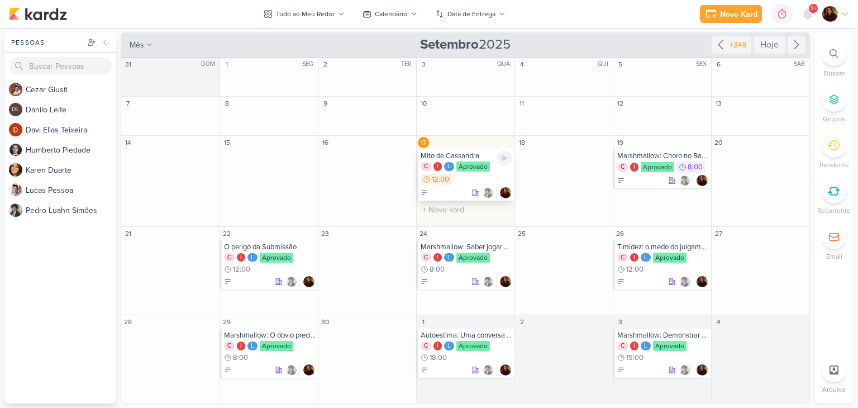
click at [471, 178] on div "C I L Aprovado 12:00" at bounding box center [467, 173] width 92 height 25
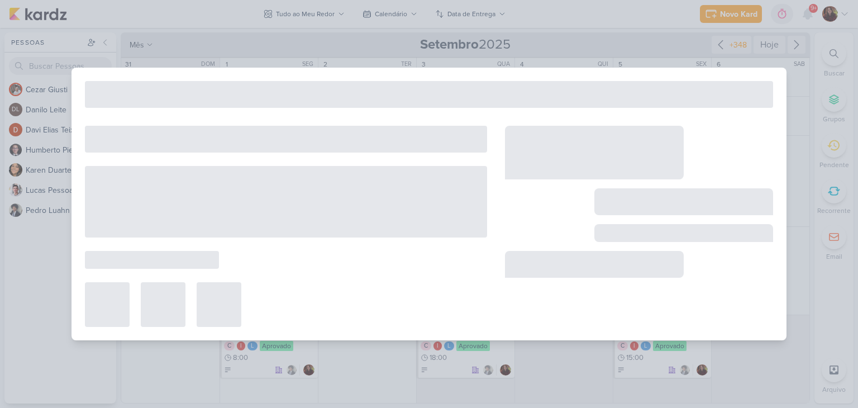
type input "Mito de Cassandra"
type input "[DATE] 12:00"
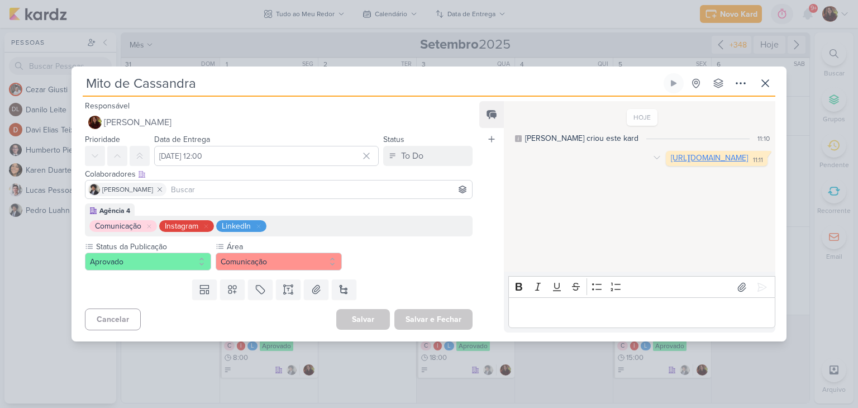
click at [671, 156] on link "[URL][DOMAIN_NAME]" at bounding box center [709, 157] width 77 height 9
click at [736, 284] on icon at bounding box center [741, 286] width 11 height 11
click at [759, 289] on icon at bounding box center [761, 286] width 11 height 11
click at [714, 191] on div "295 KB" at bounding box center [736, 186] width 44 height 9
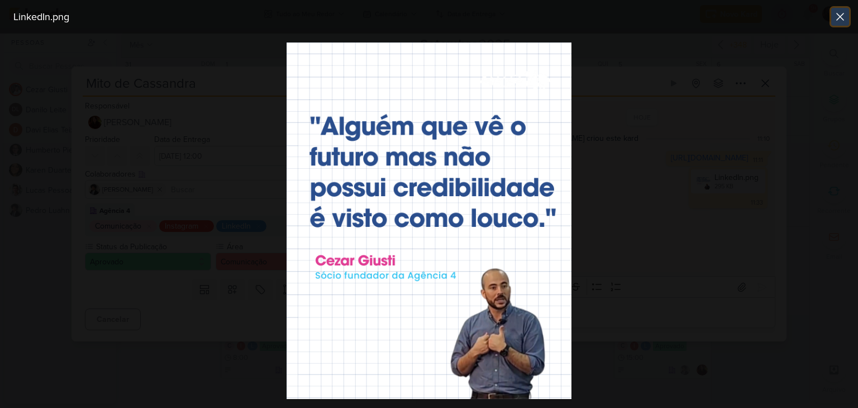
click at [846, 17] on icon at bounding box center [839, 16] width 13 height 13
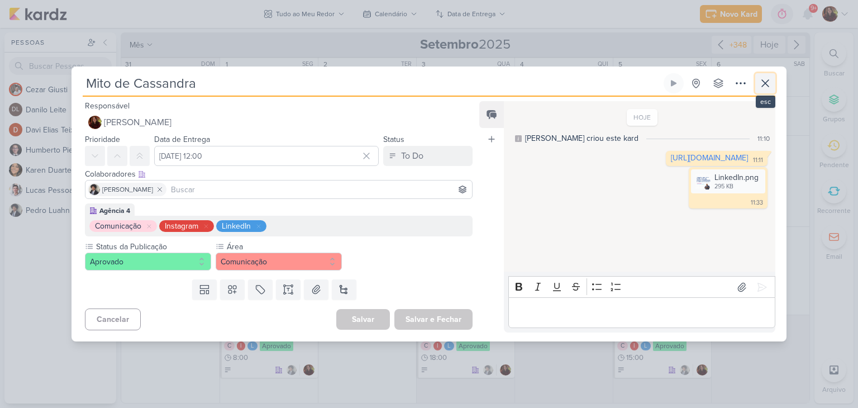
click at [761, 84] on icon at bounding box center [764, 83] width 13 height 13
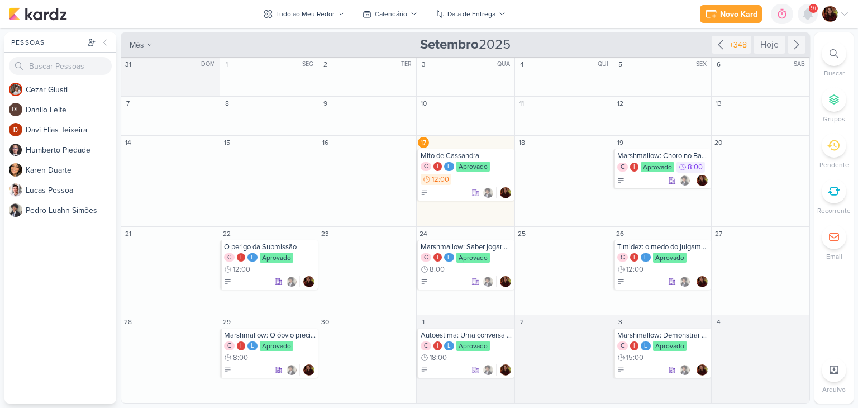
drag, startPoint x: 819, startPoint y: 3, endPoint x: 808, endPoint y: 12, distance: 13.9
click at [818, 3] on div "Novo Kard Ctrl + k 0h0m Sessão desligada... Hoje 0h0m Semana 0h0m Mês 0h0m" at bounding box center [429, 14] width 840 height 28
click at [808, 12] on icon at bounding box center [807, 14] width 9 height 10
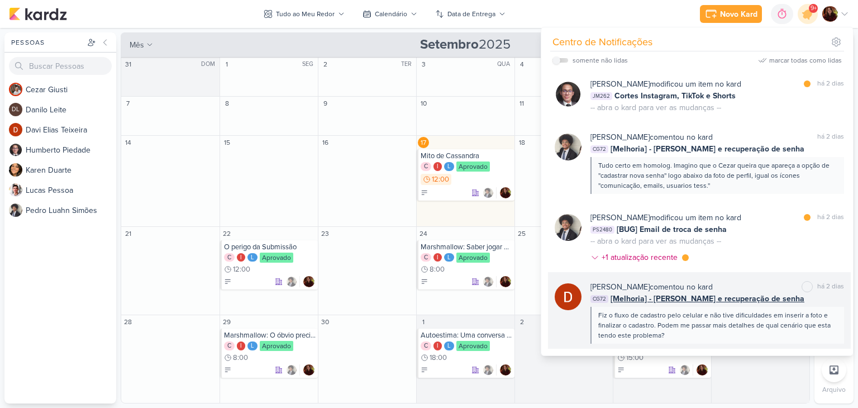
click at [672, 289] on div "[PERSON_NAME] comentou no kard" at bounding box center [651, 287] width 122 height 12
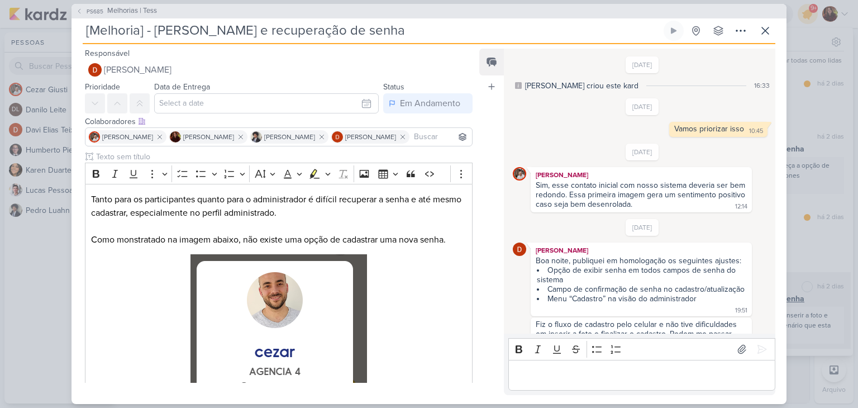
scroll to position [150, 0]
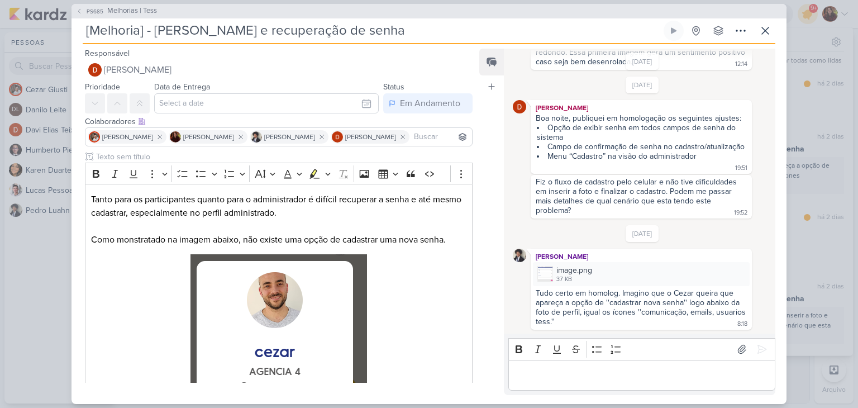
click at [572, 190] on div "Fiz o fluxo de cadastro pelo celular e não tive dificuldades em inserir a foto …" at bounding box center [637, 196] width 203 height 38
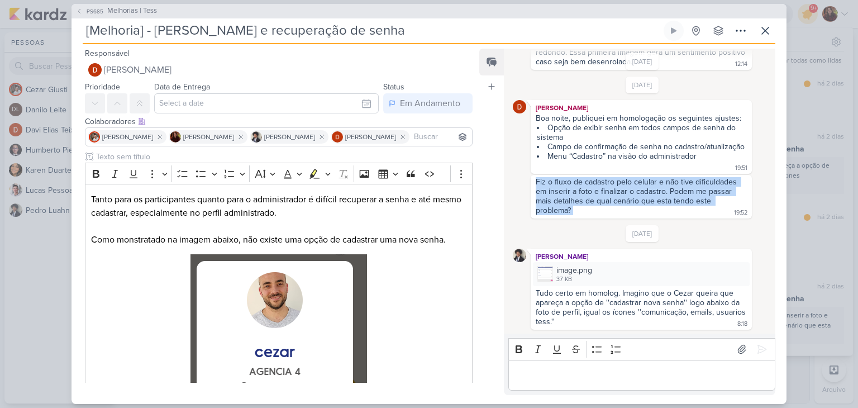
click at [572, 190] on div "Fiz o fluxo de cadastro pelo celular e não tive dificuldades em inserir a foto …" at bounding box center [637, 196] width 203 height 38
click at [574, 196] on div "Fiz o fluxo de cadastro pelo celular e não tive dificuldades em inserir a foto …" at bounding box center [637, 196] width 203 height 38
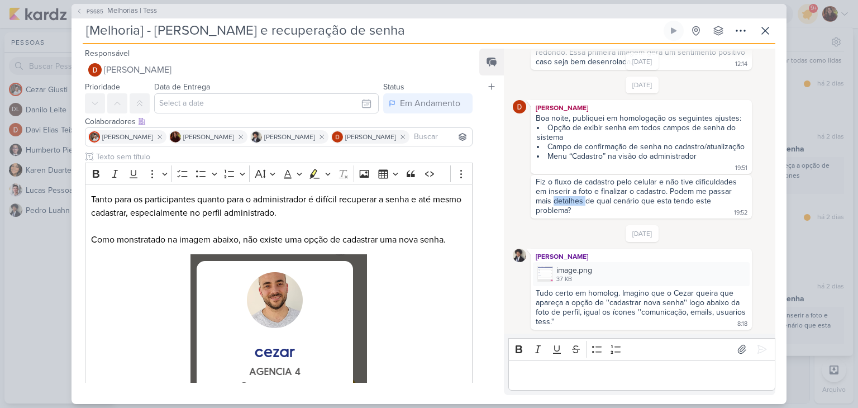
click at [574, 196] on div "Fiz o fluxo de cadastro pelo celular e não tive dificuldades em inserir a foto …" at bounding box center [637, 196] width 203 height 38
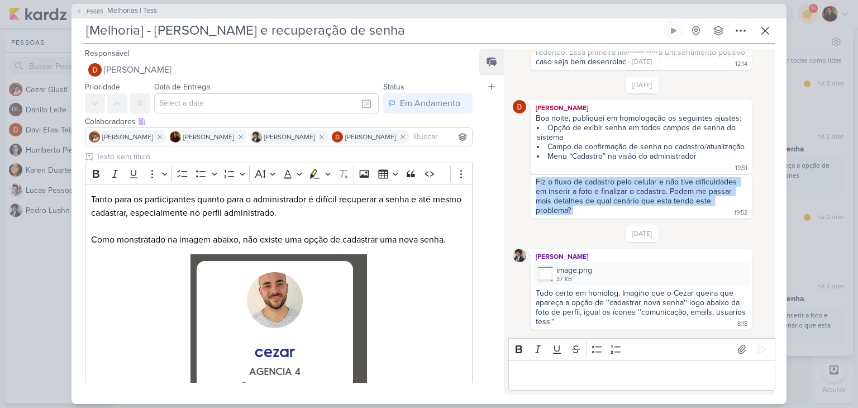
click at [574, 196] on div "Fiz o fluxo de cadastro pelo celular e não tive dificuldades em inserir a foto …" at bounding box center [637, 196] width 203 height 38
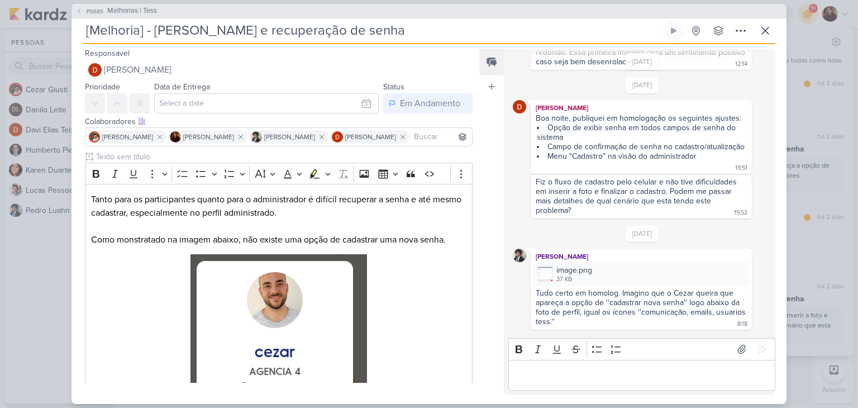
click at [576, 312] on div "Tudo certo em homolog. Imagino que o Cezar queira que apareça a opção de ''cada…" at bounding box center [642, 307] width 212 height 38
click at [621, 376] on p "Editor editing area: main" at bounding box center [641, 374] width 255 height 13
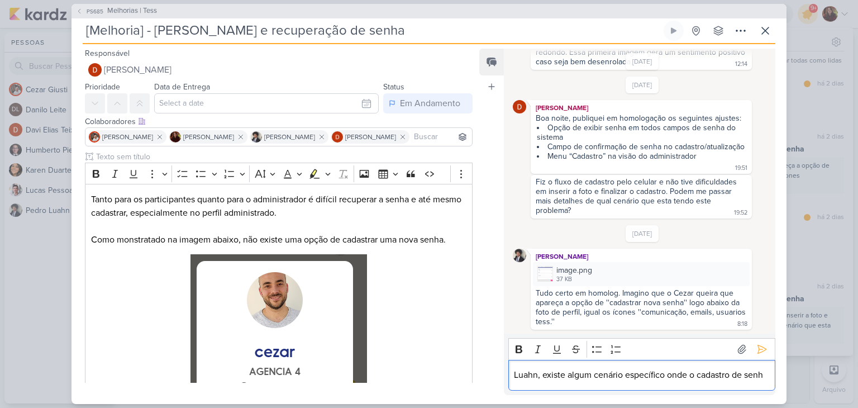
scroll to position [163, 0]
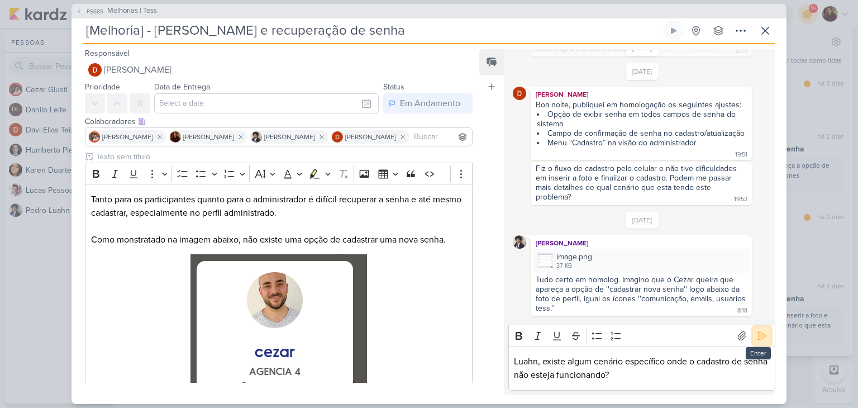
click at [760, 341] on button at bounding box center [762, 336] width 18 height 18
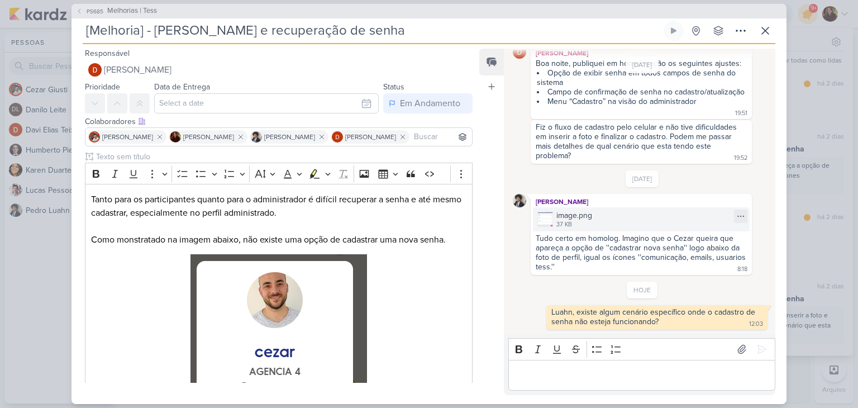
click at [547, 221] on img at bounding box center [545, 219] width 16 height 16
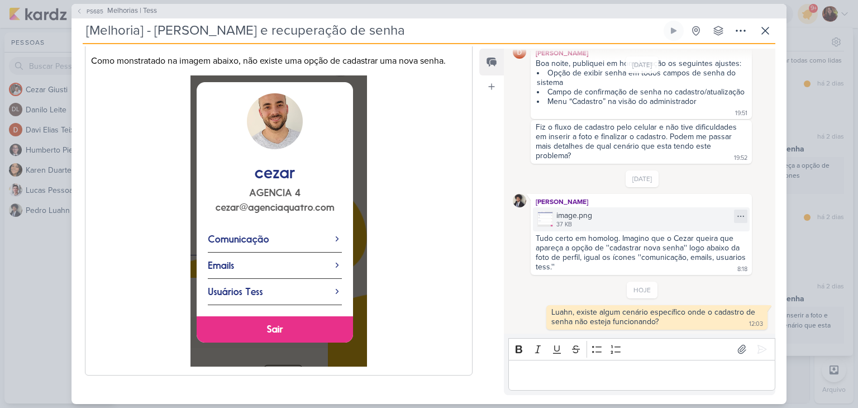
scroll to position [178, 0]
click at [737, 217] on icon at bounding box center [740, 216] width 9 height 9
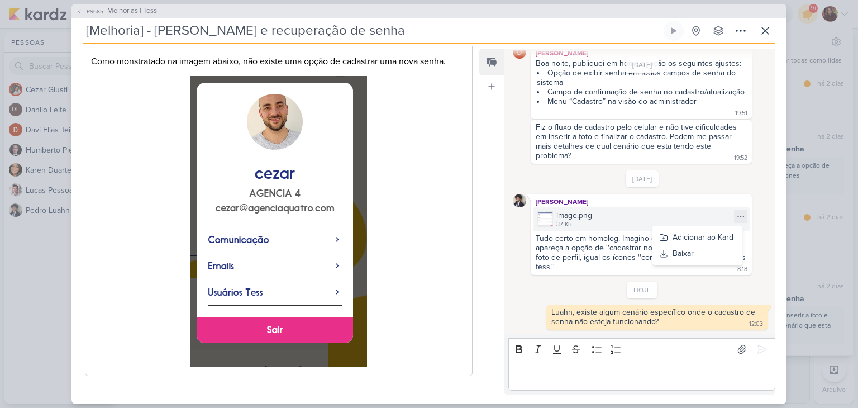
click at [576, 221] on div "image.png" at bounding box center [574, 215] width 36 height 12
click at [643, 376] on p "Editor editing area: main" at bounding box center [641, 374] width 255 height 13
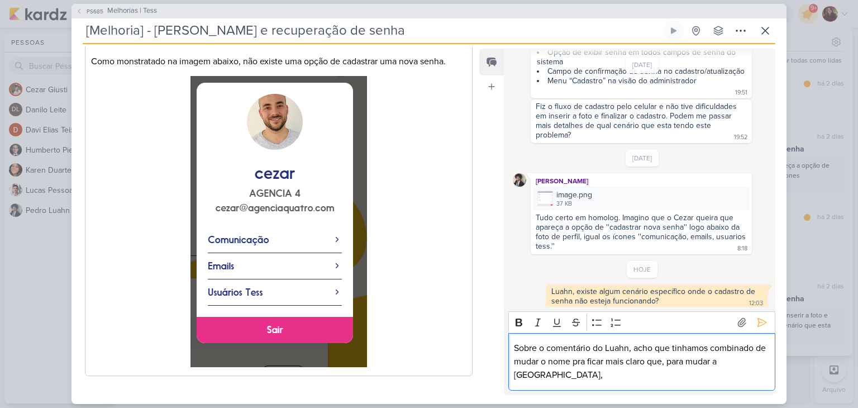
scroll to position [231, 0]
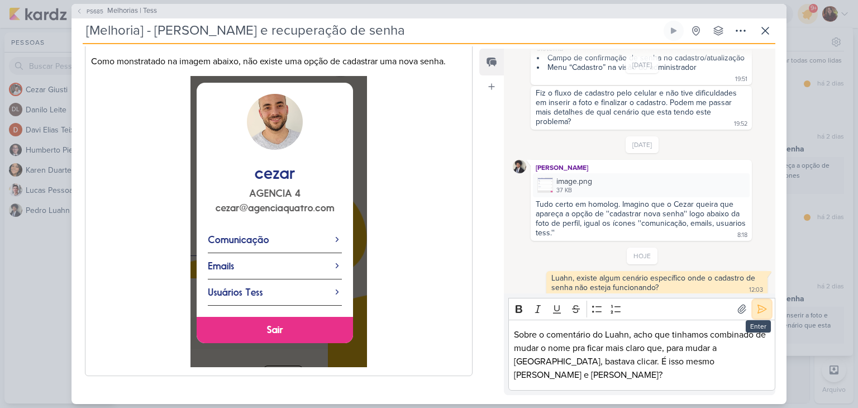
click at [759, 314] on icon at bounding box center [761, 308] width 11 height 11
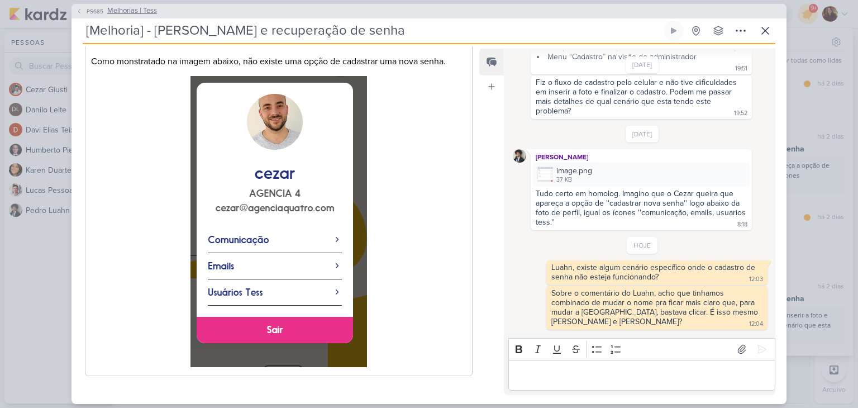
click at [109, 14] on span "Melhorias | Tess" at bounding box center [132, 11] width 50 height 11
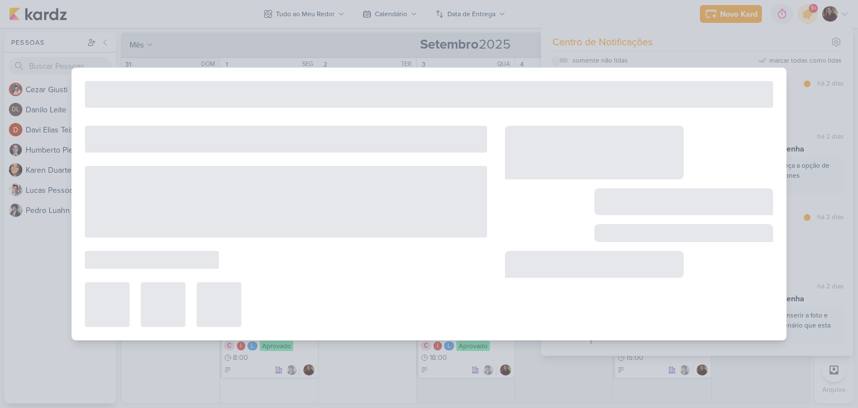
type input "Melhorias | Tess"
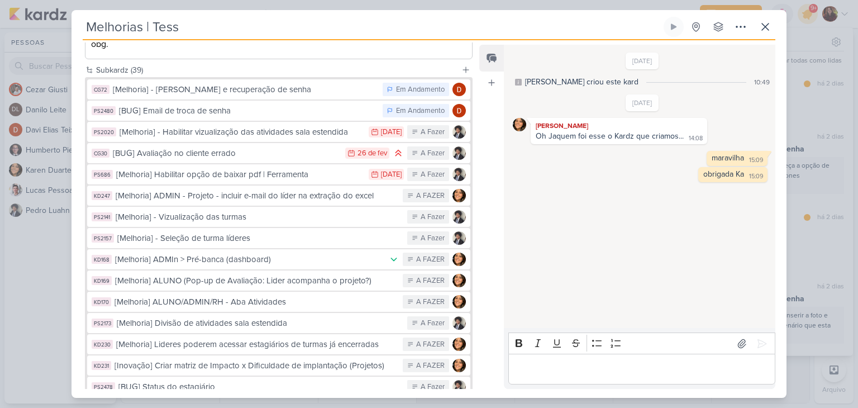
scroll to position [0, 0]
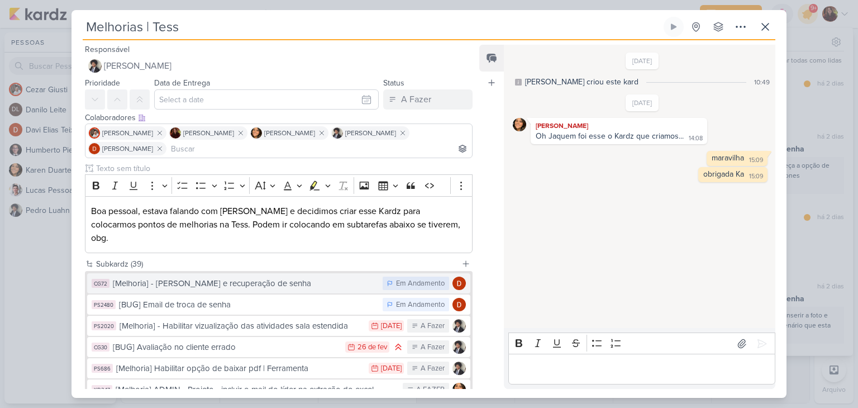
click at [228, 277] on div "[Melhoria] - [PERSON_NAME] e recuperação de senha" at bounding box center [245, 283] width 264 height 13
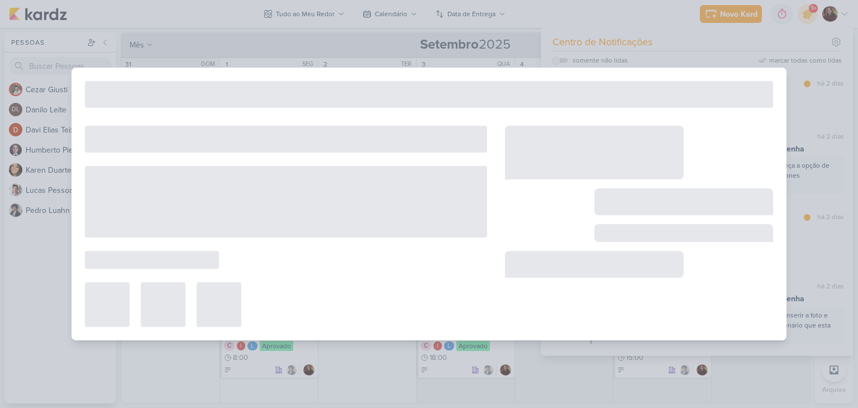
type input "[Melhoria] - [PERSON_NAME] e recuperação de senha"
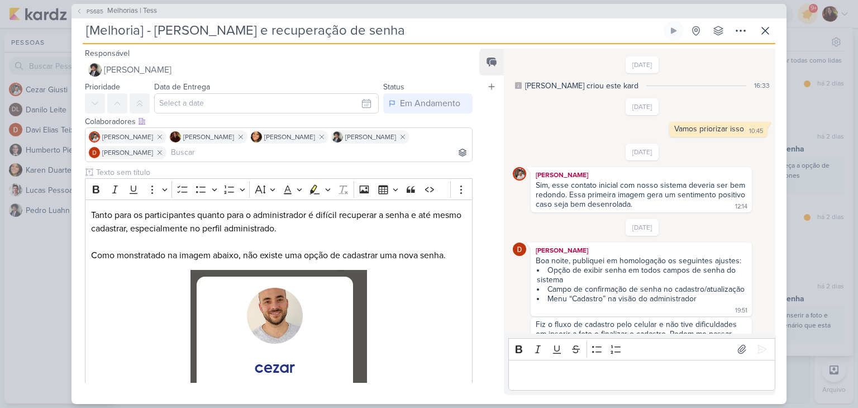
scroll to position [249, 0]
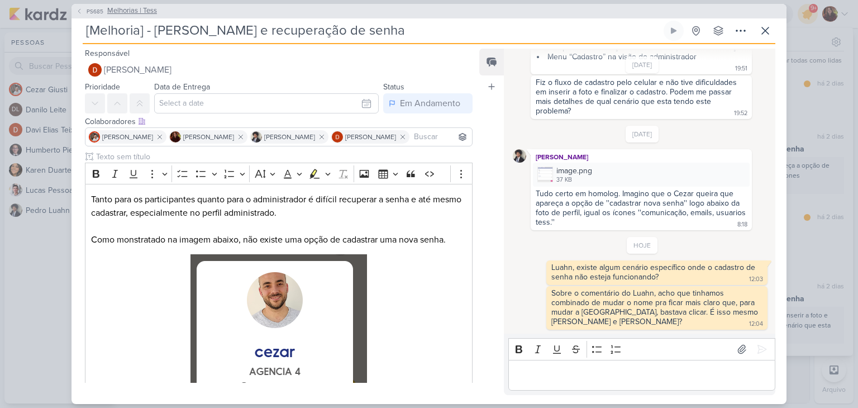
click at [111, 10] on span "Melhorias | Tess" at bounding box center [132, 11] width 50 height 11
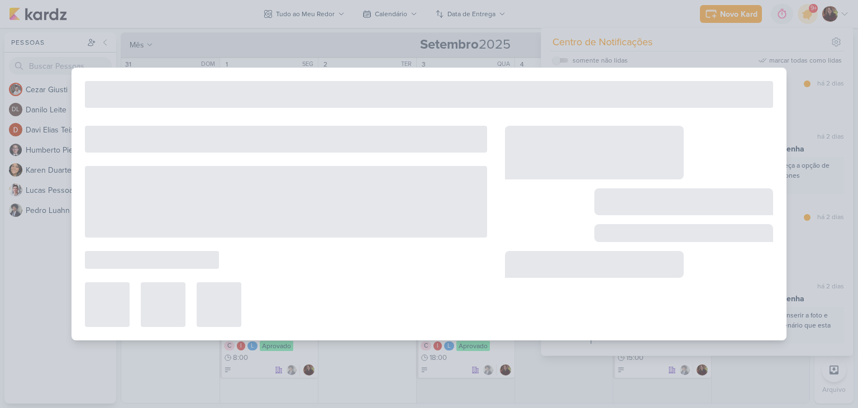
type input "Melhorias | Tess"
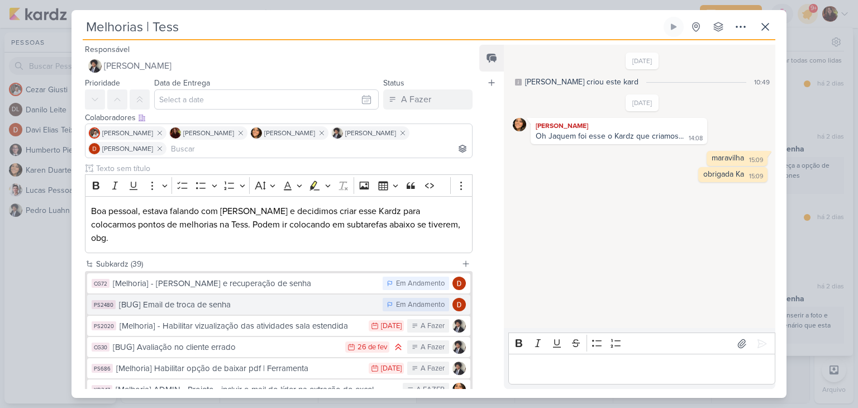
click at [197, 299] on button "PS2480 [BUG] Email de troca de senha Em Andamento" at bounding box center [278, 304] width 383 height 20
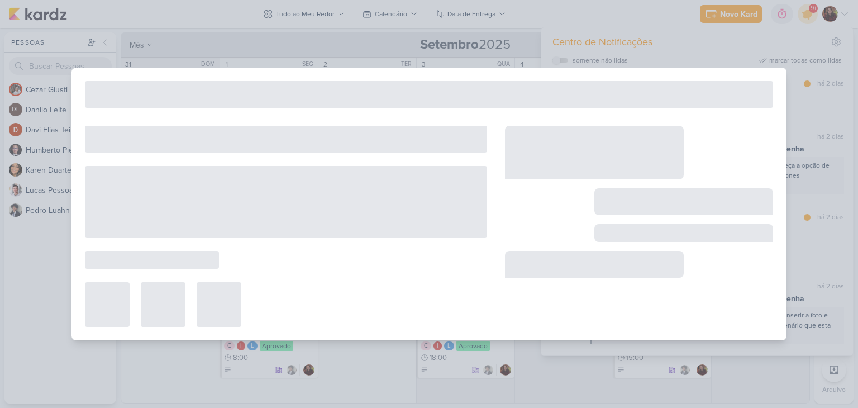
type input "[BUG] Email de troca de senha"
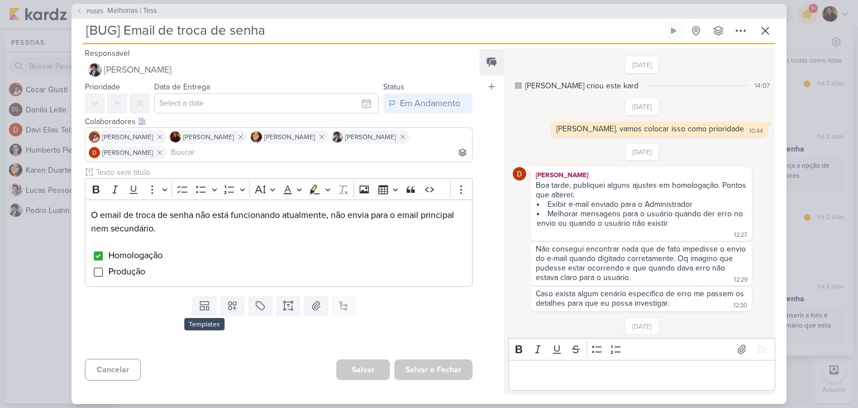
scroll to position [63, 0]
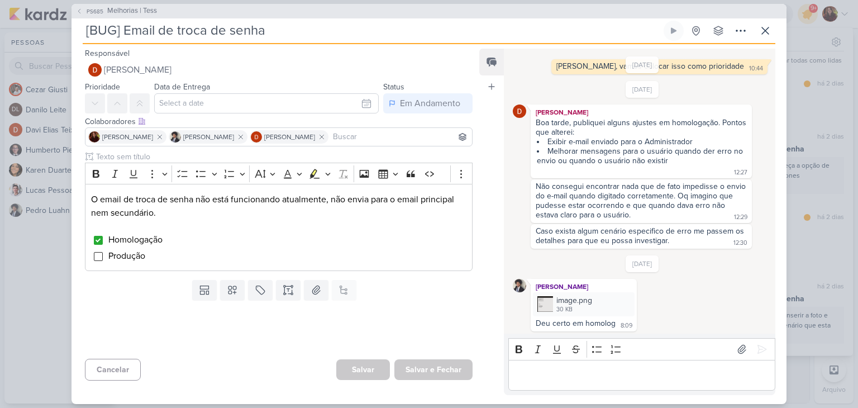
click at [562, 131] on div "Boa tarde, publiquei alguns ajustes em homologação. Pontos que alterei:" at bounding box center [641, 127] width 211 height 19
click at [660, 126] on div "Boa tarde, publiquei alguns ajustes em homologação. Pontos que alterei:" at bounding box center [641, 127] width 211 height 19
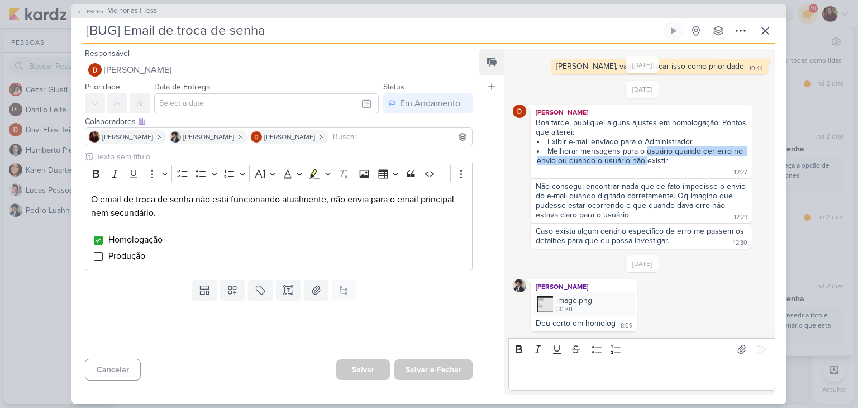
click at [646, 155] on li "Melhorar mensagens para o usuário quando der erro no envio ou quando o usuário …" at bounding box center [642, 155] width 210 height 19
click at [623, 206] on div "Não consegui encontrar nada que de fato impedisse o envio do e-mail quando digi…" at bounding box center [642, 200] width 212 height 38
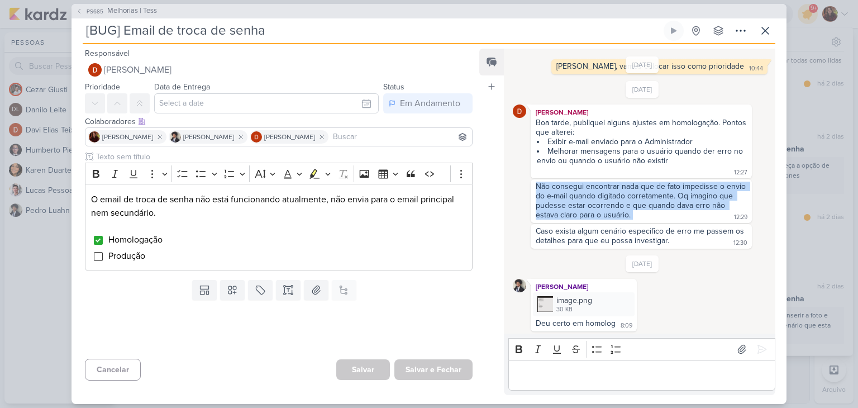
click at [623, 206] on div "Não consegui encontrar nada que de fato impedisse o envio do e-mail quando digi…" at bounding box center [642, 200] width 212 height 38
click at [665, 197] on div "Não consegui encontrar nada que de fato impedisse o envio do e-mail quando digi…" at bounding box center [642, 200] width 212 height 38
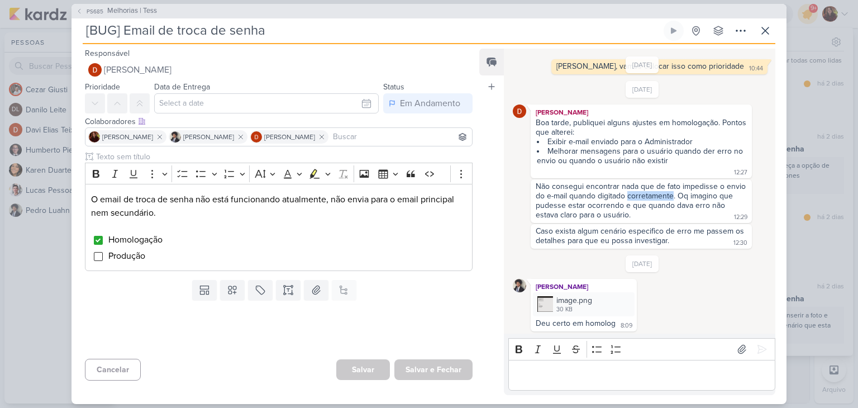
click at [665, 197] on div "Não consegui encontrar nada que de fato impedisse o envio do e-mail quando digi…" at bounding box center [642, 200] width 212 height 38
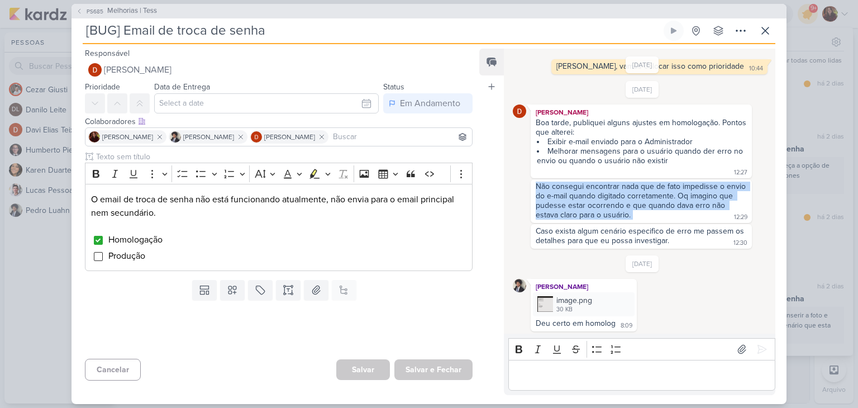
click at [665, 197] on div "Não consegui encontrar nada que de fato impedisse o envio do e-mail quando digi…" at bounding box center [642, 200] width 212 height 38
click at [618, 198] on div "Não consegui encontrar nada que de fato impedisse o envio do e-mail quando digi…" at bounding box center [642, 200] width 212 height 38
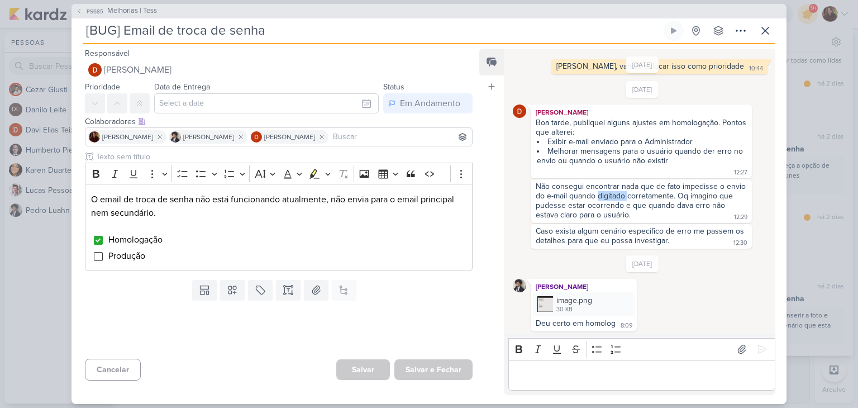
click at [618, 198] on div "Não consegui encontrar nada que de fato impedisse o envio do e-mail quando digi…" at bounding box center [642, 200] width 212 height 38
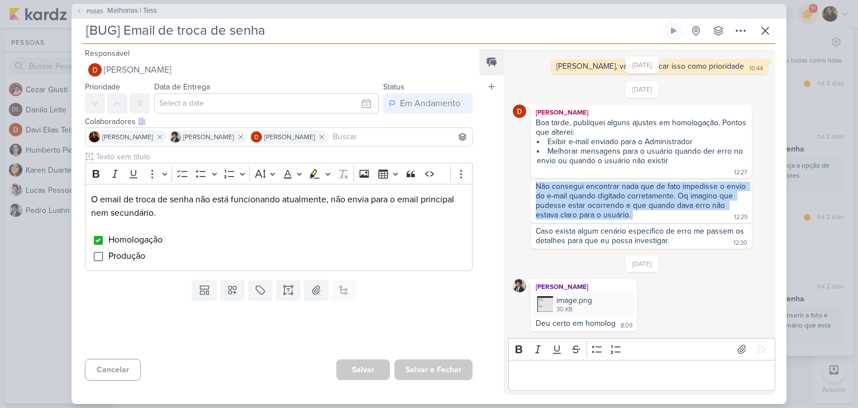
click at [618, 198] on div "Não consegui encontrar nada que de fato impedisse o envio do e-mail quando digi…" at bounding box center [642, 200] width 212 height 38
click at [617, 207] on div "Não consegui encontrar nada que de fato impedisse o envio do e-mail quando digi…" at bounding box center [642, 200] width 212 height 38
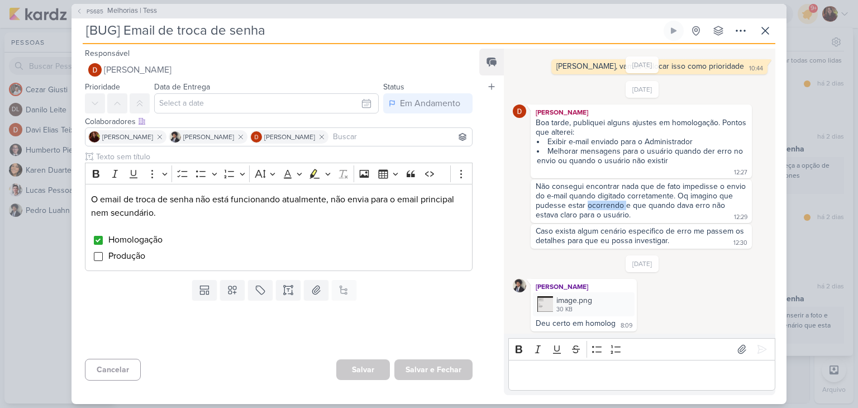
click at [617, 207] on div "Não consegui encontrar nada que de fato impedisse o envio do e-mail quando digi…" at bounding box center [642, 200] width 212 height 38
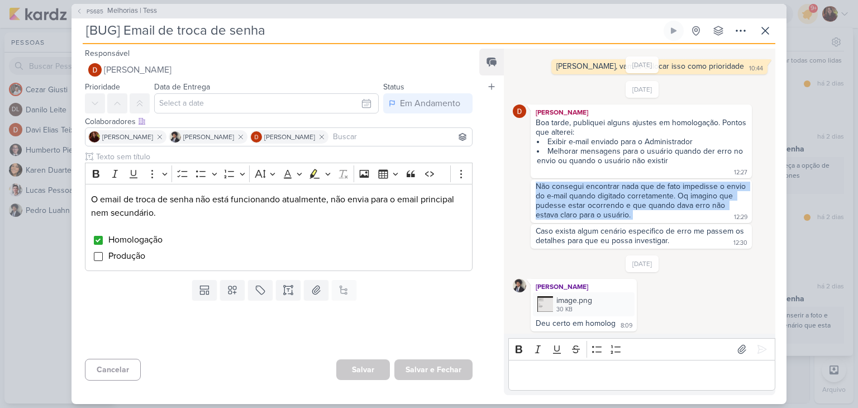
click at [617, 207] on div "Não consegui encontrar nada que de fato impedisse o envio do e-mail quando digi…" at bounding box center [642, 200] width 212 height 38
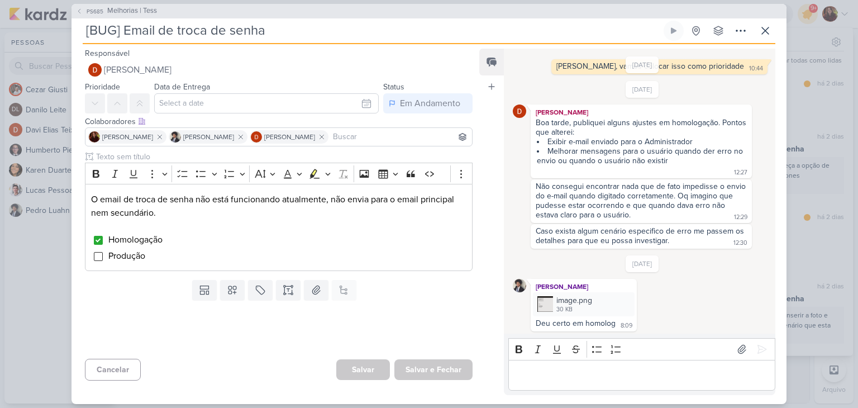
click at [610, 237] on div "Caso exista algum cenário especifico de erro me passem os detalhes para que eu …" at bounding box center [641, 235] width 211 height 19
click at [617, 369] on p "Editor editing area: main" at bounding box center [641, 374] width 255 height 13
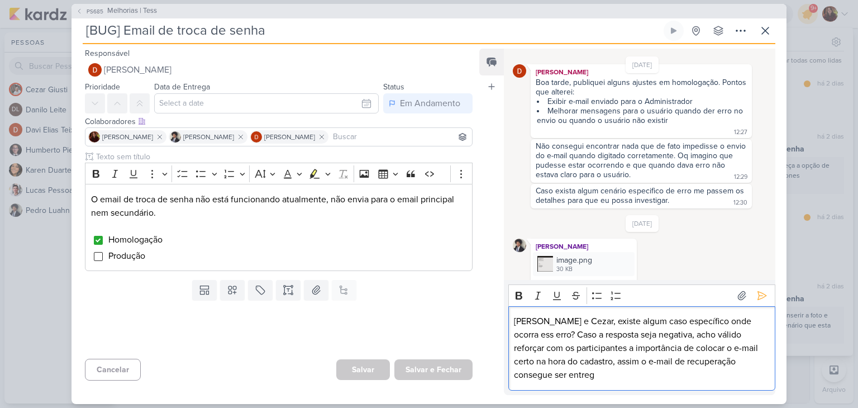
scroll to position [116, 0]
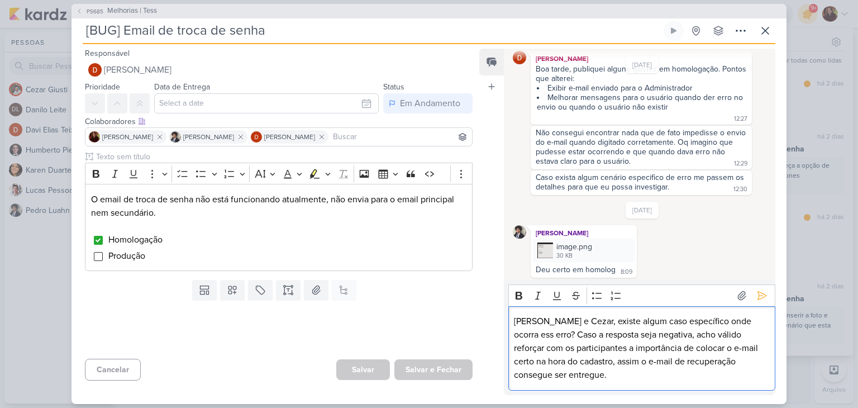
click at [754, 320] on p "[PERSON_NAME] e Cezar, existe algum caso específico onde ocorra ess erro? Caso …" at bounding box center [641, 347] width 255 height 67
click at [761, 298] on icon at bounding box center [761, 295] width 11 height 11
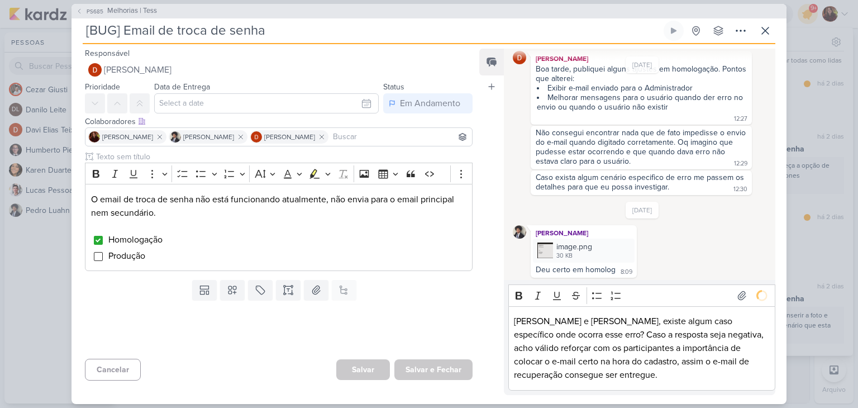
scroll to position [145, 0]
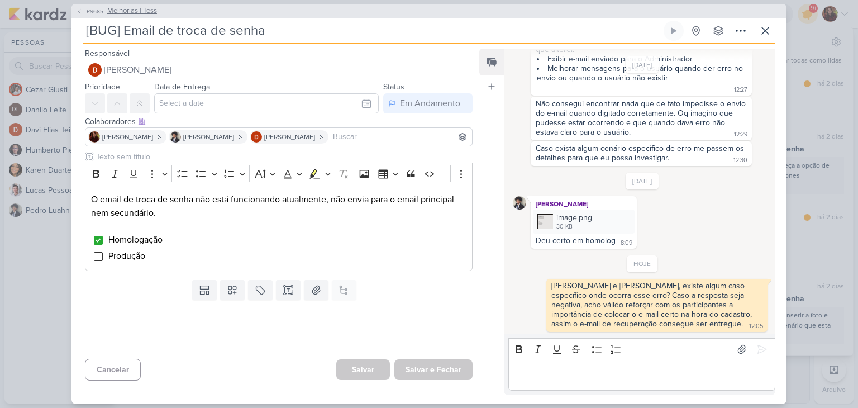
click at [107, 12] on span "Melhorias | Tess" at bounding box center [132, 11] width 50 height 11
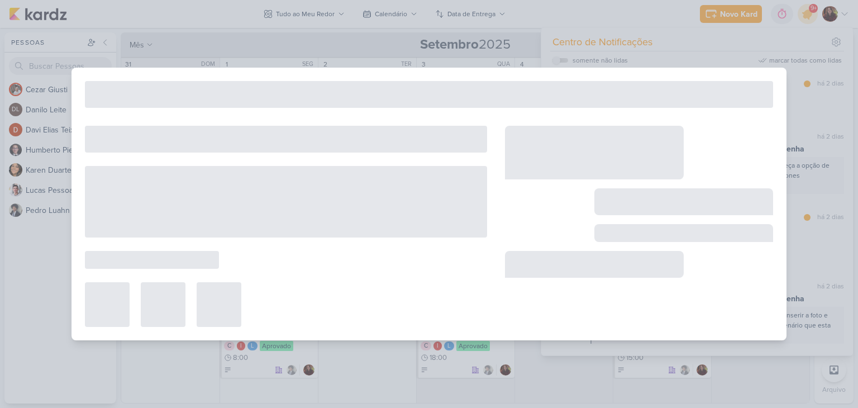
type input "Melhorias | Tess"
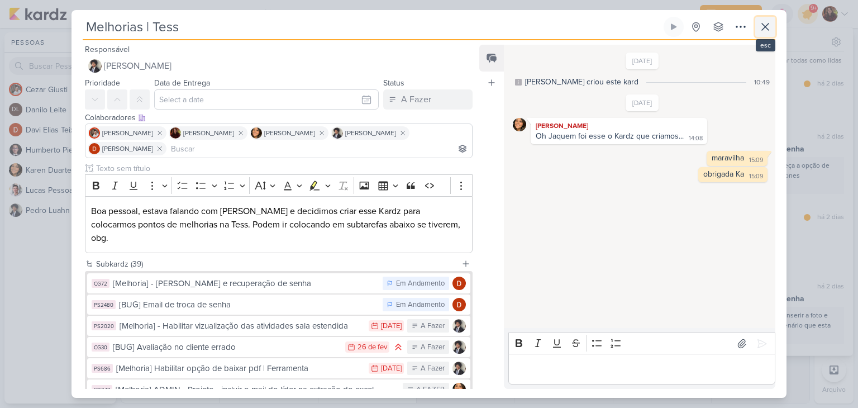
click at [766, 19] on button at bounding box center [765, 27] width 20 height 20
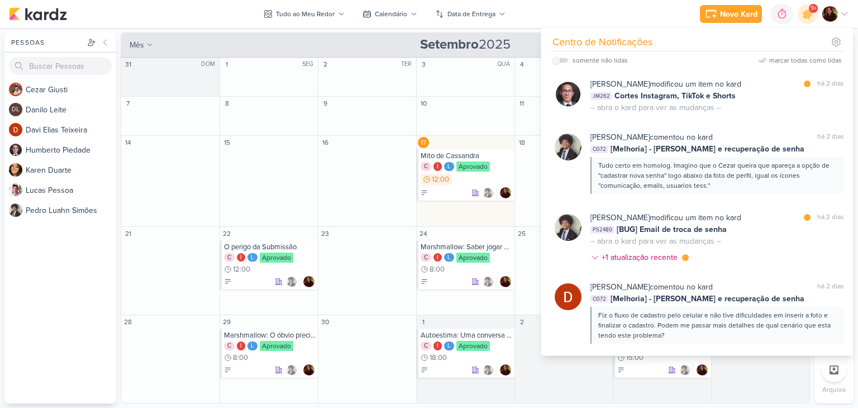
click at [560, 23] on div "Novo Kard Ctrl + k 0h0m Sessão desligada... Hoje 0h0m Semana 0h0m Mês 0h0m" at bounding box center [429, 14] width 840 height 28
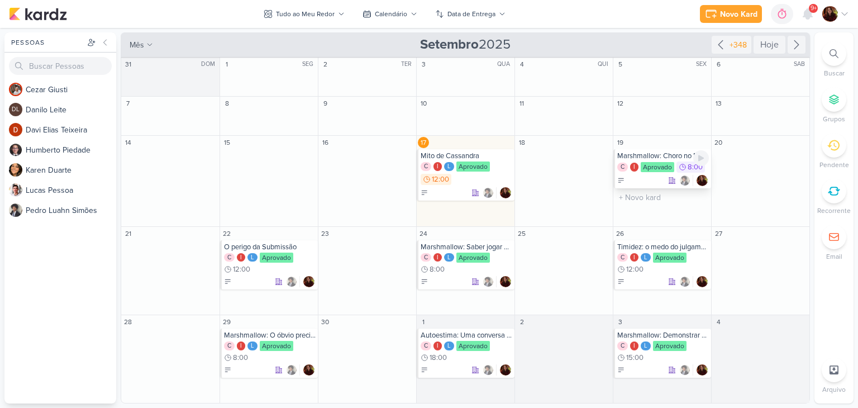
click at [651, 172] on div "C I Aprovado 8:00" at bounding box center [663, 167] width 92 height 12
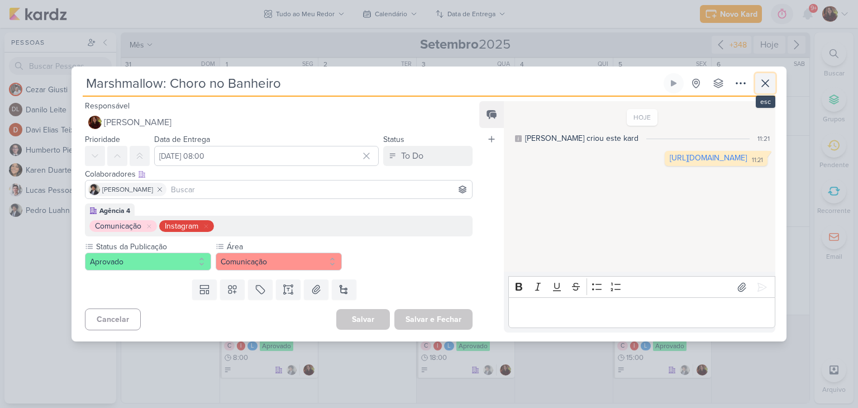
click at [763, 85] on icon at bounding box center [765, 83] width 7 height 7
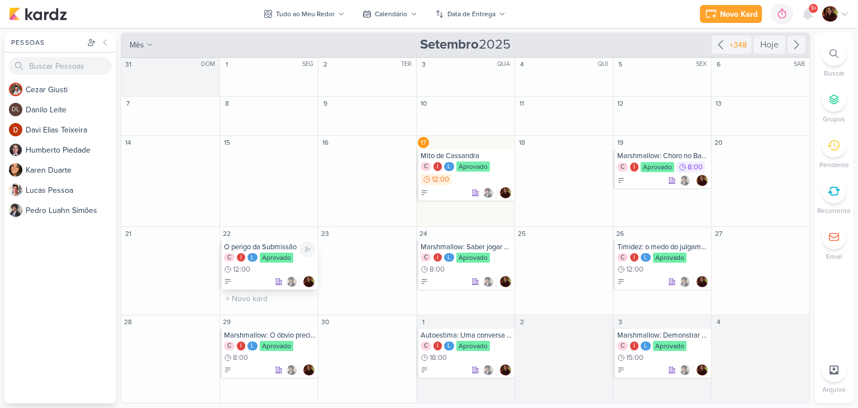
click at [250, 259] on div "L" at bounding box center [252, 257] width 10 height 9
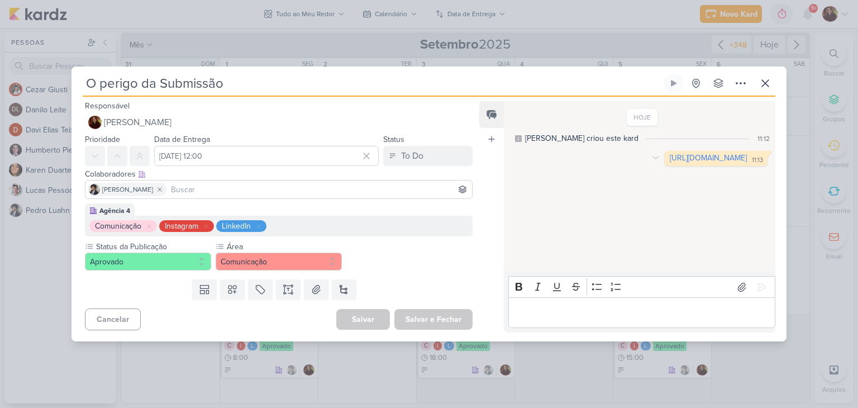
drag, startPoint x: 616, startPoint y: 160, endPoint x: 470, endPoint y: 67, distance: 172.7
click at [670, 160] on link "[URL][DOMAIN_NAME]" at bounding box center [708, 157] width 77 height 9
click at [739, 284] on icon at bounding box center [741, 286] width 11 height 11
click at [533, 268] on div "LinkedIn (1).png" at bounding box center [551, 265] width 52 height 12
click at [756, 291] on icon at bounding box center [761, 286] width 11 height 11
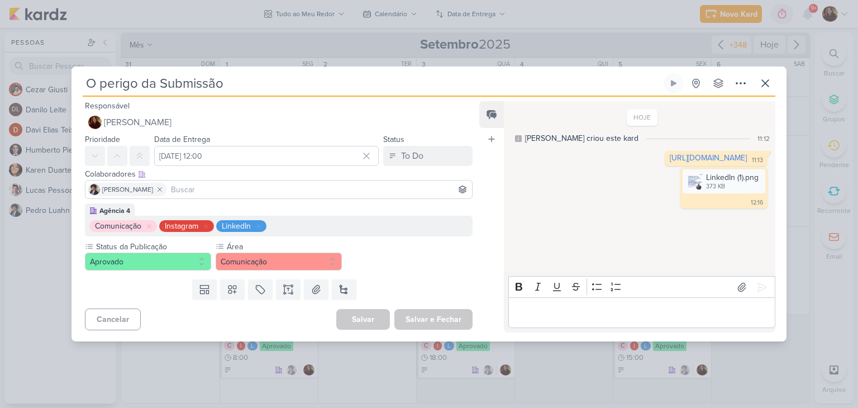
click at [332, 336] on div "Responsável [PERSON_NAME] Nenhum contato encontrado create new contact Novo Con…" at bounding box center [428, 219] width 715 height 245
click at [764, 85] on icon at bounding box center [764, 83] width 13 height 13
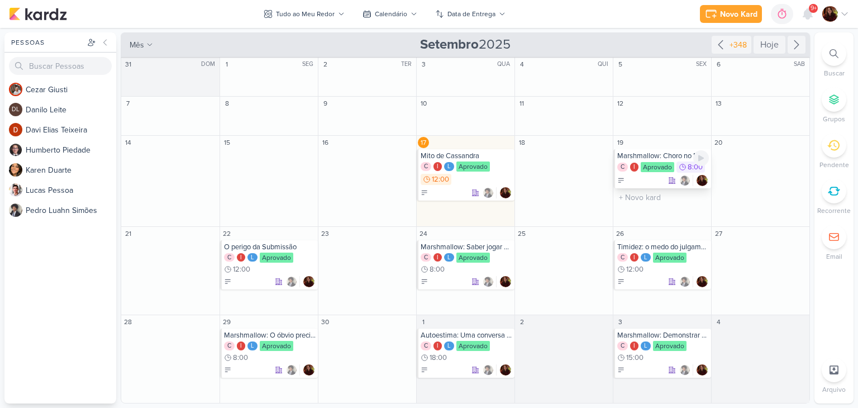
click at [649, 168] on div "Aprovado" at bounding box center [658, 167] width 34 height 10
click at [266, 256] on div "Aprovado" at bounding box center [277, 257] width 34 height 10
click at [455, 251] on div "Marshmallow: Saber jogar o jogo" at bounding box center [467, 246] width 92 height 9
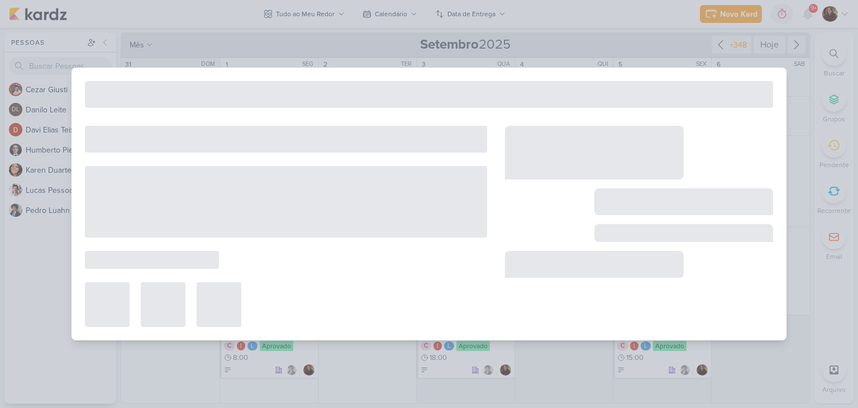
click at [455, 251] on div at bounding box center [286, 226] width 402 height 201
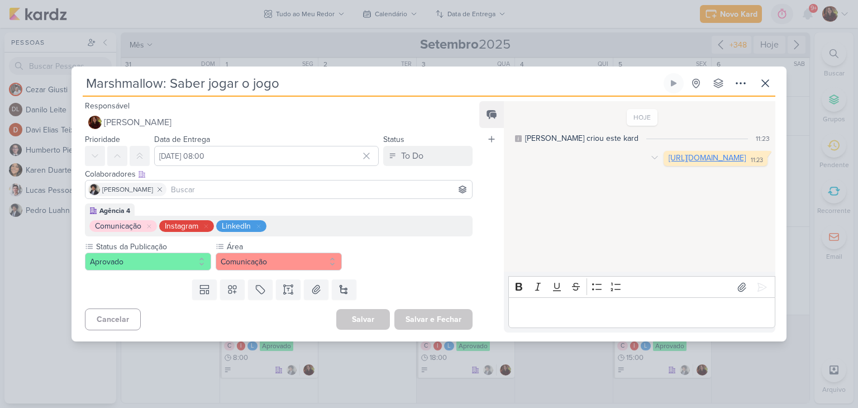
click at [668, 163] on link "[URL][DOMAIN_NAME]" at bounding box center [706, 157] width 77 height 9
click at [770, 85] on icon at bounding box center [764, 83] width 13 height 13
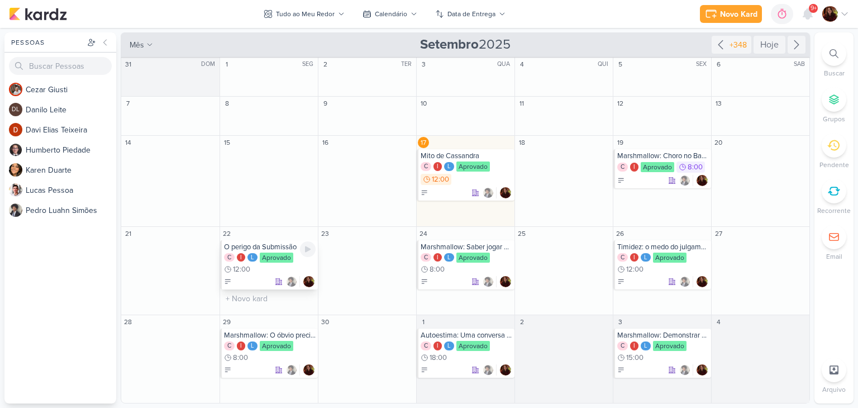
click at [294, 269] on div "C I L Aprovado 12:00" at bounding box center [270, 263] width 92 height 22
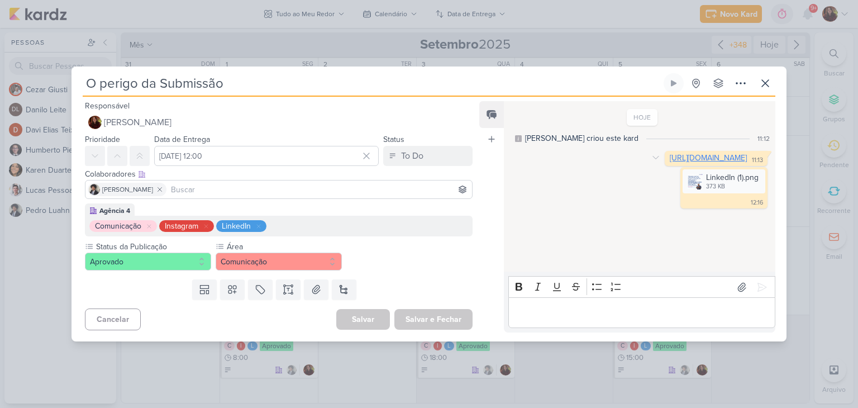
click at [670, 163] on link "[URL][DOMAIN_NAME]" at bounding box center [708, 157] width 77 height 9
click at [767, 90] on button at bounding box center [765, 83] width 20 height 20
